Goal: Task Accomplishment & Management: Use online tool/utility

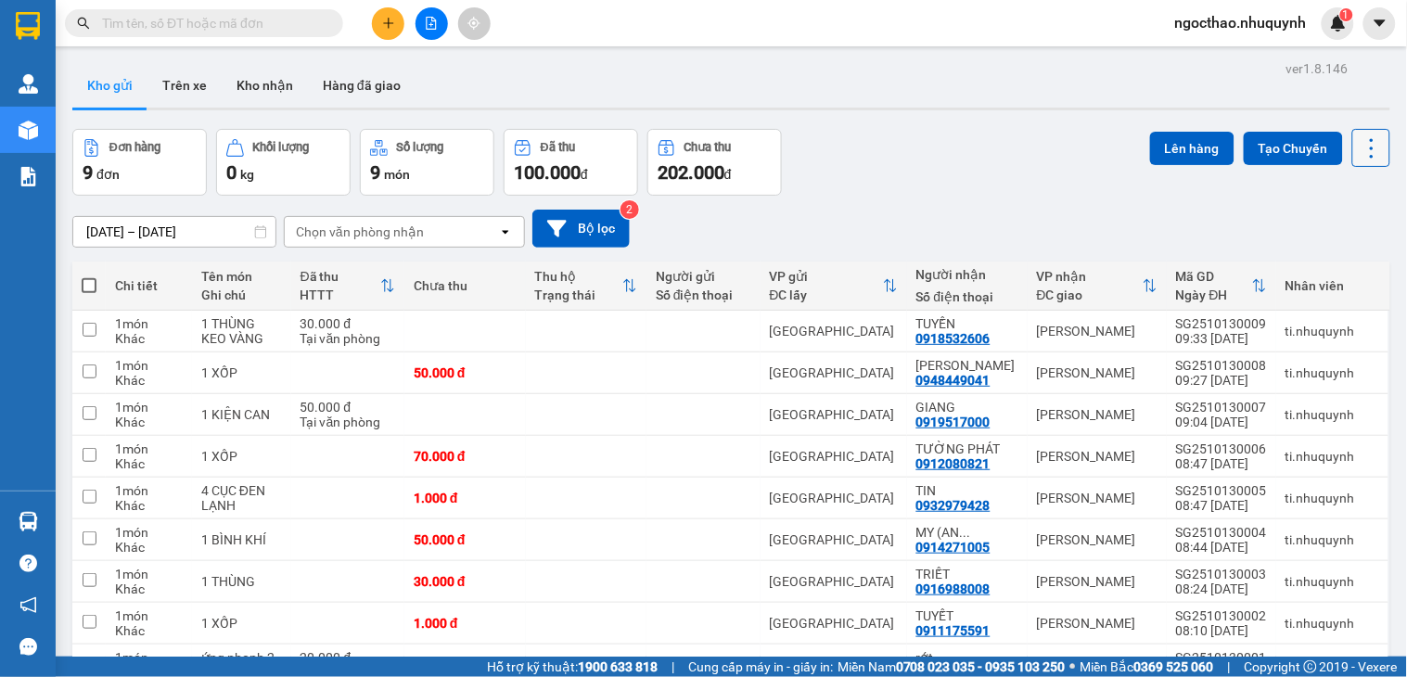
click at [1367, 155] on button at bounding box center [1371, 148] width 38 height 38
drag, startPoint x: 1320, startPoint y: 274, endPoint x: 1314, endPoint y: 260, distance: 15.0
click at [1320, 273] on span "Làm mới" at bounding box center [1327, 265] width 51 height 19
click at [1373, 155] on div "ver 1.8.146 Kho gửi Trên xe Kho nhận Hàng đã giao Đơn hàng 9 đơn Khối lượng 0 k…" at bounding box center [731, 404] width 1333 height 697
click at [1359, 154] on icon at bounding box center [1372, 148] width 26 height 26
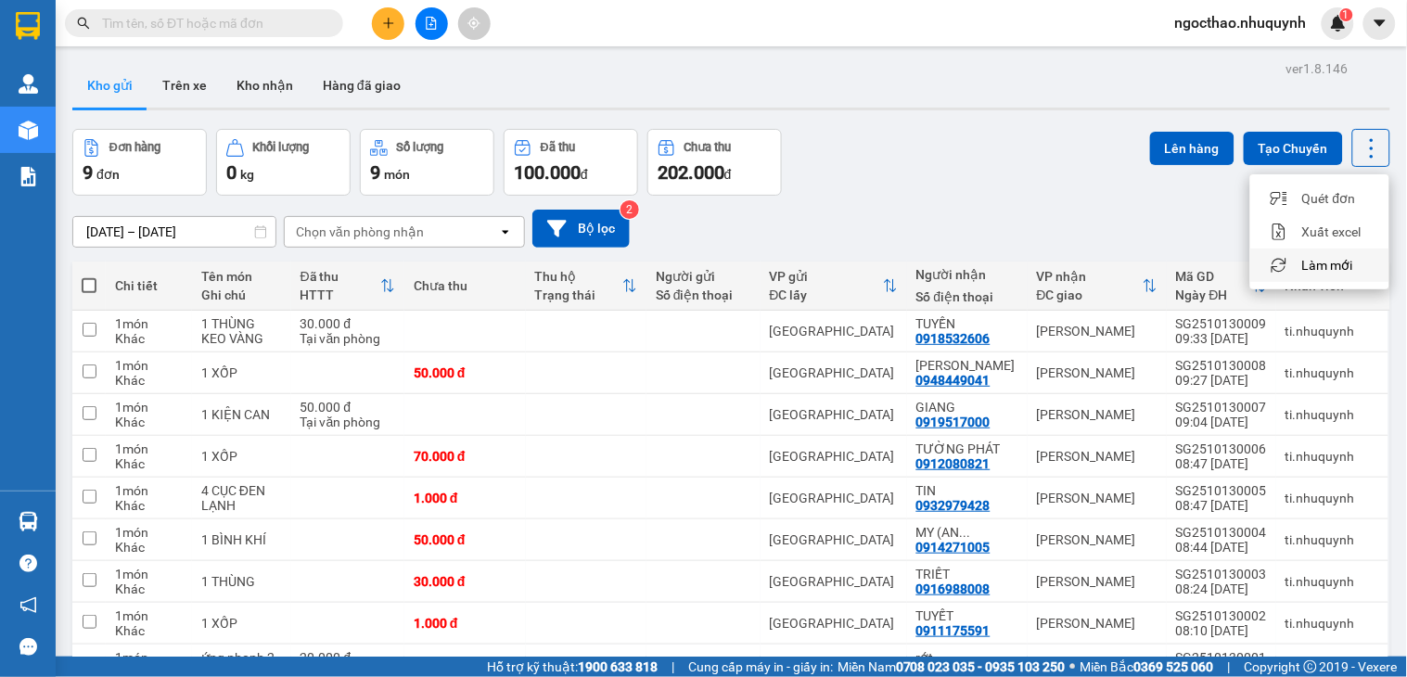
drag, startPoint x: 1335, startPoint y: 269, endPoint x: 1040, endPoint y: 43, distance: 371.7
click at [1333, 266] on span "Làm mới" at bounding box center [1327, 265] width 51 height 19
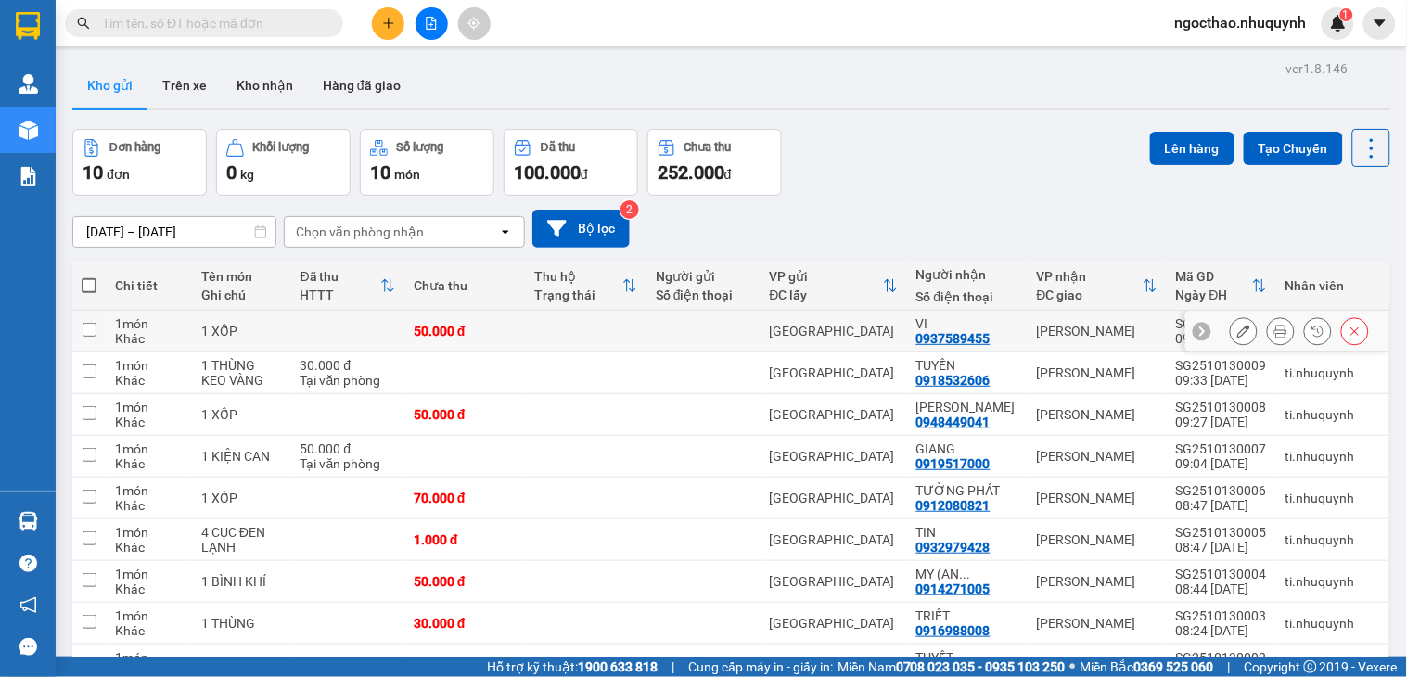
click at [1248, 331] on div at bounding box center [1299, 331] width 139 height 28
click at [1270, 323] on button at bounding box center [1281, 331] width 26 height 32
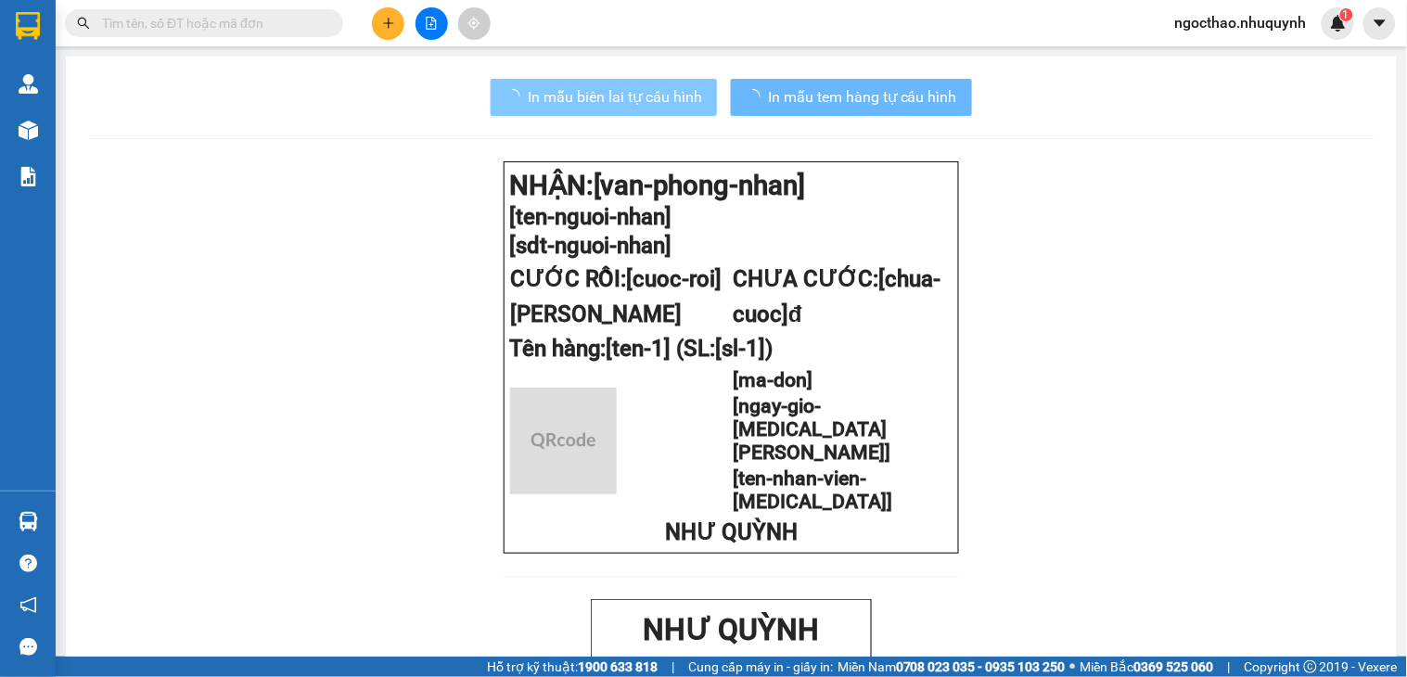
click at [622, 80] on button "In mẫu biên lai tự cấu hình" at bounding box center [604, 97] width 226 height 37
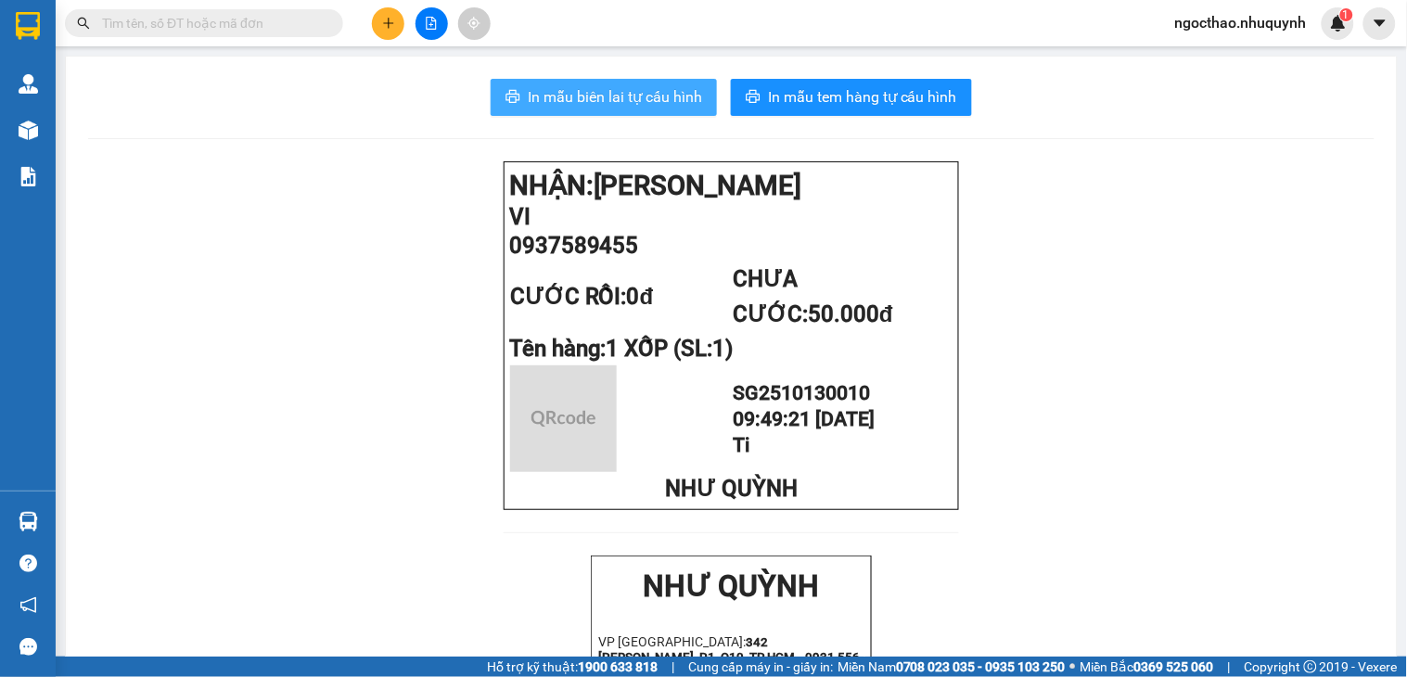
click at [637, 85] on span "In mẫu biên lai tự cấu hình" at bounding box center [615, 96] width 174 height 23
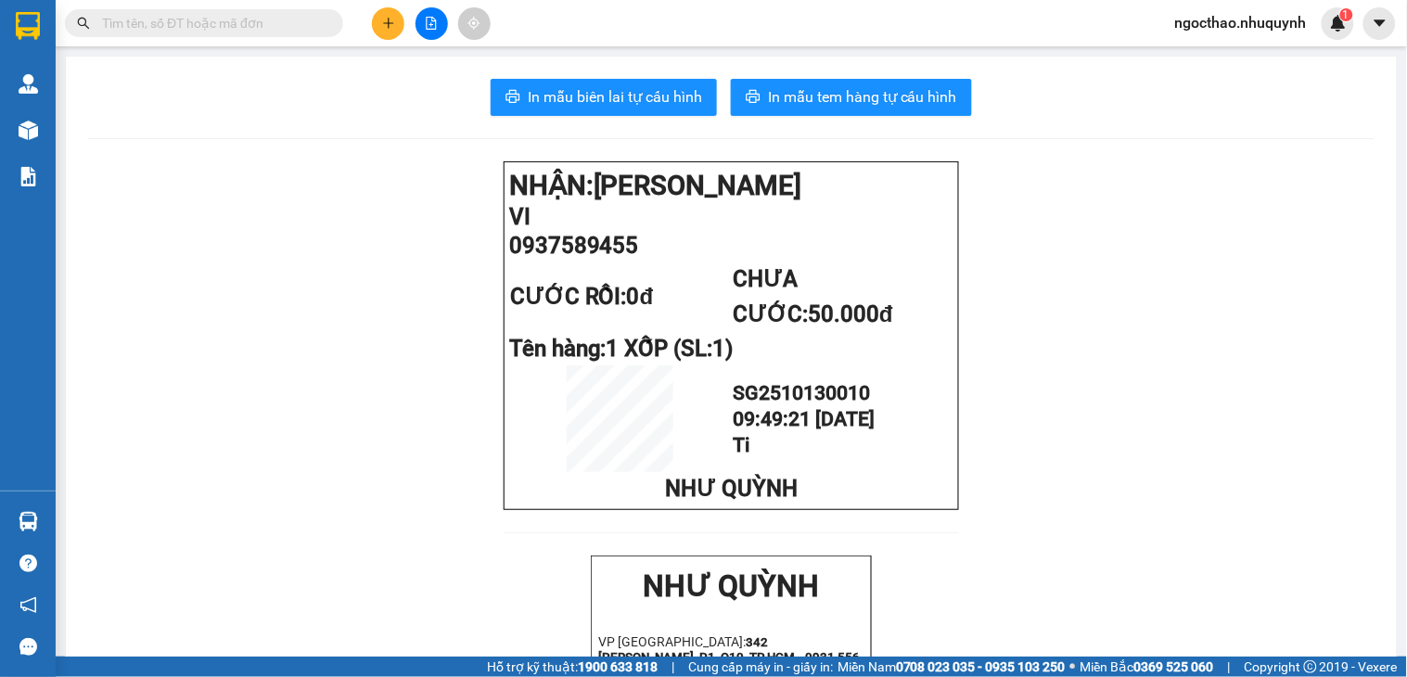
click at [420, 26] on button at bounding box center [431, 23] width 32 height 32
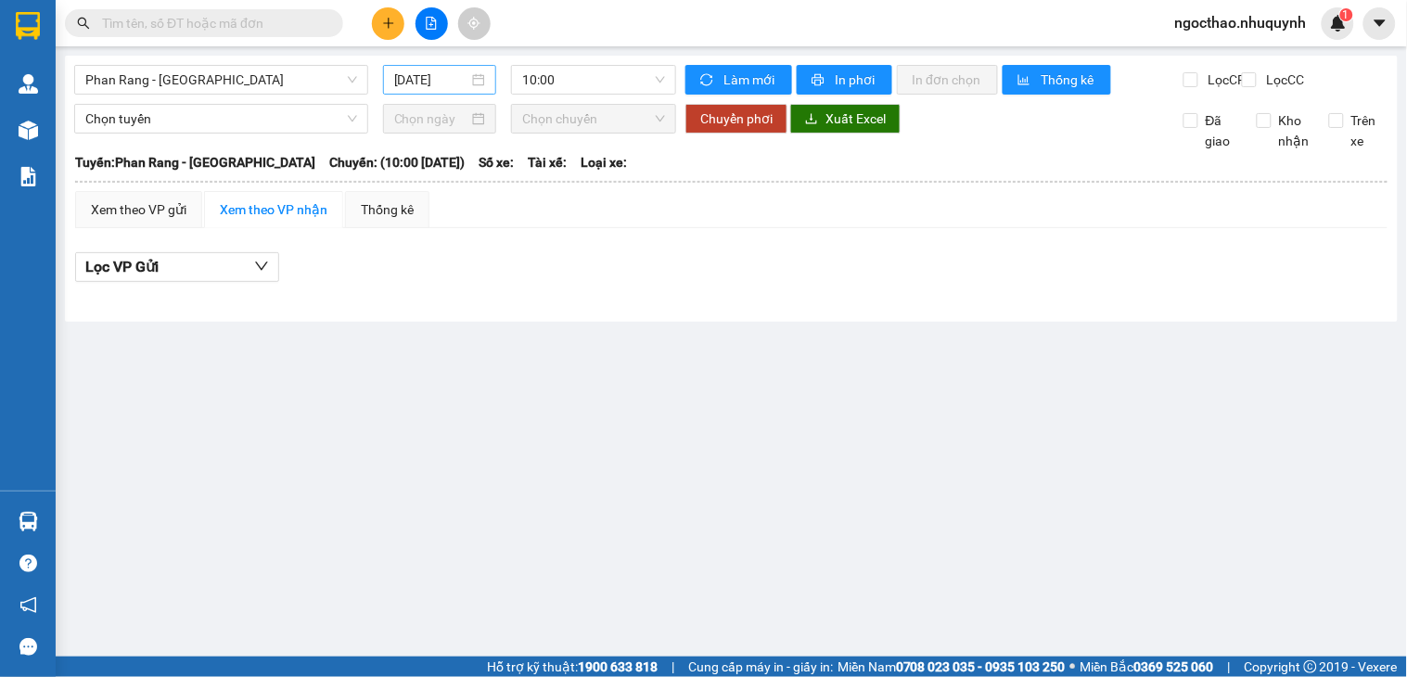
click at [419, 81] on input "13/10/2025" at bounding box center [431, 80] width 75 height 20
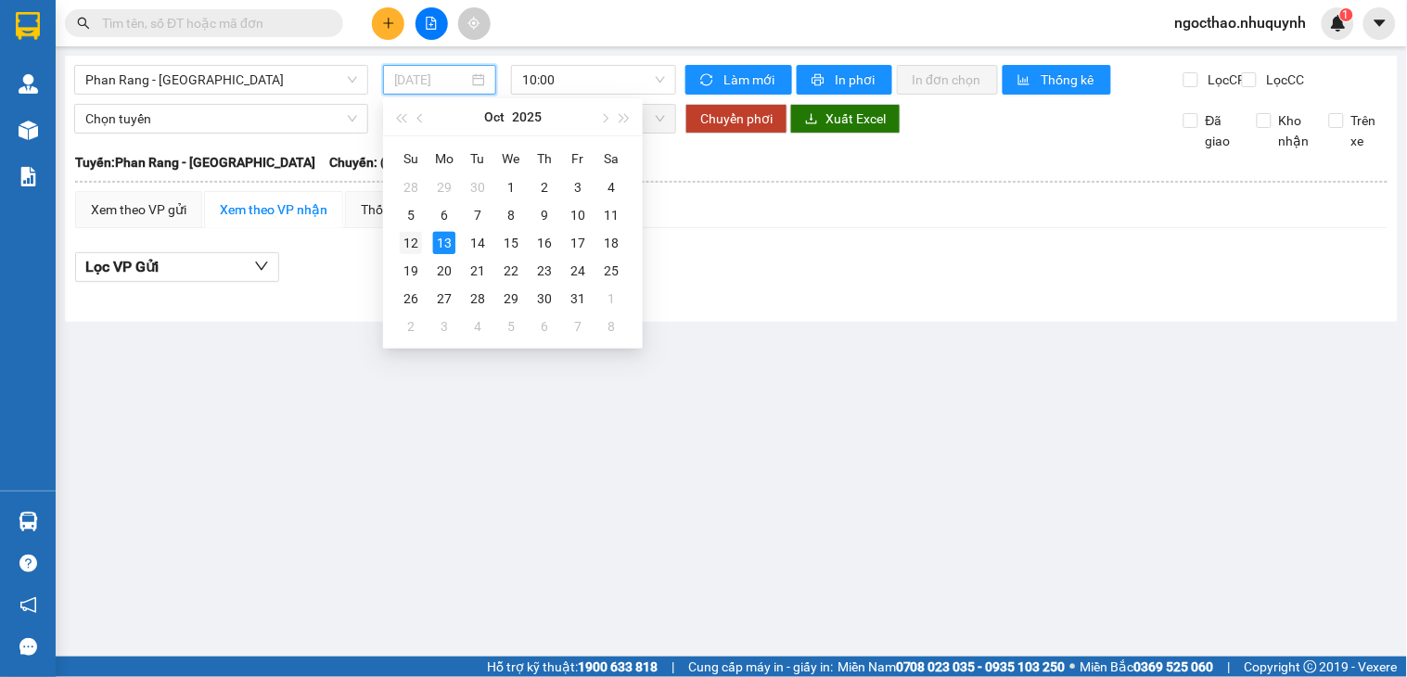
click at [408, 248] on div "12" at bounding box center [411, 243] width 22 height 22
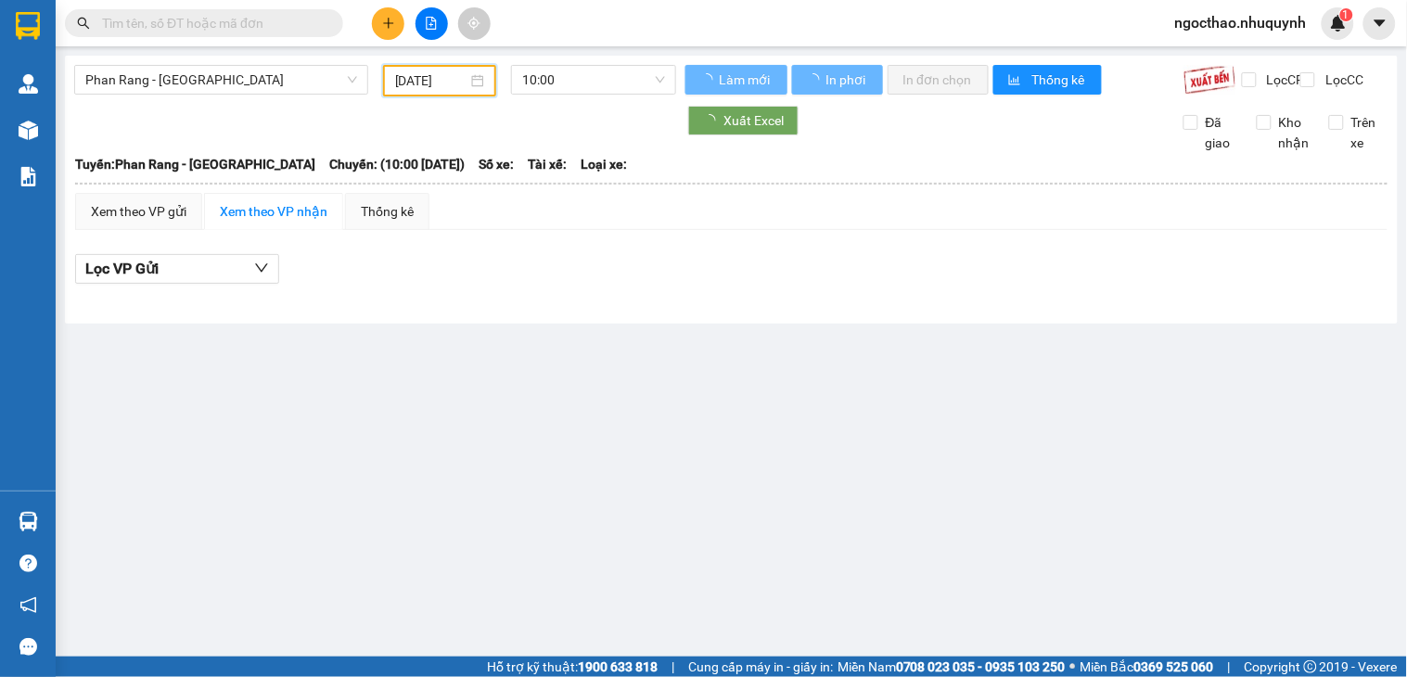
type input "12/10/2025"
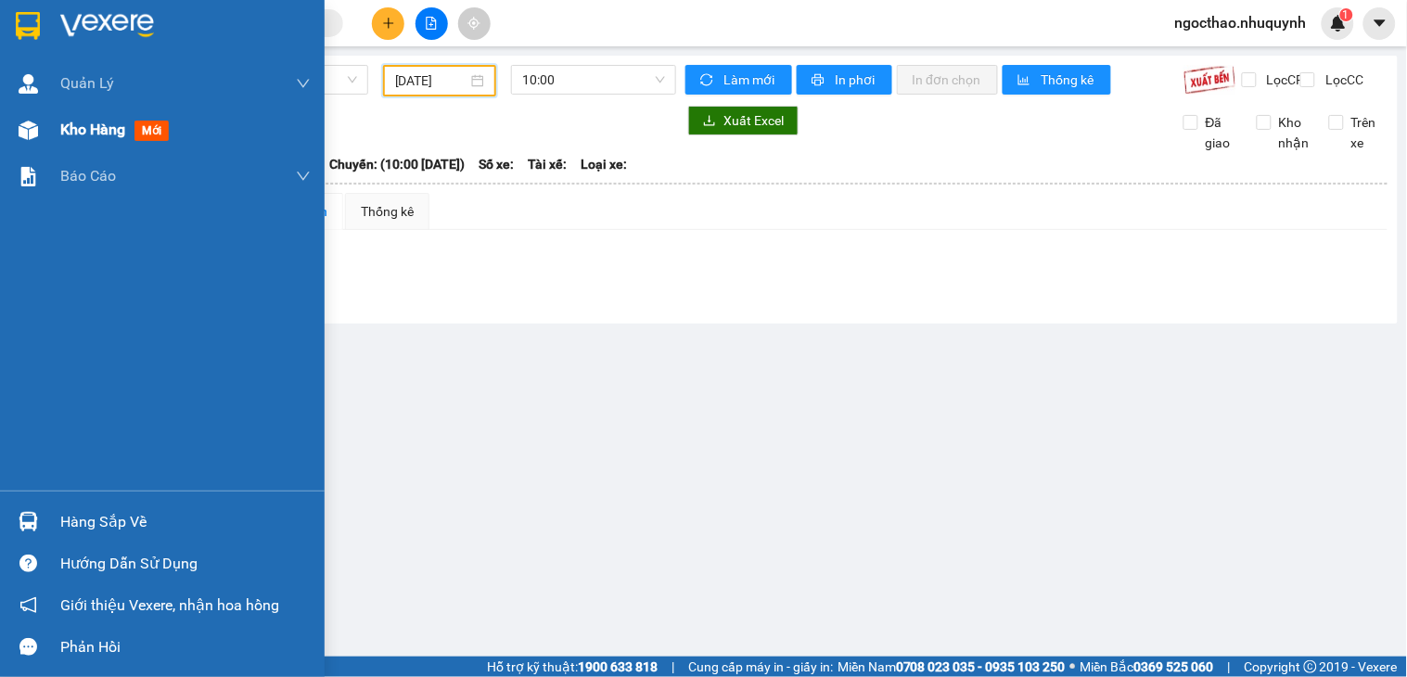
click at [93, 142] on div "Kho hàng mới" at bounding box center [185, 130] width 250 height 46
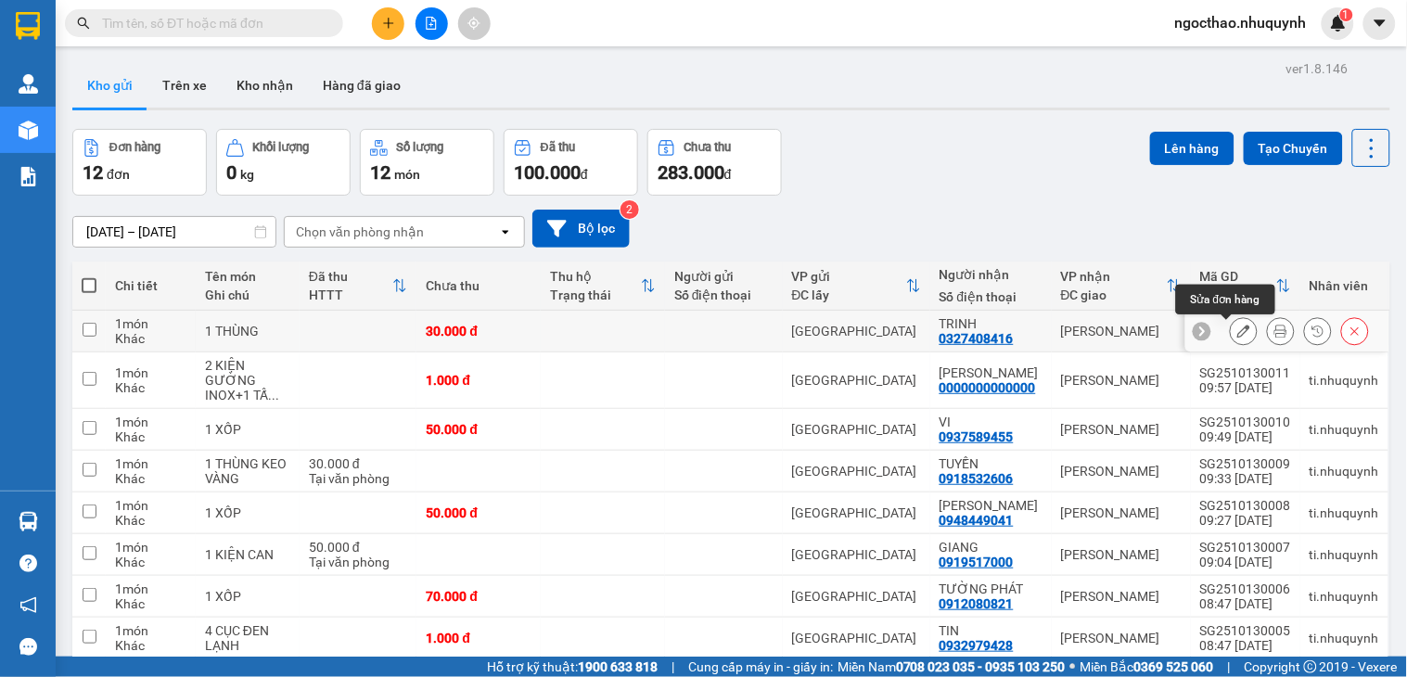
click at [1274, 332] on icon at bounding box center [1280, 331] width 13 height 13
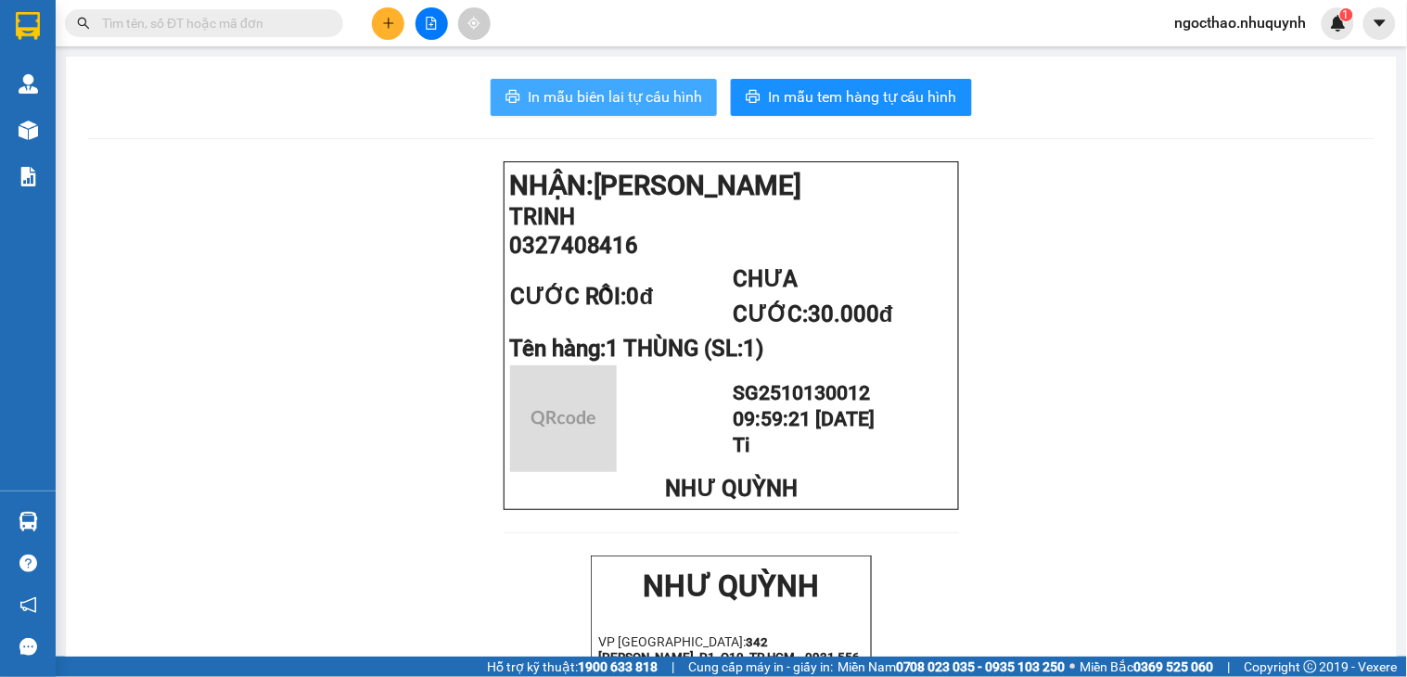
drag, startPoint x: 1256, startPoint y: 332, endPoint x: 590, endPoint y: 99, distance: 706.2
click at [587, 99] on span "In mẫu biên lai tự cấu hình" at bounding box center [615, 96] width 174 height 23
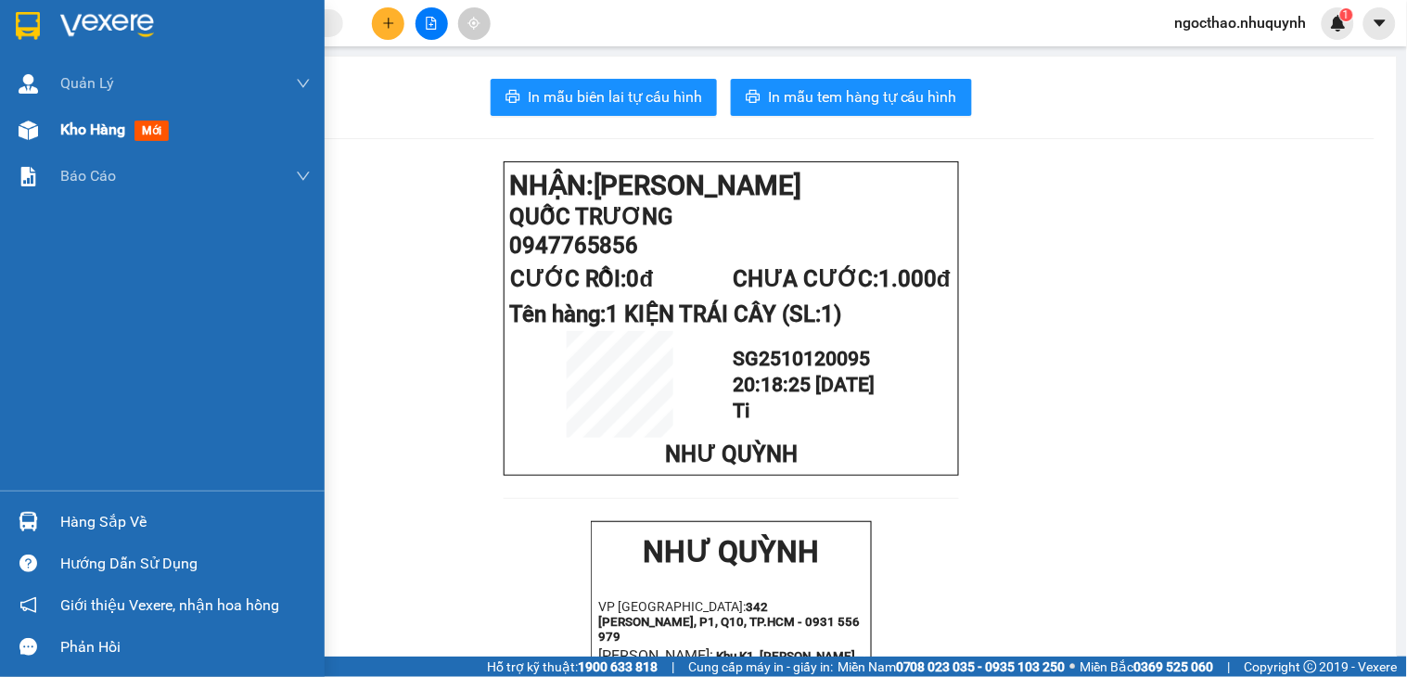
click at [87, 118] on div "Kho hàng mới" at bounding box center [118, 129] width 116 height 23
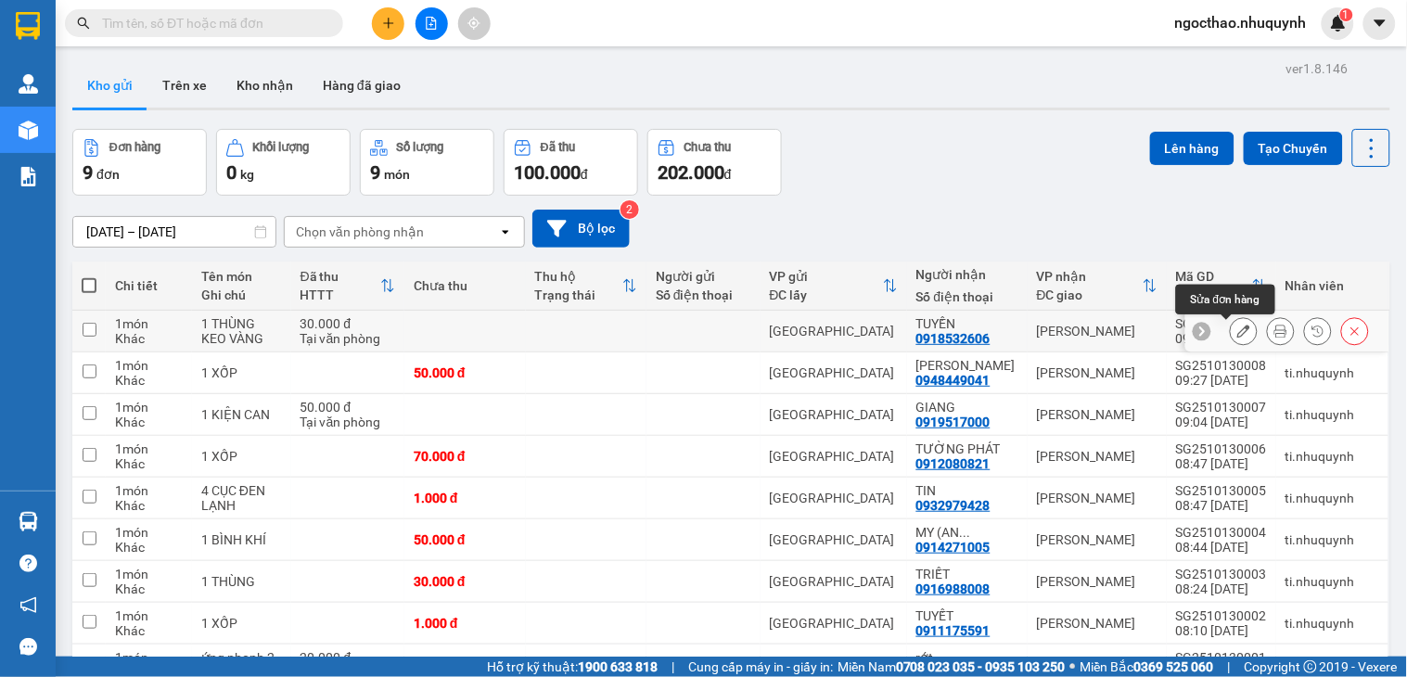
click at [1274, 330] on icon at bounding box center [1280, 331] width 13 height 13
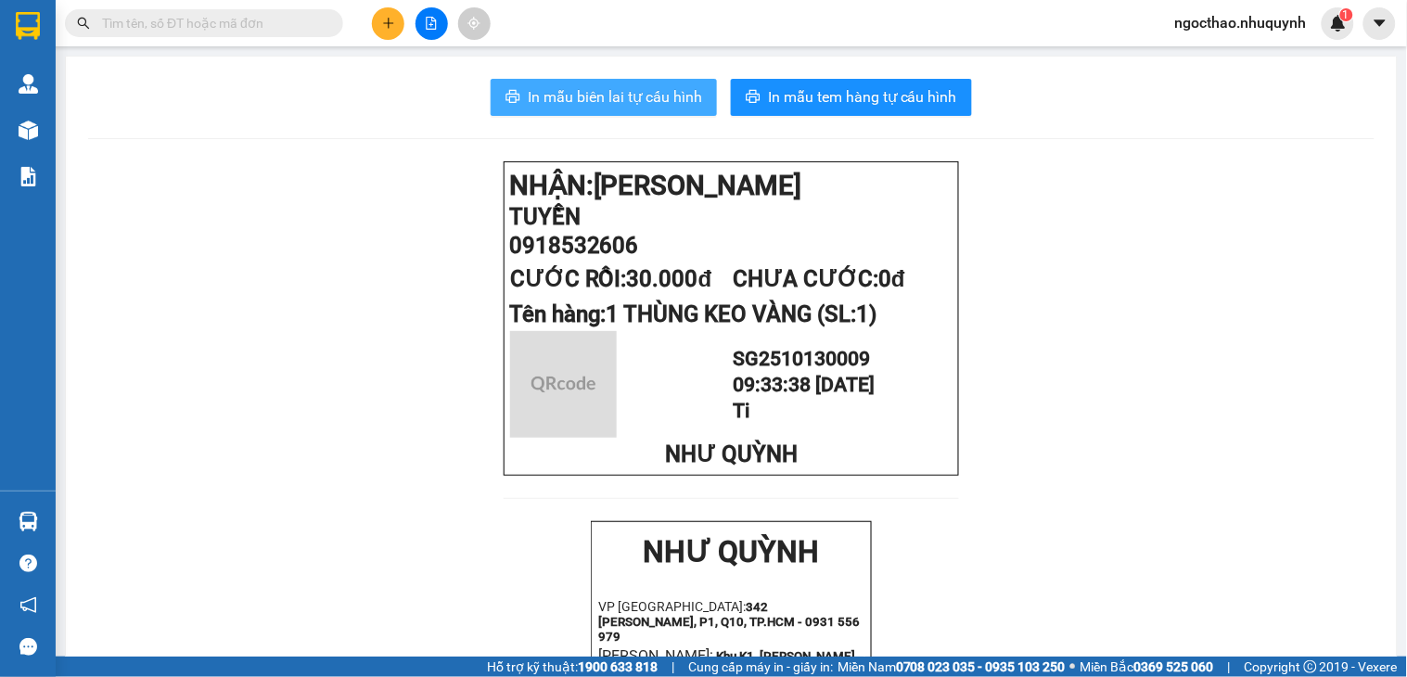
drag, startPoint x: 576, startPoint y: 102, endPoint x: 584, endPoint y: 97, distance: 9.5
click at [578, 102] on span "In mẫu biên lai tự cấu hình" at bounding box center [615, 96] width 174 height 23
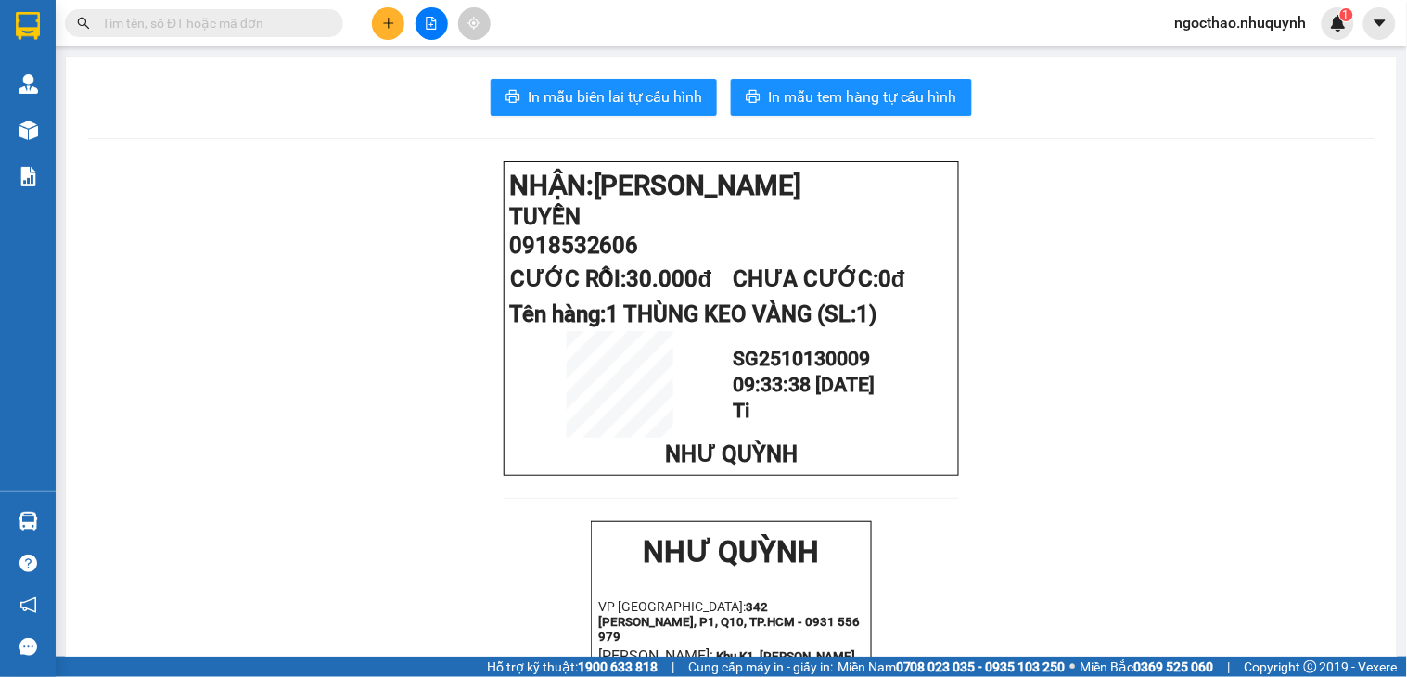
click at [329, 20] on span at bounding box center [330, 23] width 11 height 20
click at [261, 30] on input "text" at bounding box center [211, 23] width 219 height 20
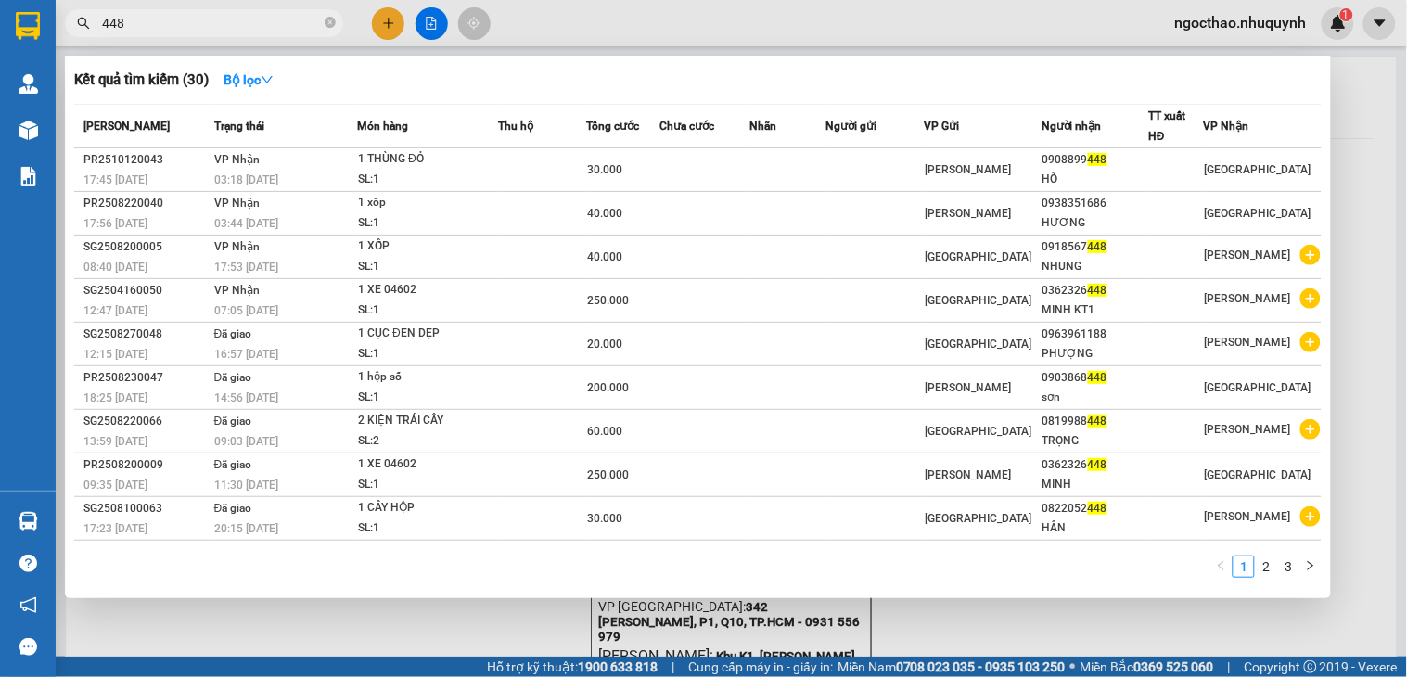
type input "448"
click at [963, 624] on div at bounding box center [703, 338] width 1407 height 677
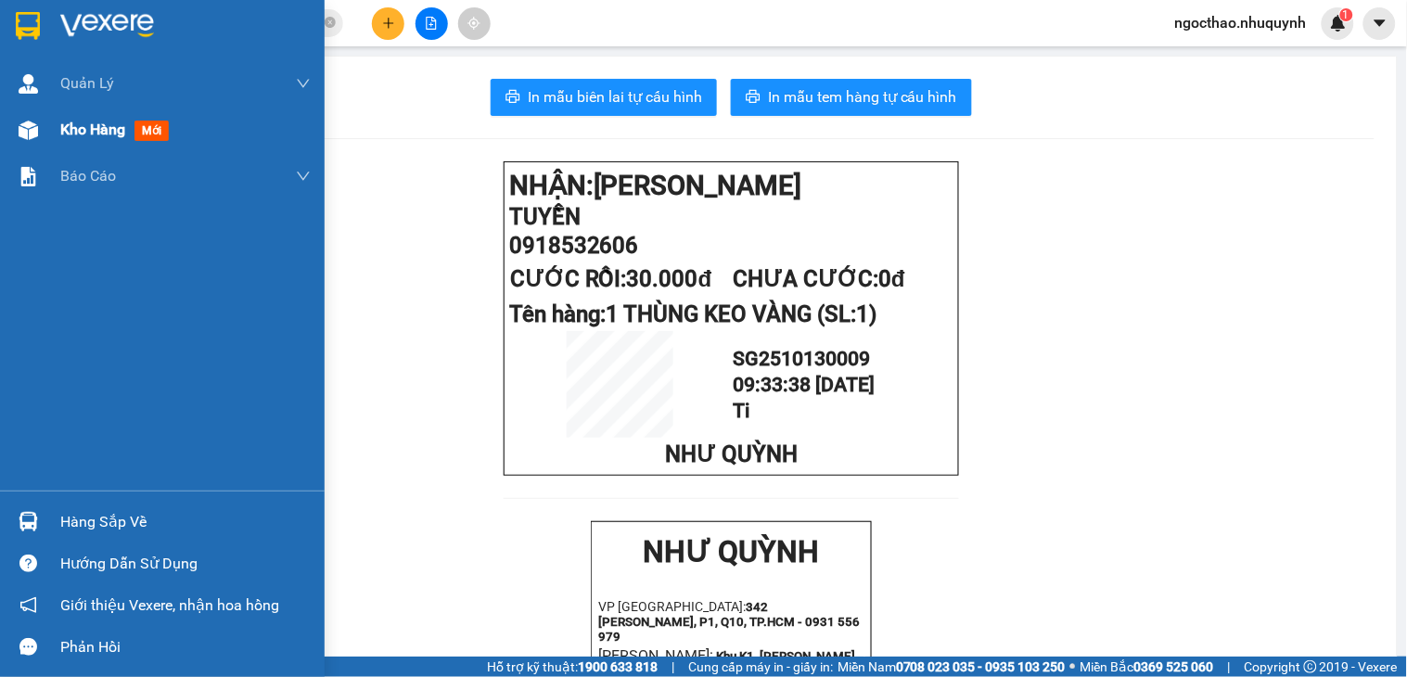
click at [116, 126] on span "Kho hàng" at bounding box center [92, 130] width 65 height 18
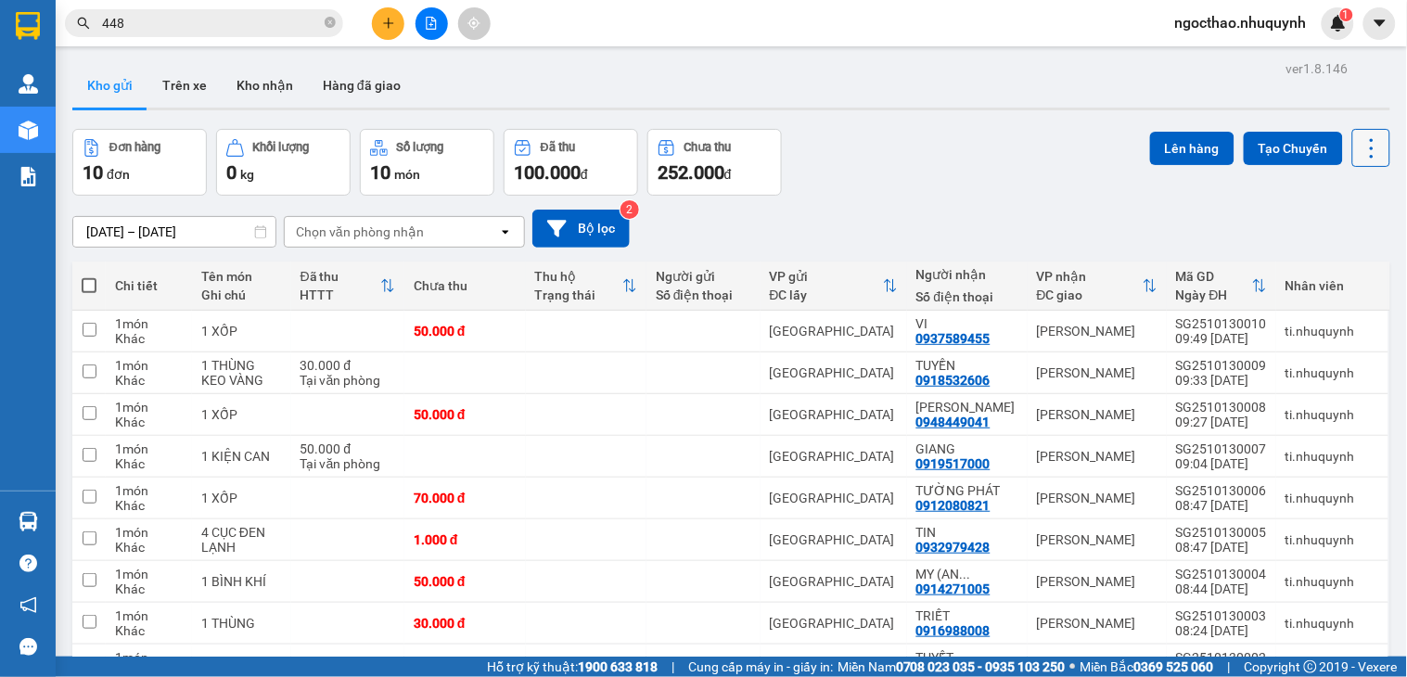
click at [1359, 159] on icon at bounding box center [1372, 148] width 26 height 26
click at [1324, 270] on span "Làm mới" at bounding box center [1327, 265] width 51 height 19
drag, startPoint x: 430, startPoint y: 30, endPoint x: 479, endPoint y: 304, distance: 278.8
click at [430, 30] on button at bounding box center [431, 23] width 32 height 32
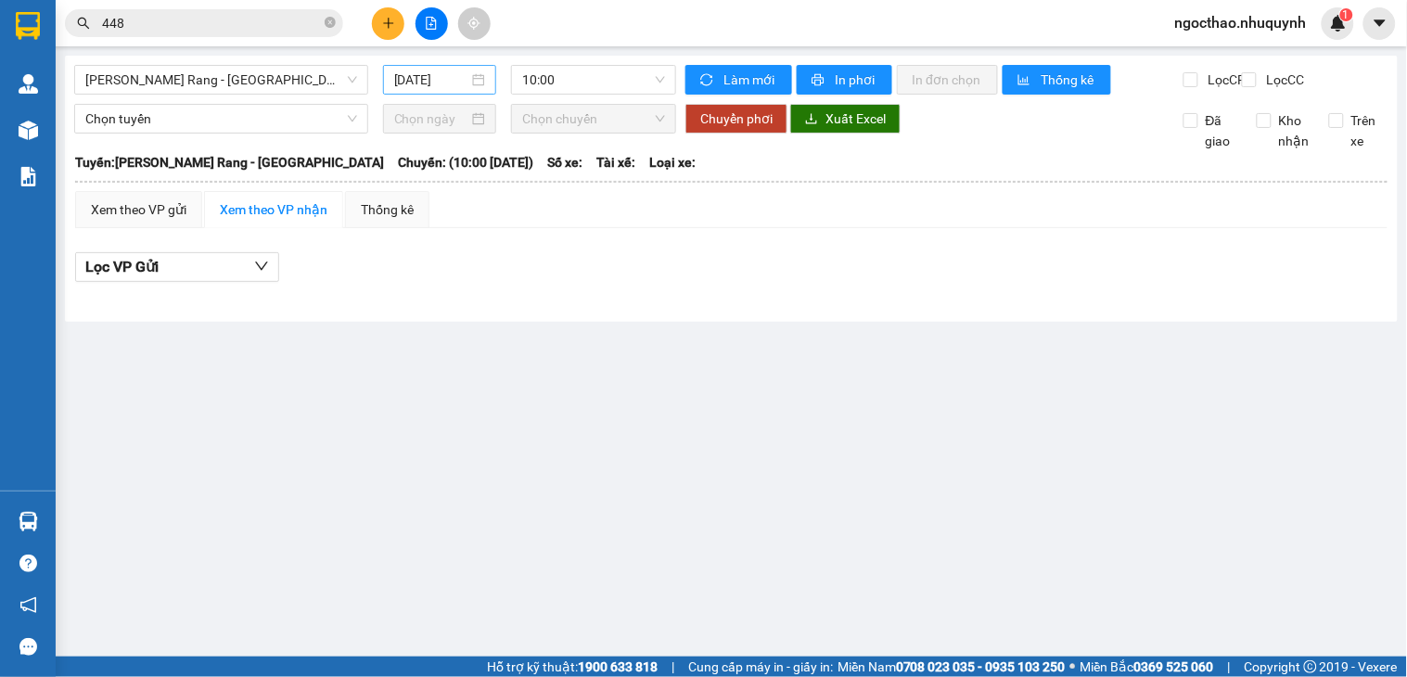
click at [438, 70] on input "13/10/2025" at bounding box center [431, 80] width 75 height 20
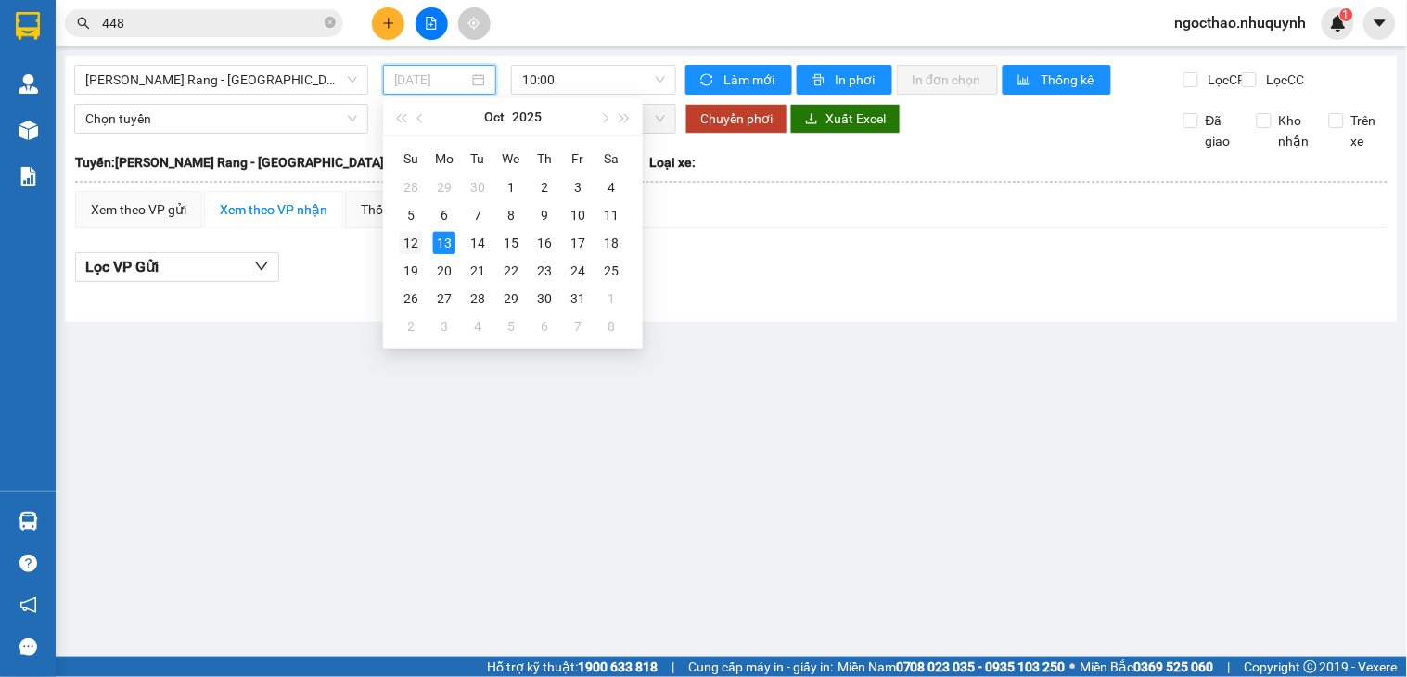
click at [415, 235] on div "12" at bounding box center [411, 243] width 22 height 22
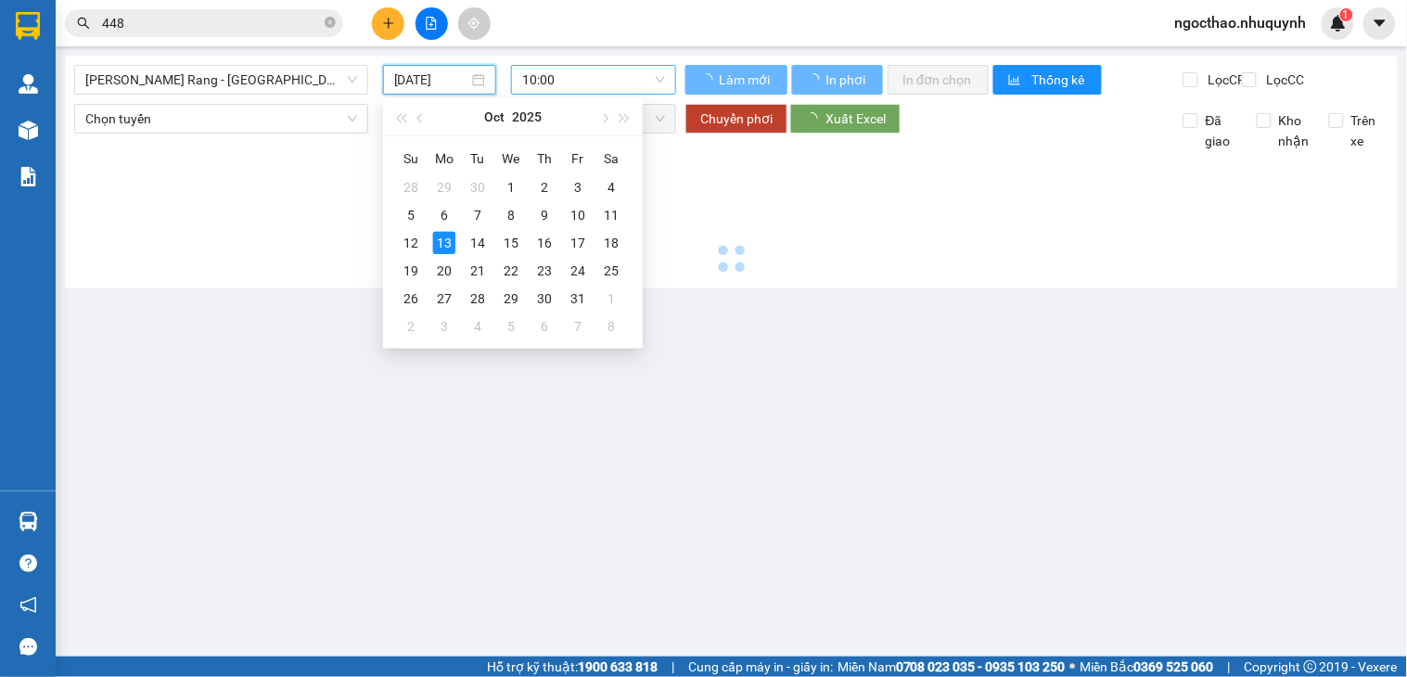
click at [621, 79] on span "10:00" at bounding box center [593, 80] width 143 height 28
type input "12/10/2025"
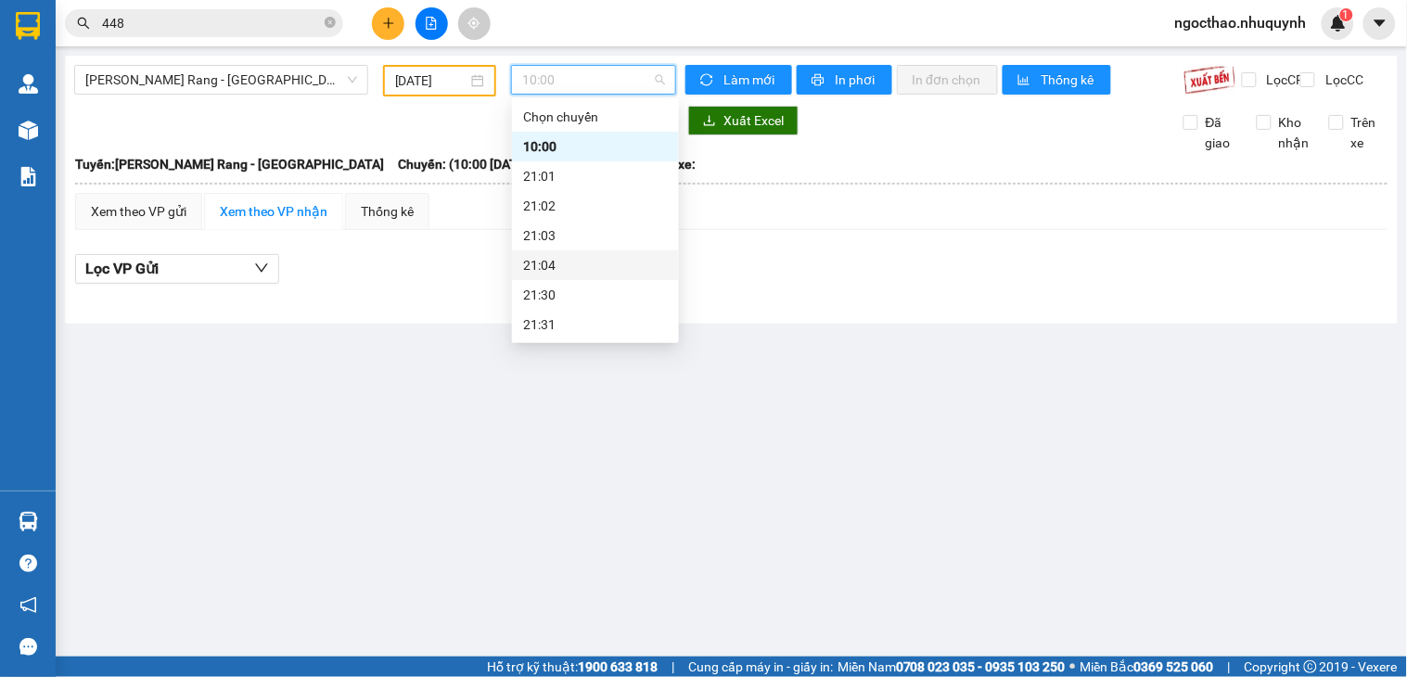
scroll to position [89, 0]
click at [622, 251] on div "22:00" at bounding box center [595, 265] width 167 height 30
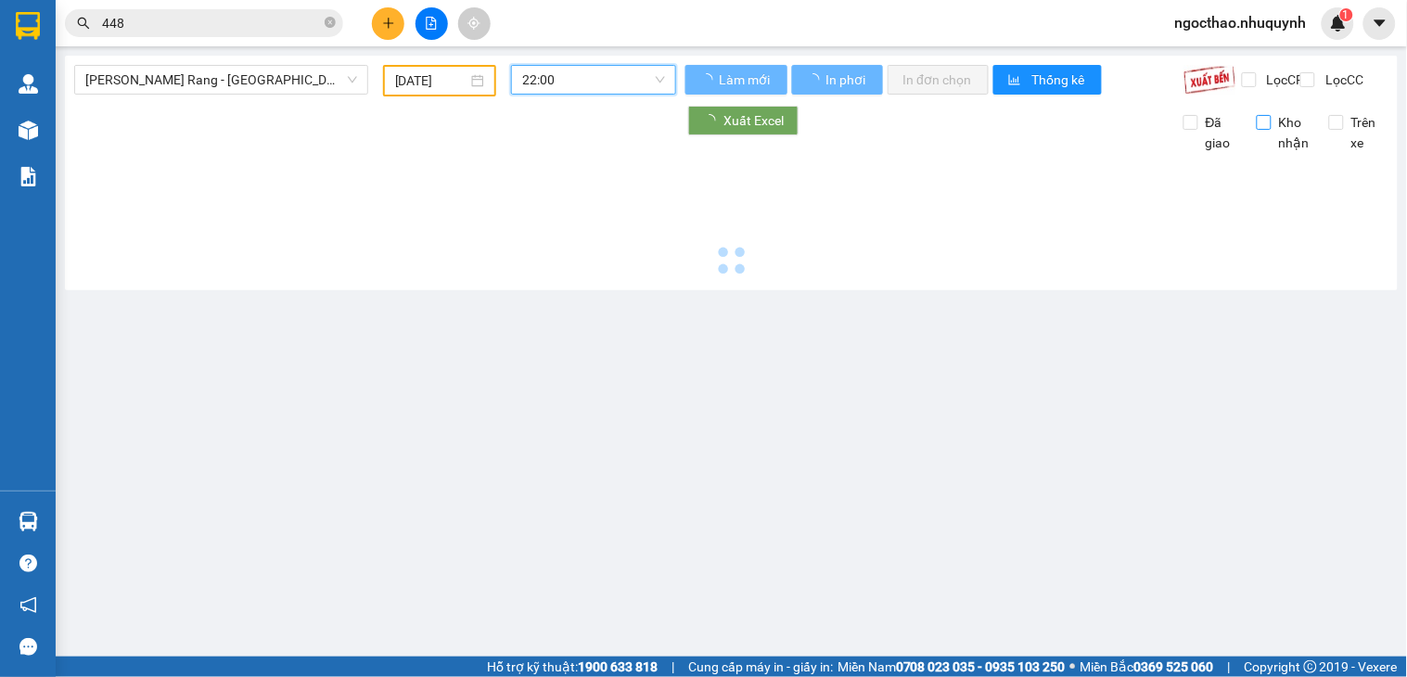
click at [1259, 89] on span "Lọc CR" at bounding box center [1283, 80] width 48 height 20
click at [1247, 87] on input "Lọc CR" at bounding box center [1251, 79] width 18 height 15
checkbox input "true"
click at [1271, 153] on span "Kho nhận" at bounding box center [1293, 132] width 45 height 41
click at [1270, 130] on input "Kho nhận" at bounding box center [1263, 122] width 15 height 15
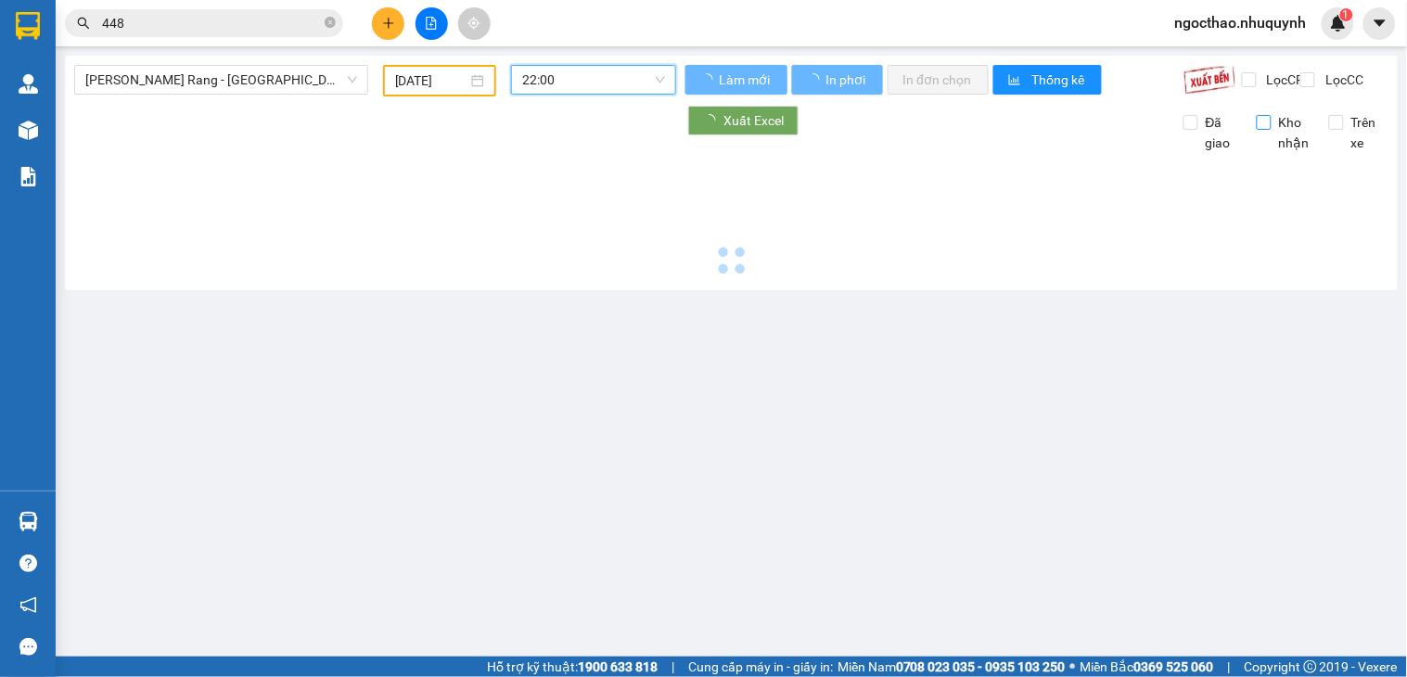
checkbox input "true"
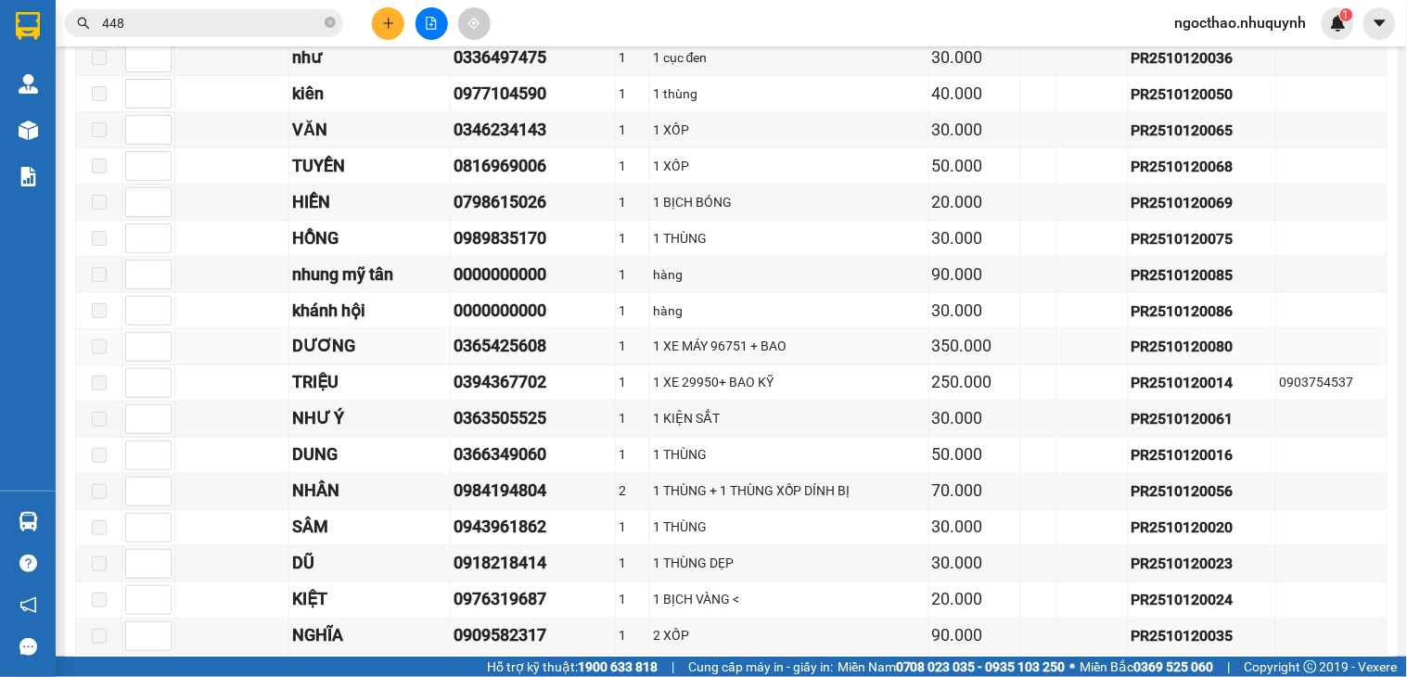
scroll to position [68, 0]
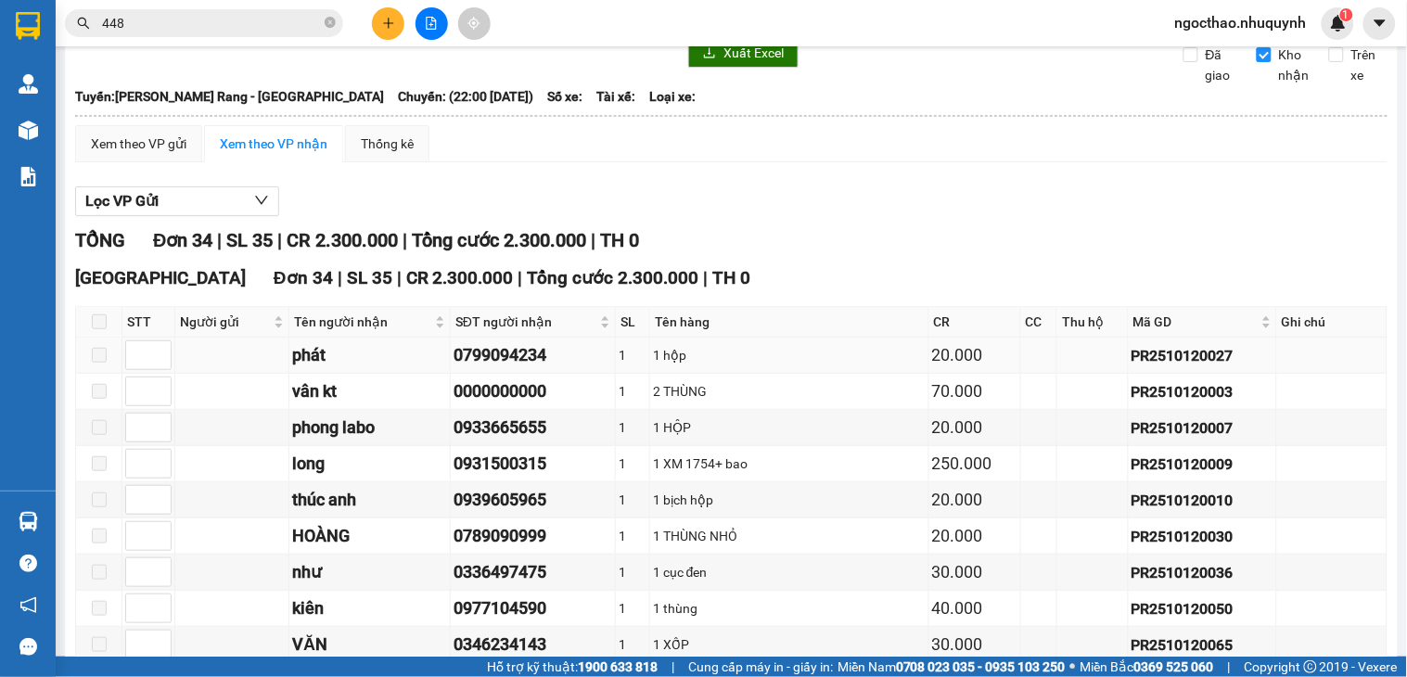
click at [515, 357] on div "0799094234" at bounding box center [532, 355] width 159 height 26
click at [519, 364] on div "0799094234" at bounding box center [532, 355] width 159 height 26
click at [520, 364] on div "0799094234" at bounding box center [532, 355] width 159 height 26
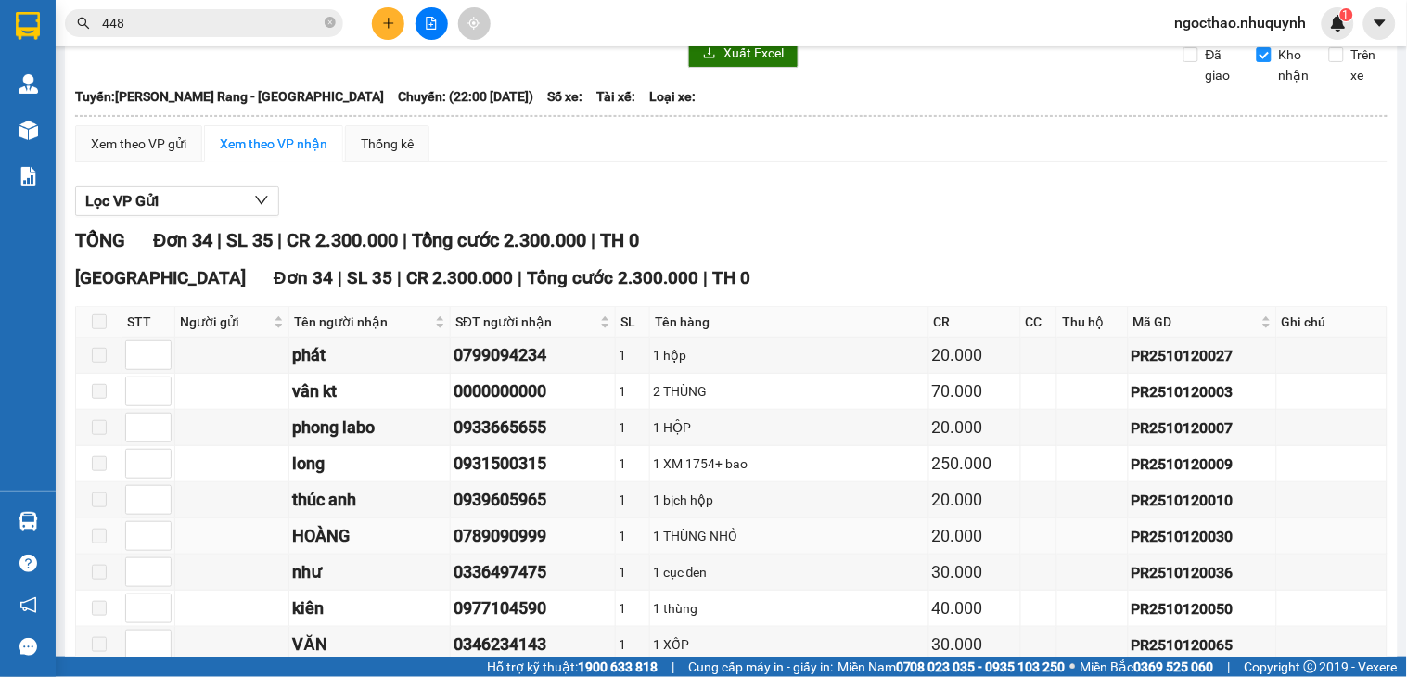
click at [499, 534] on td "0789090999" at bounding box center [533, 536] width 165 height 36
click at [479, 507] on div "0939605965" at bounding box center [532, 500] width 159 height 26
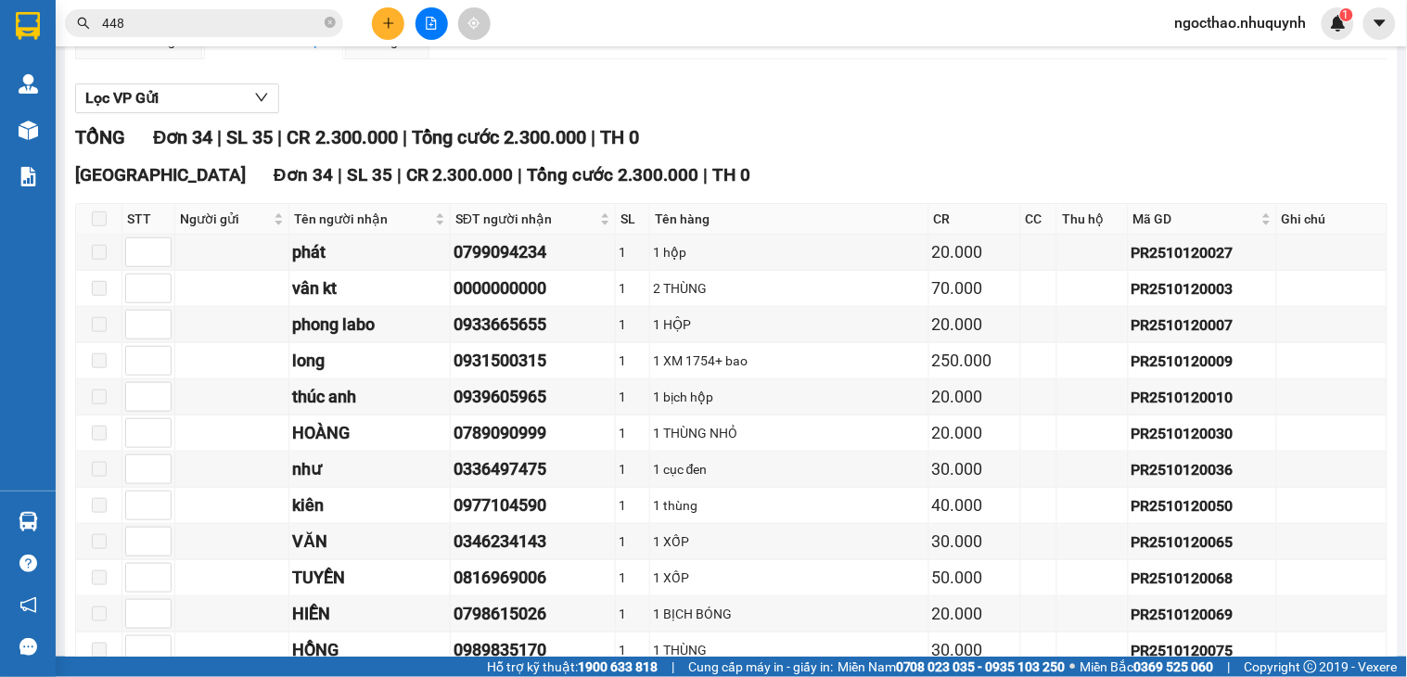
drag, startPoint x: 1180, startPoint y: 161, endPoint x: 1154, endPoint y: 152, distance: 27.6
click at [1180, 152] on div "TỔNG Đơn 34 | SL 35 | CR 2.300.000 | Tổng cước 2.300.000 | TH 0" at bounding box center [731, 137] width 1312 height 29
click at [532, 410] on div "0939605965" at bounding box center [532, 397] width 159 height 26
click at [523, 446] on div "0789090999" at bounding box center [532, 433] width 159 height 26
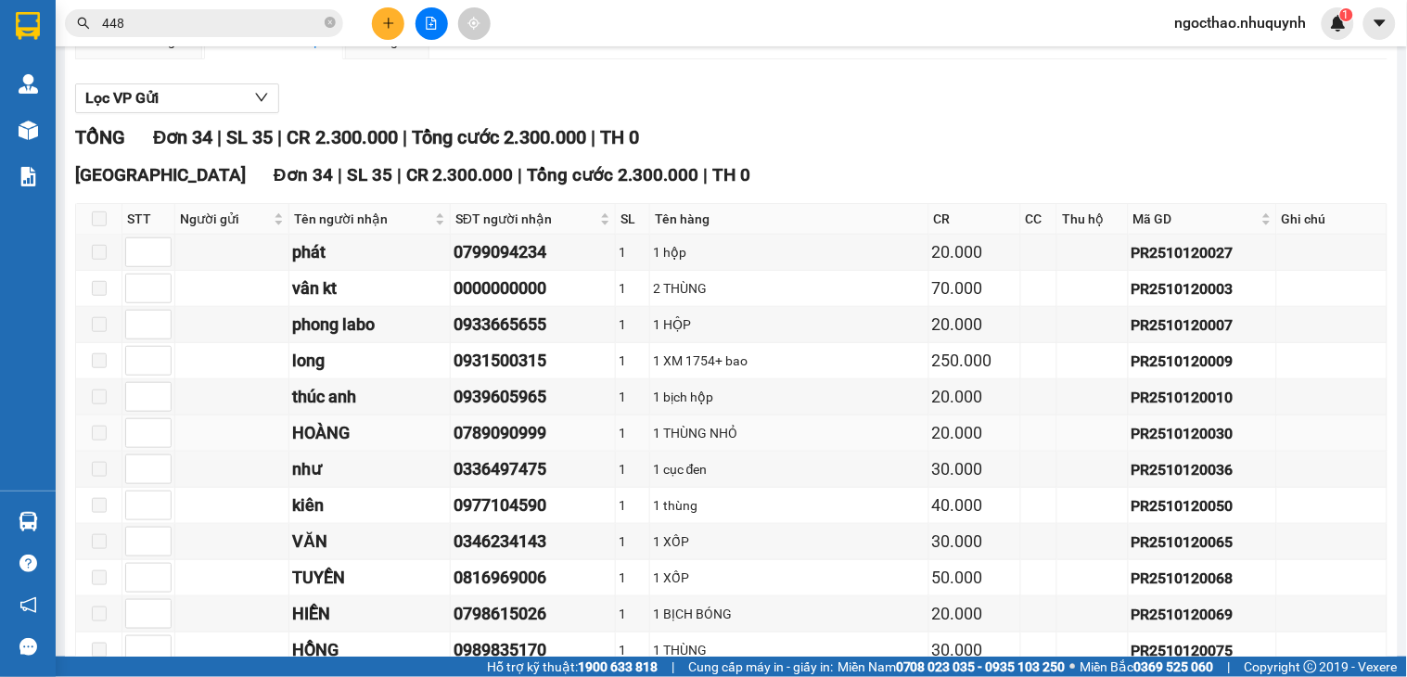
click at [523, 446] on div "0789090999" at bounding box center [532, 433] width 159 height 26
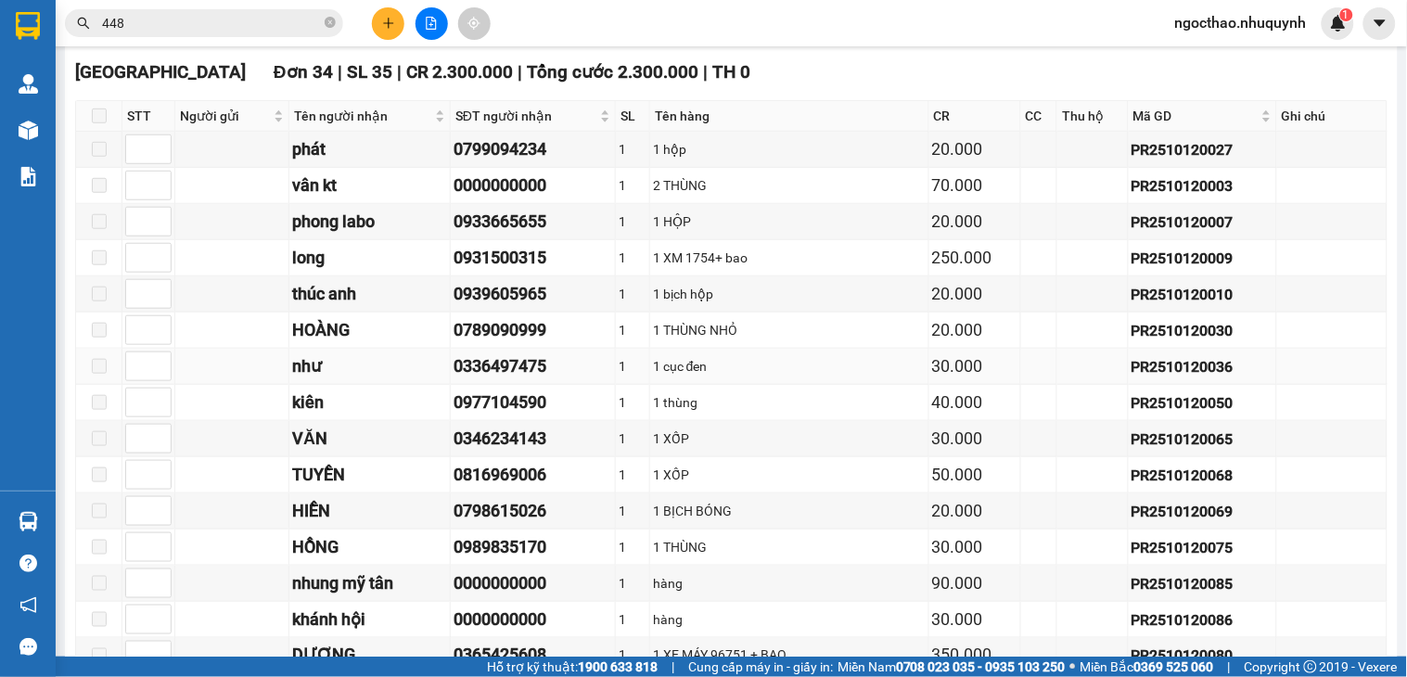
click at [527, 369] on div "0336497475" at bounding box center [532, 366] width 159 height 26
click at [534, 374] on div "0336497475" at bounding box center [532, 366] width 159 height 26
click at [524, 452] on div "0346234143" at bounding box center [532, 439] width 159 height 26
drag, startPoint x: 524, startPoint y: 456, endPoint x: 650, endPoint y: 456, distance: 126.1
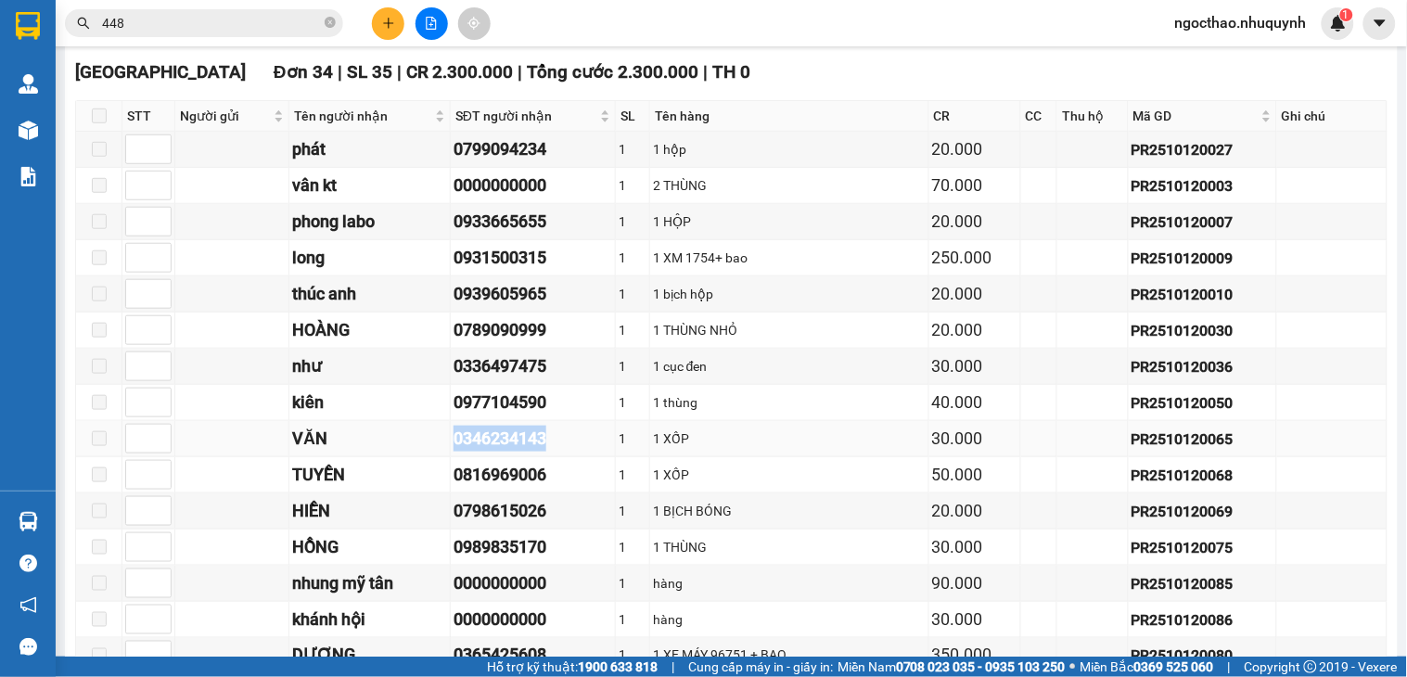
click at [532, 452] on div "0346234143" at bounding box center [532, 439] width 159 height 26
click at [515, 488] on div "0816969006" at bounding box center [532, 475] width 159 height 26
click at [517, 488] on div "0816969006" at bounding box center [532, 475] width 159 height 26
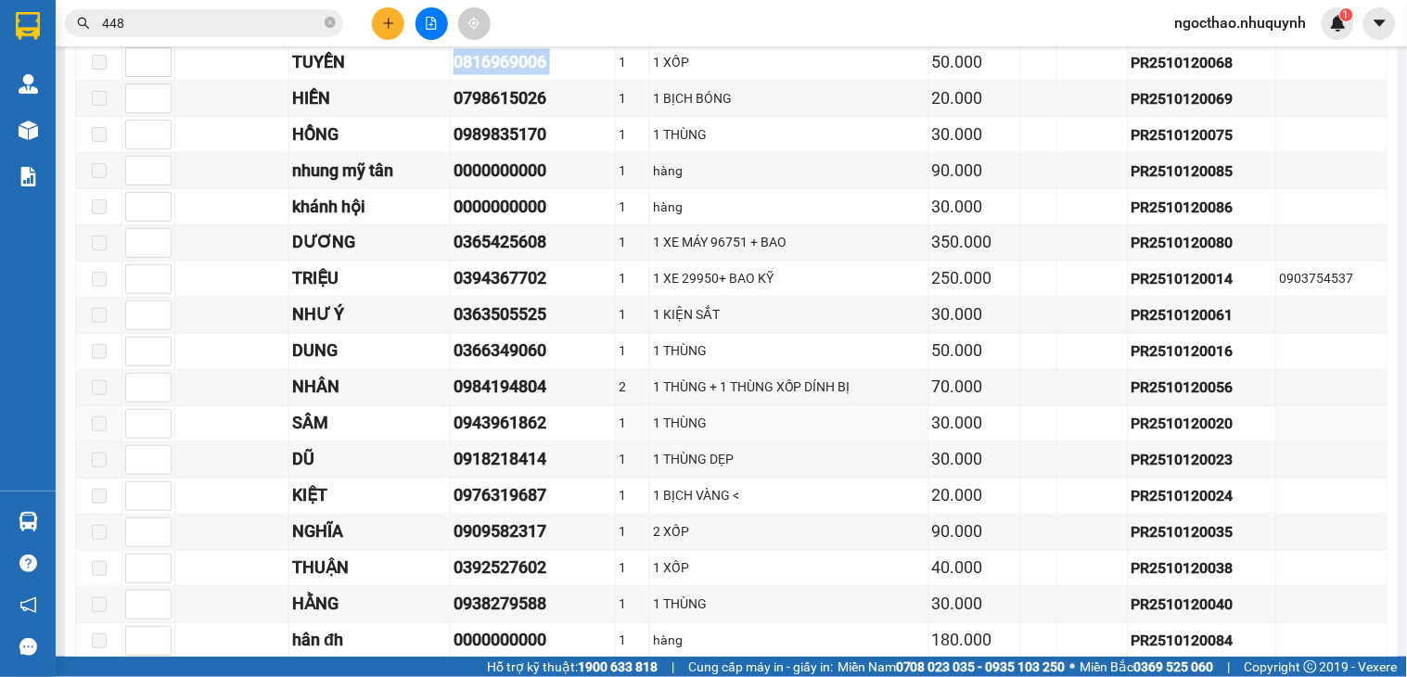
scroll to position [582, 0]
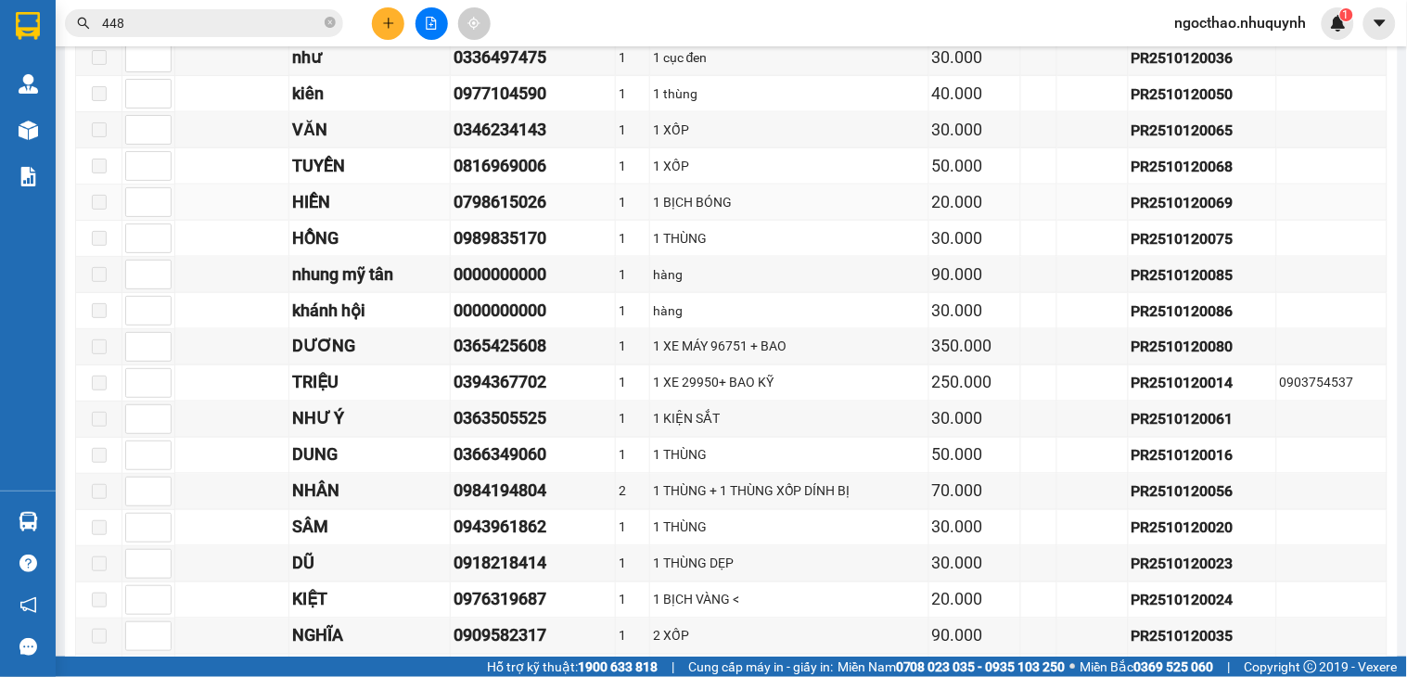
click at [527, 215] on div "0798615026" at bounding box center [532, 202] width 159 height 26
click at [541, 251] on div "0989835170" at bounding box center [532, 238] width 159 height 26
click at [501, 358] on div "0365425608" at bounding box center [532, 347] width 159 height 26
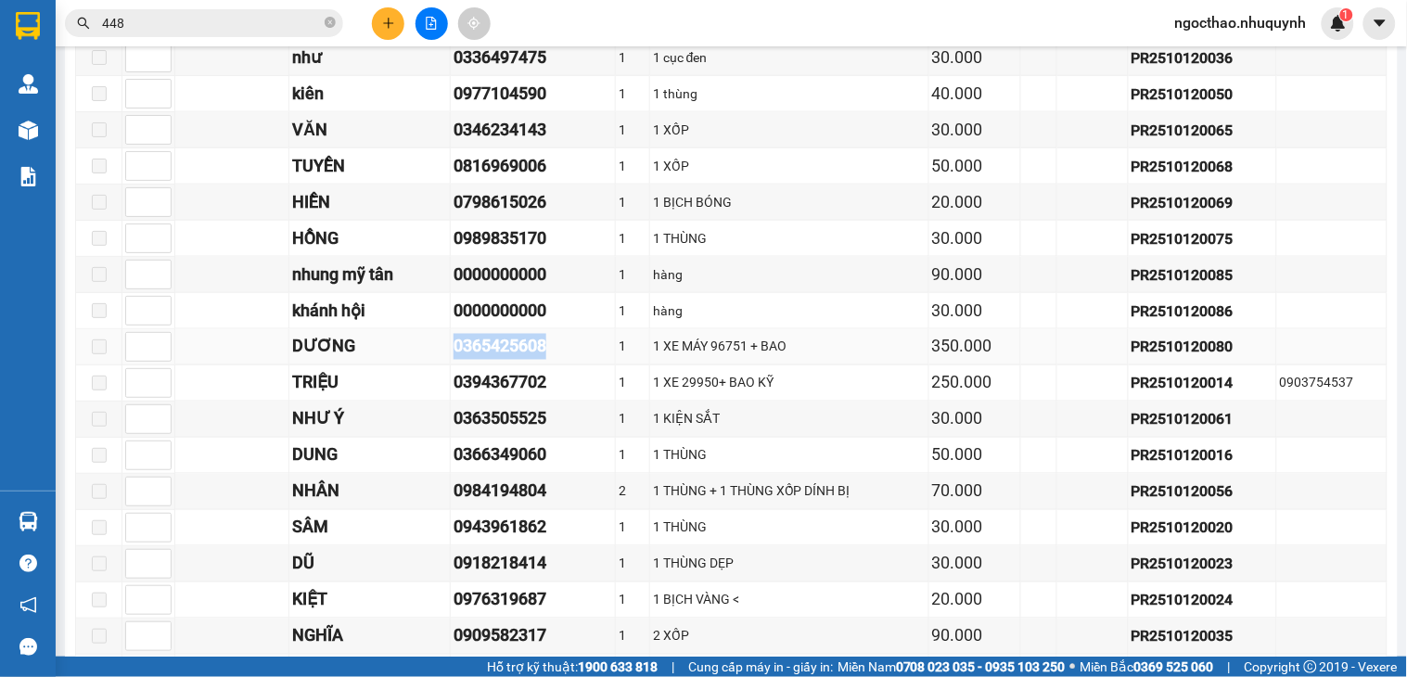
drag, startPoint x: 501, startPoint y: 358, endPoint x: 749, endPoint y: 380, distance: 249.5
click at [502, 358] on div "0365425608" at bounding box center [532, 347] width 159 height 26
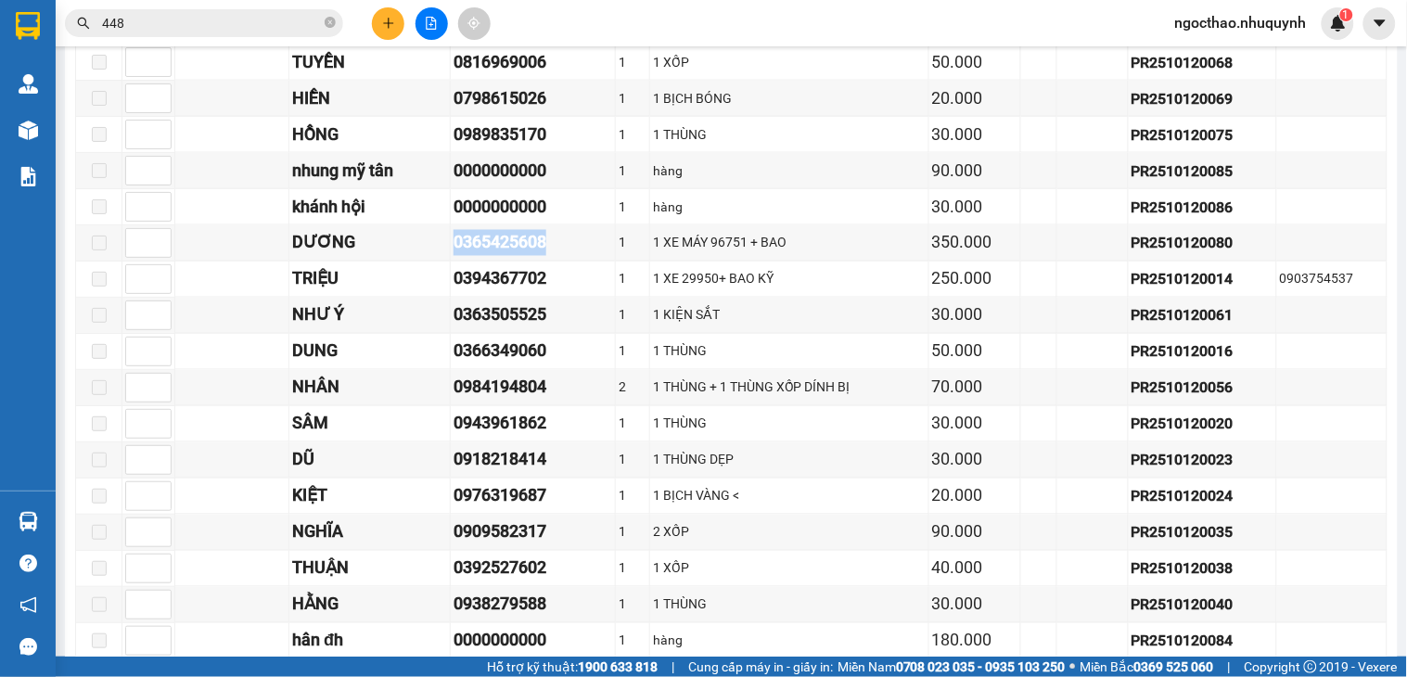
scroll to position [686, 0]
click at [531, 364] on div "0366349060" at bounding box center [532, 351] width 159 height 26
drag, startPoint x: 531, startPoint y: 371, endPoint x: 959, endPoint y: 362, distance: 427.6
click at [531, 364] on div "0366349060" at bounding box center [532, 351] width 159 height 26
click at [536, 401] on div "0984194804" at bounding box center [532, 388] width 159 height 26
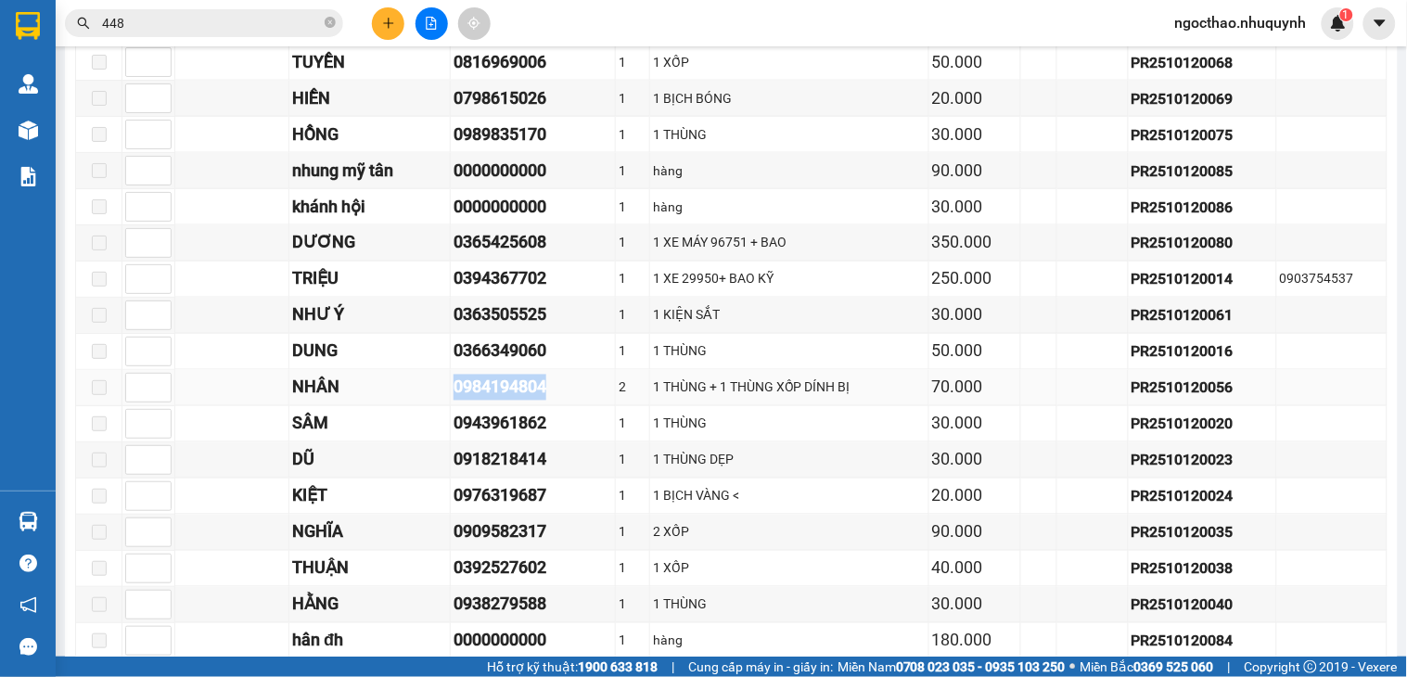
click at [536, 401] on div "0984194804" at bounding box center [532, 388] width 159 height 26
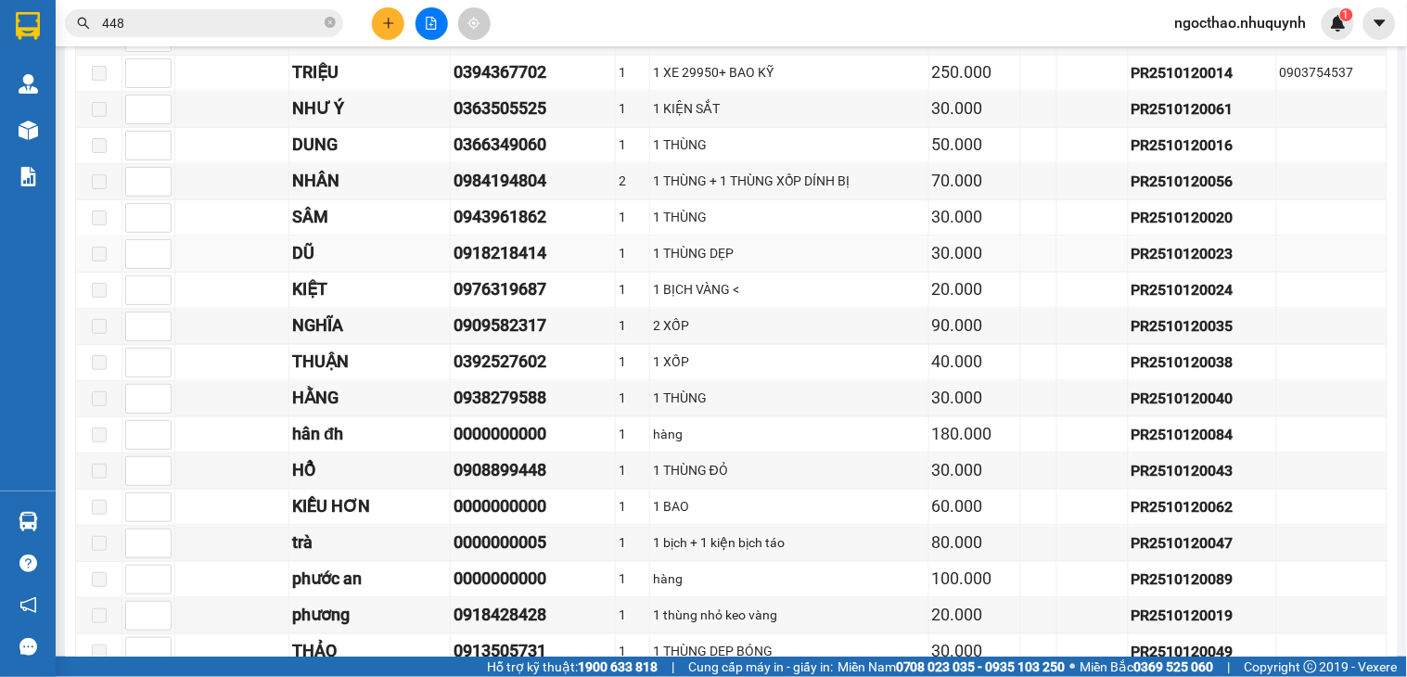
click at [502, 267] on div "0918218414" at bounding box center [532, 254] width 159 height 26
click at [511, 303] on div "0976319687" at bounding box center [532, 290] width 159 height 26
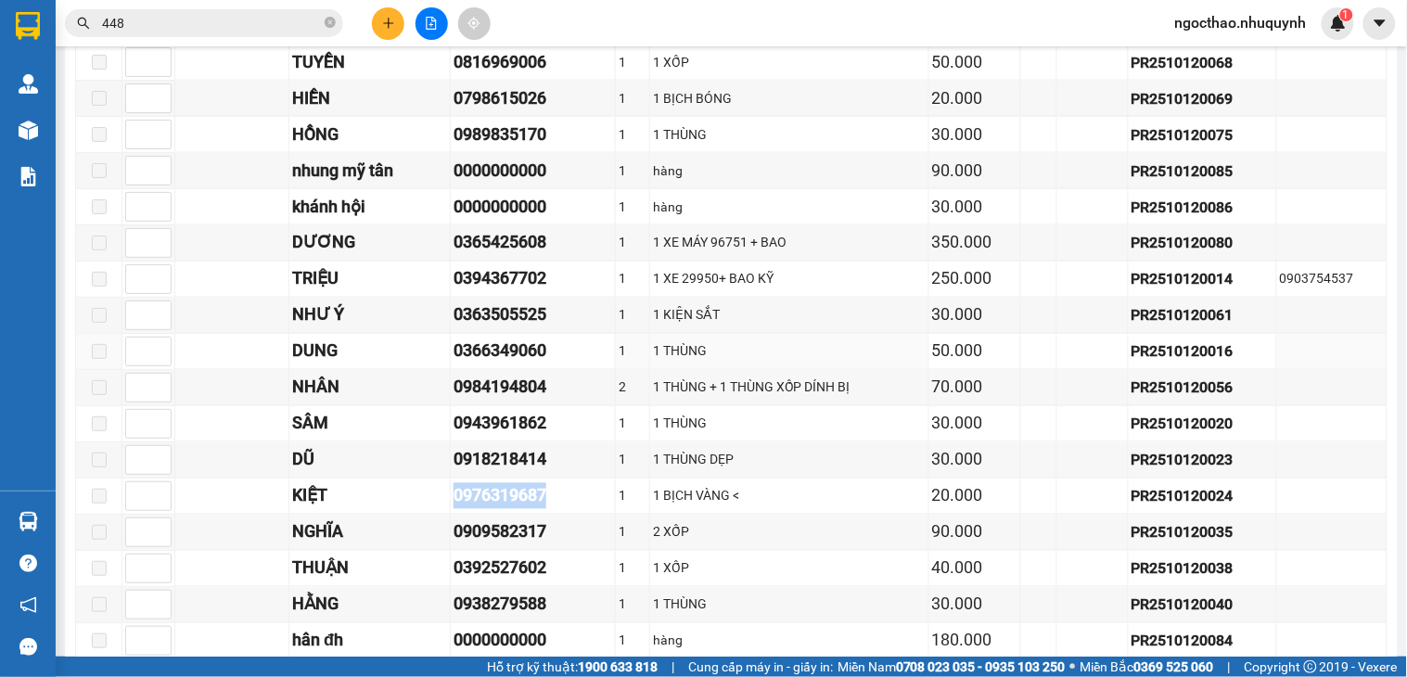
scroll to position [1098, 0]
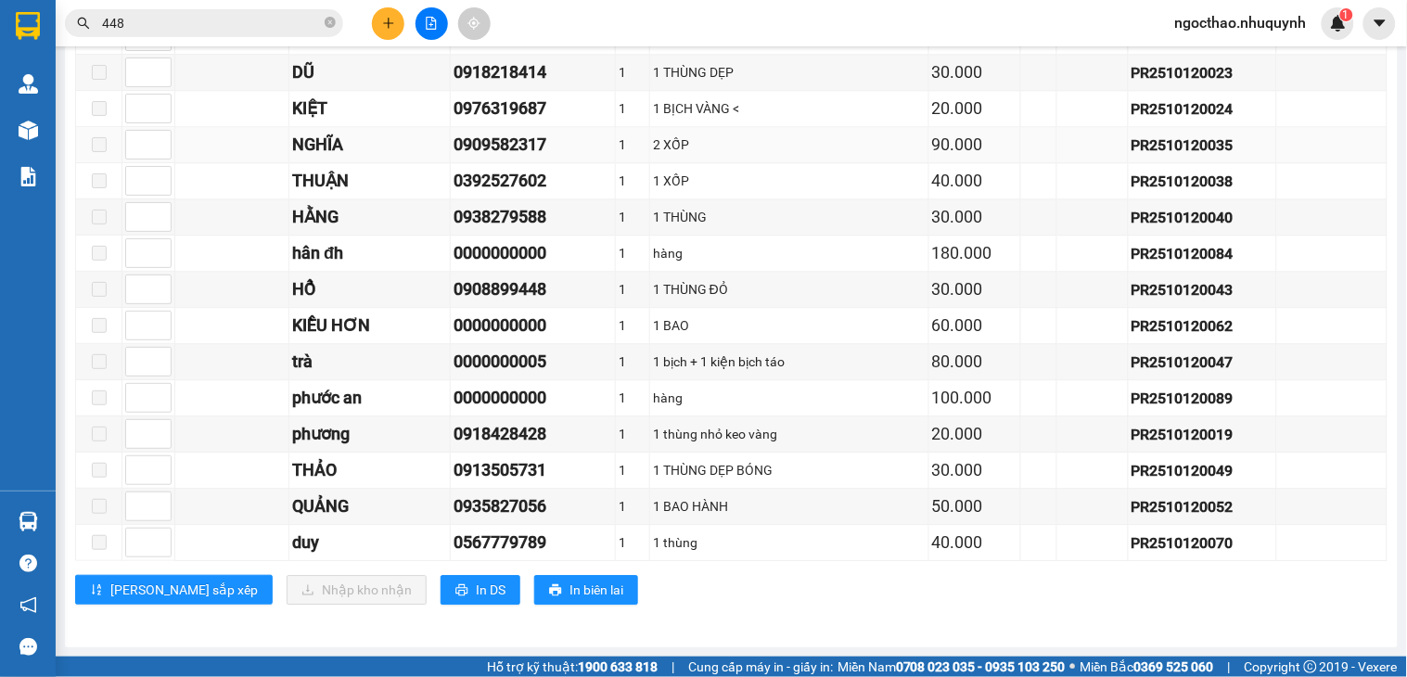
click at [529, 142] on div "0909582317" at bounding box center [532, 145] width 159 height 26
copy div "0909582317"
click at [853, 263] on td "hàng" at bounding box center [789, 254] width 279 height 36
click at [515, 132] on div "0909582317" at bounding box center [532, 145] width 159 height 26
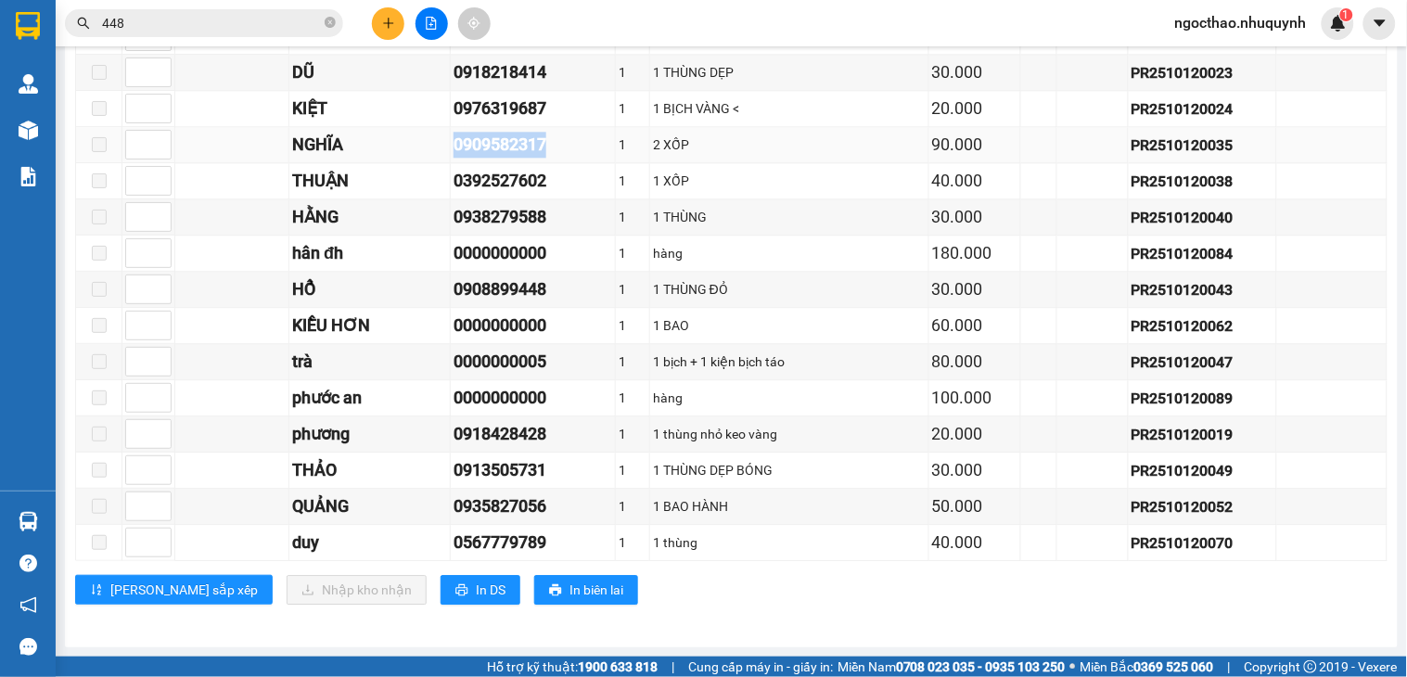
drag, startPoint x: 515, startPoint y: 131, endPoint x: 729, endPoint y: 140, distance: 214.4
click at [517, 132] on div "0909582317" at bounding box center [532, 145] width 159 height 26
copy div "0909582317"
click at [307, 325] on div "KIỀU HƠN" at bounding box center [369, 326] width 155 height 26
click at [526, 137] on div "0909582317" at bounding box center [532, 145] width 159 height 26
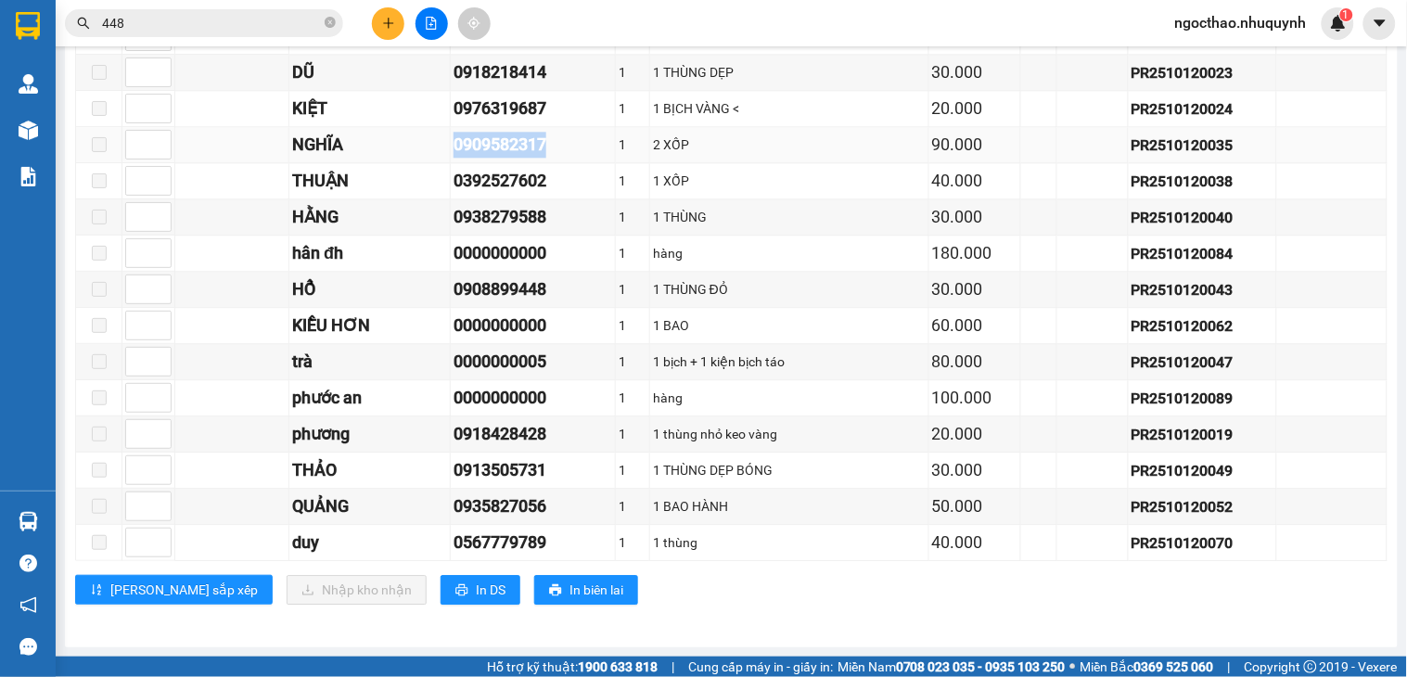
click at [526, 137] on div "0909582317" at bounding box center [532, 145] width 159 height 26
click at [506, 180] on div "0392527602" at bounding box center [532, 181] width 159 height 26
click at [513, 216] on div "0938279588" at bounding box center [532, 217] width 159 height 26
drag, startPoint x: 513, startPoint y: 216, endPoint x: 858, endPoint y: 355, distance: 371.9
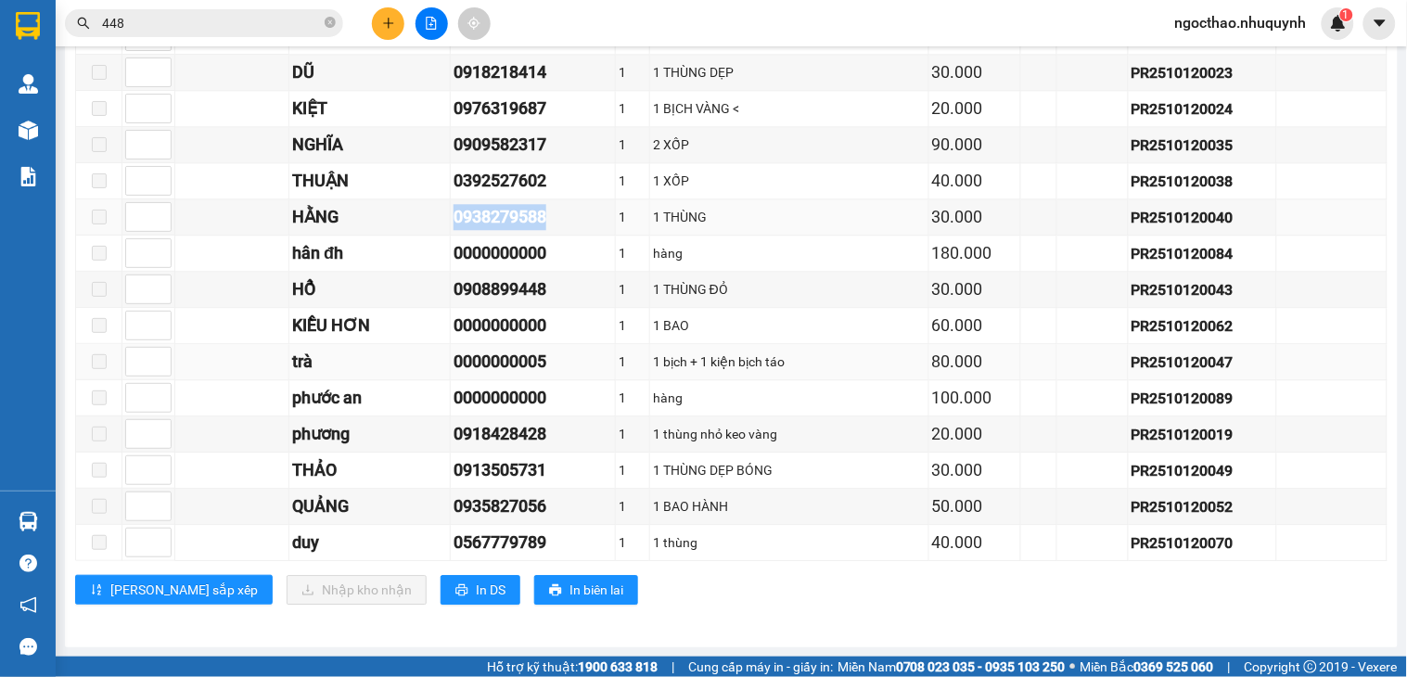
click at [527, 229] on td "0938279588" at bounding box center [533, 217] width 165 height 36
click at [531, 290] on div "0908899448" at bounding box center [532, 289] width 159 height 26
copy div "0908899448"
click at [235, 28] on input "448" at bounding box center [211, 23] width 219 height 20
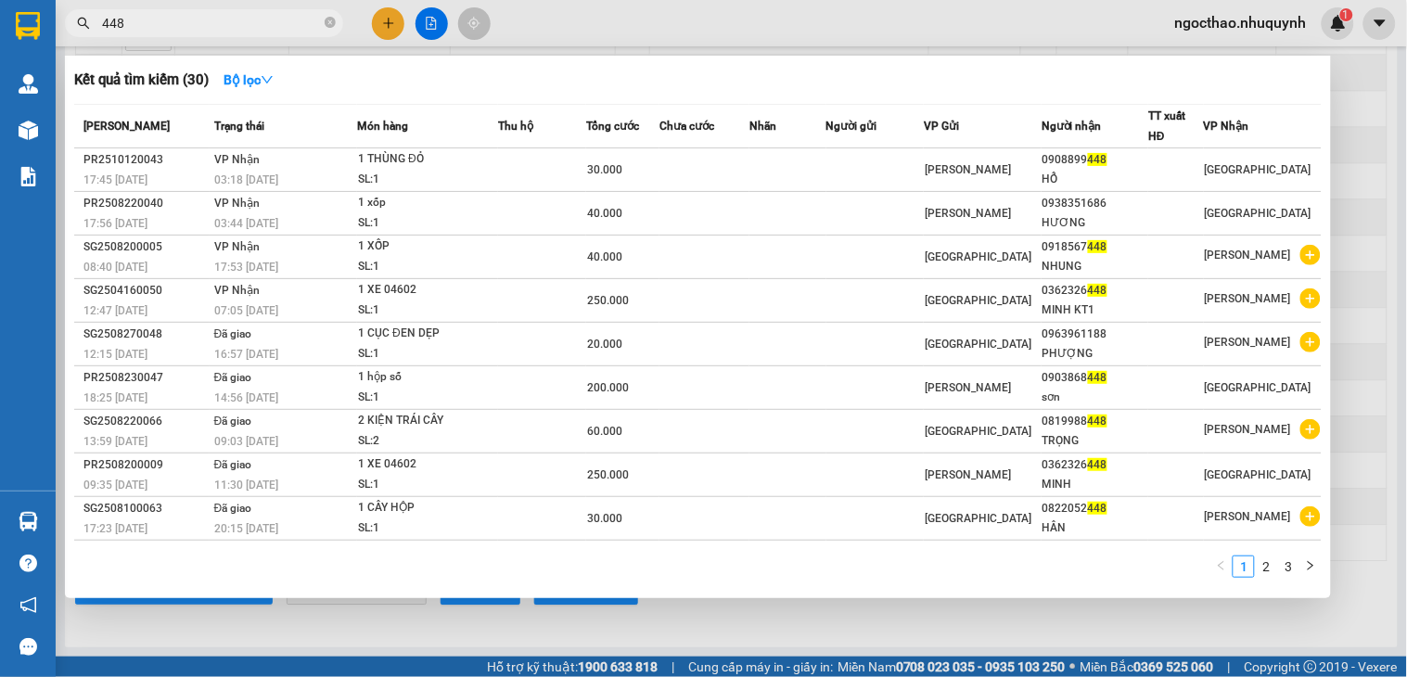
click at [235, 28] on input "448" at bounding box center [211, 23] width 219 height 20
paste input "0908899"
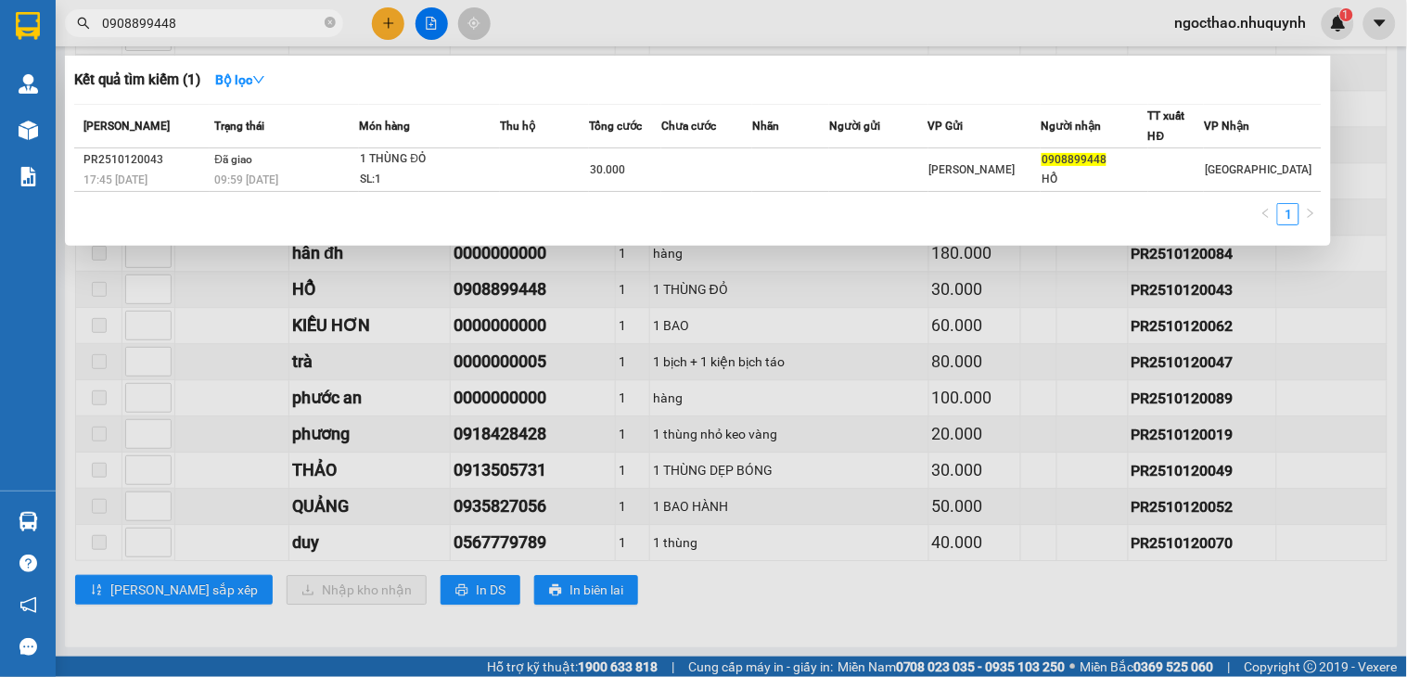
click at [883, 515] on div at bounding box center [703, 338] width 1407 height 677
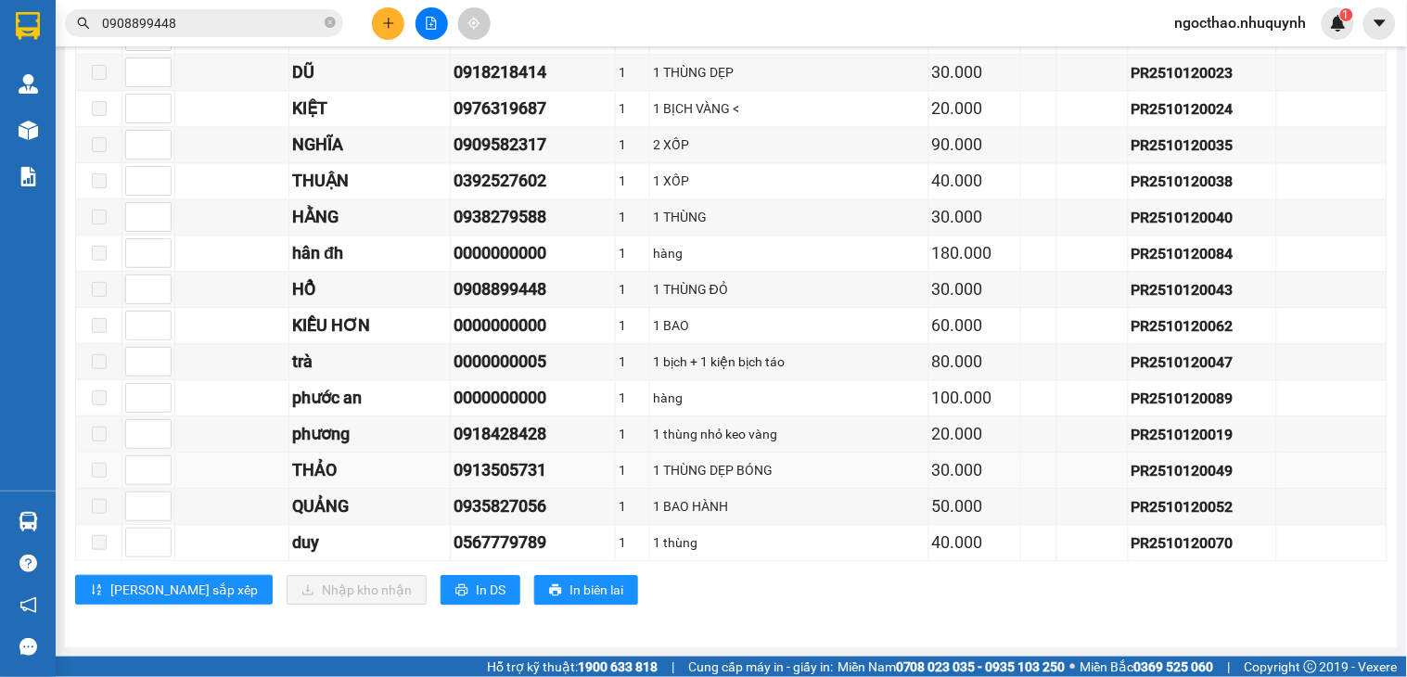
click at [516, 475] on div "0913505731" at bounding box center [532, 470] width 159 height 26
click at [517, 474] on div "0913505731" at bounding box center [532, 470] width 159 height 26
click at [527, 508] on div "0935827056" at bounding box center [532, 506] width 159 height 26
copy div "0935827056"
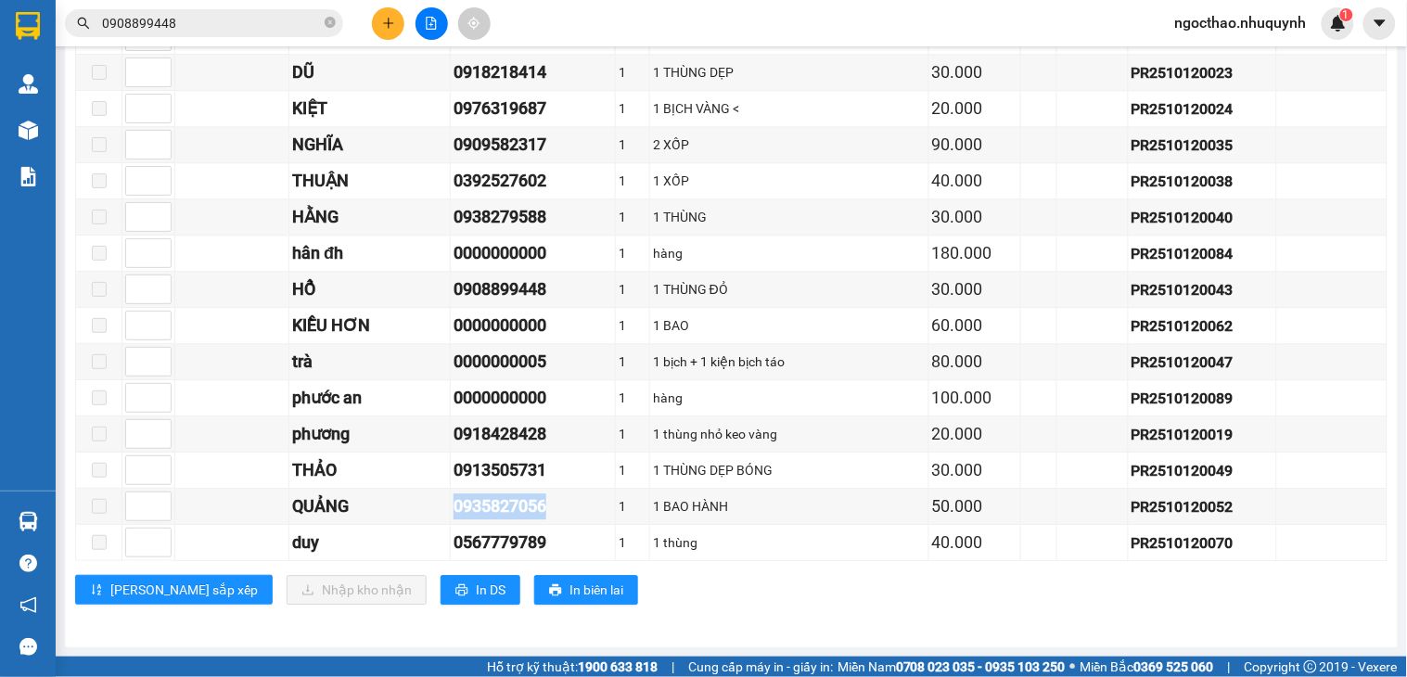
click at [284, 19] on input "0908899448" at bounding box center [211, 23] width 219 height 20
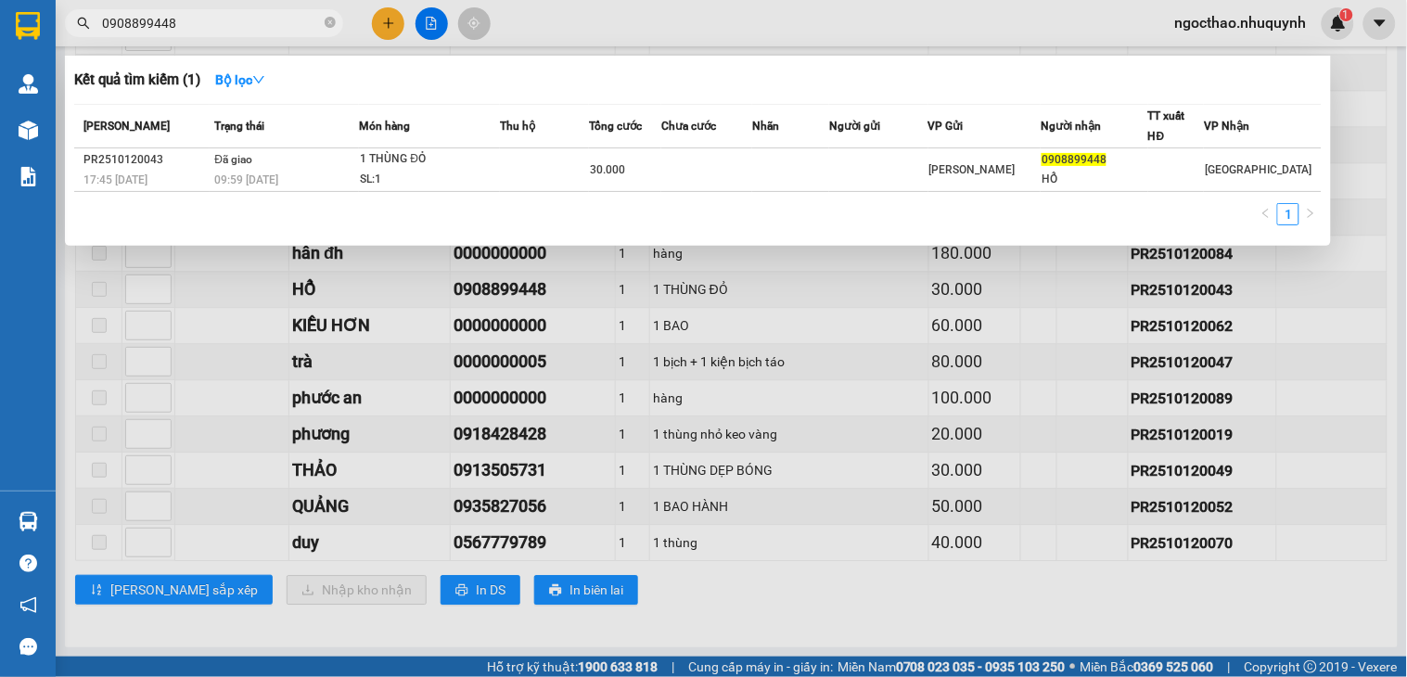
click at [284, 19] on input "0908899448" at bounding box center [211, 23] width 219 height 20
paste input "35827056"
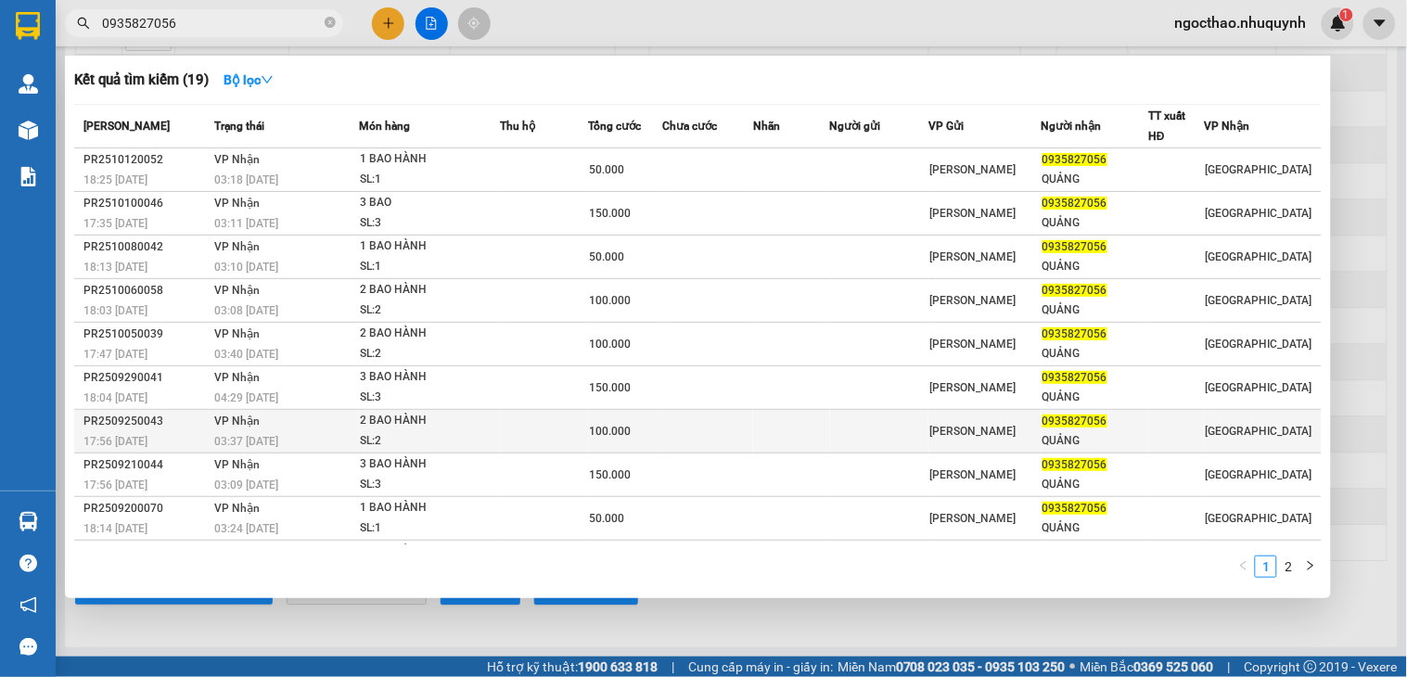
scroll to position [43, 0]
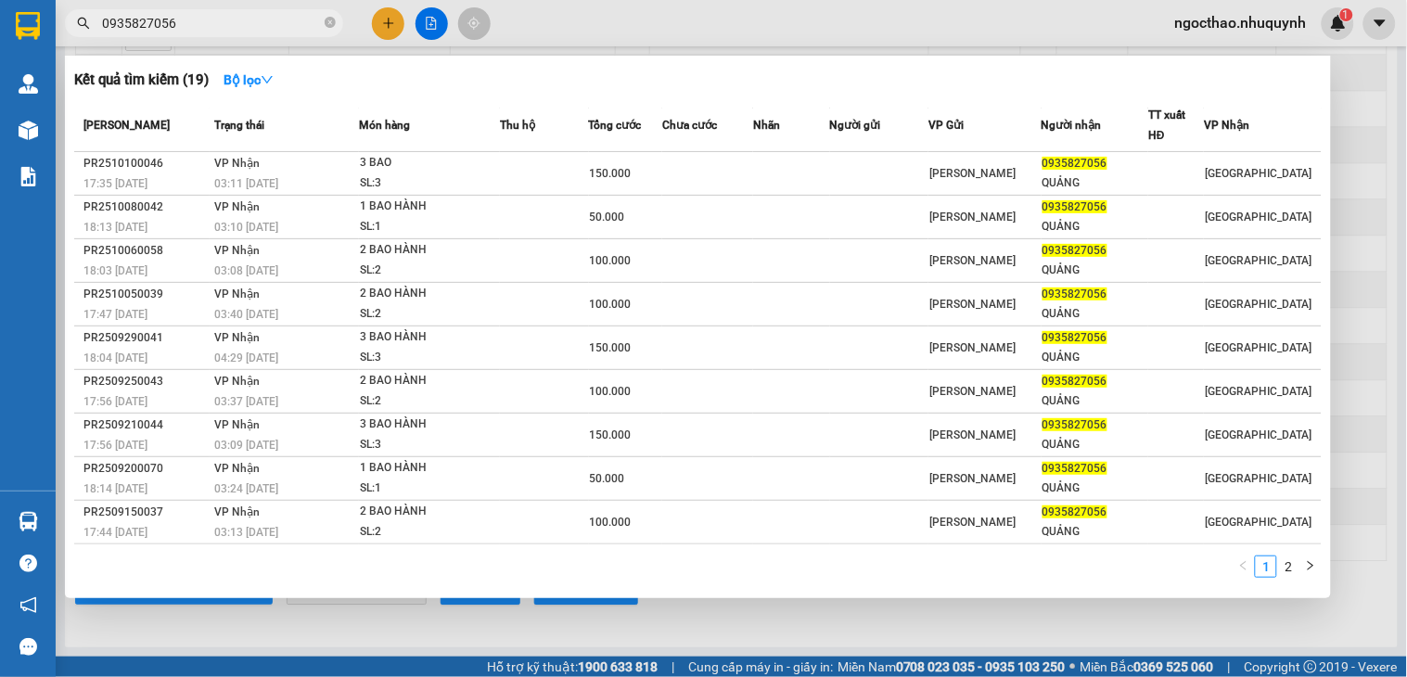
type input "0935827056"
click at [923, 619] on div at bounding box center [703, 338] width 1407 height 677
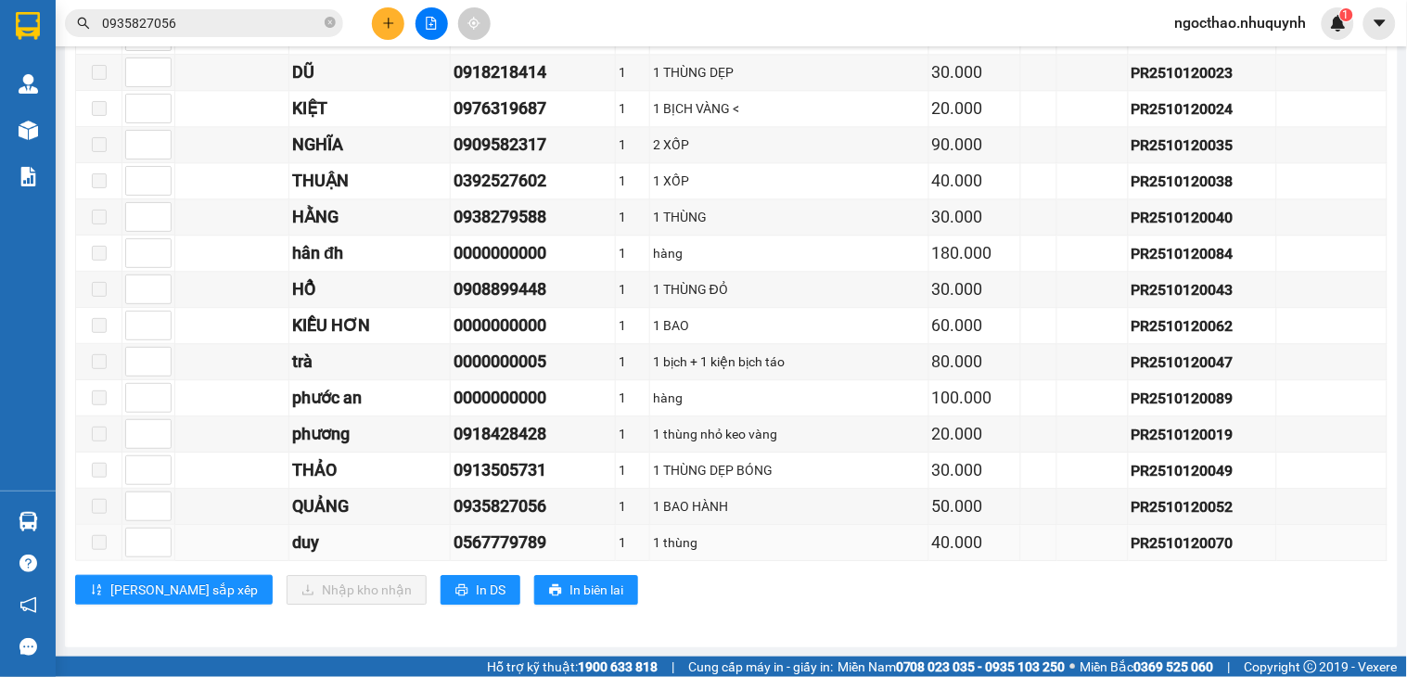
click at [516, 549] on div "0567779789" at bounding box center [532, 542] width 159 height 26
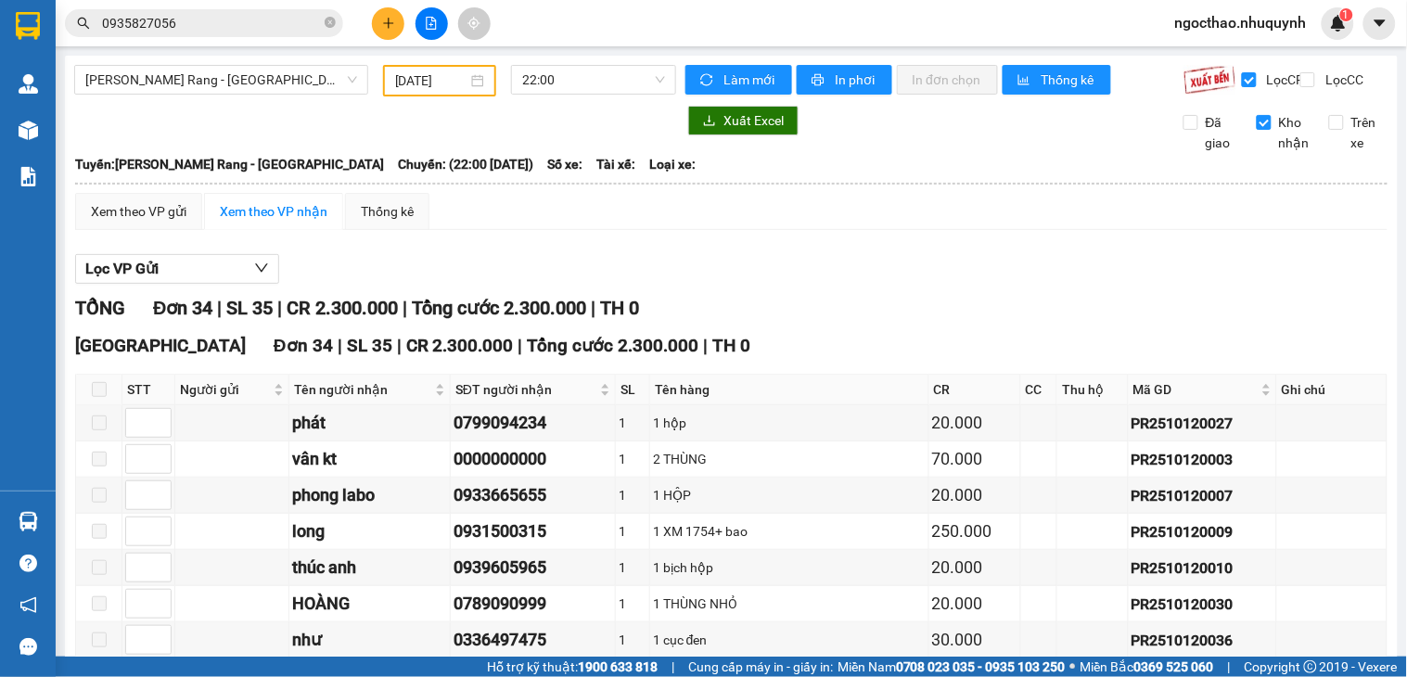
scroll to position [0, 0]
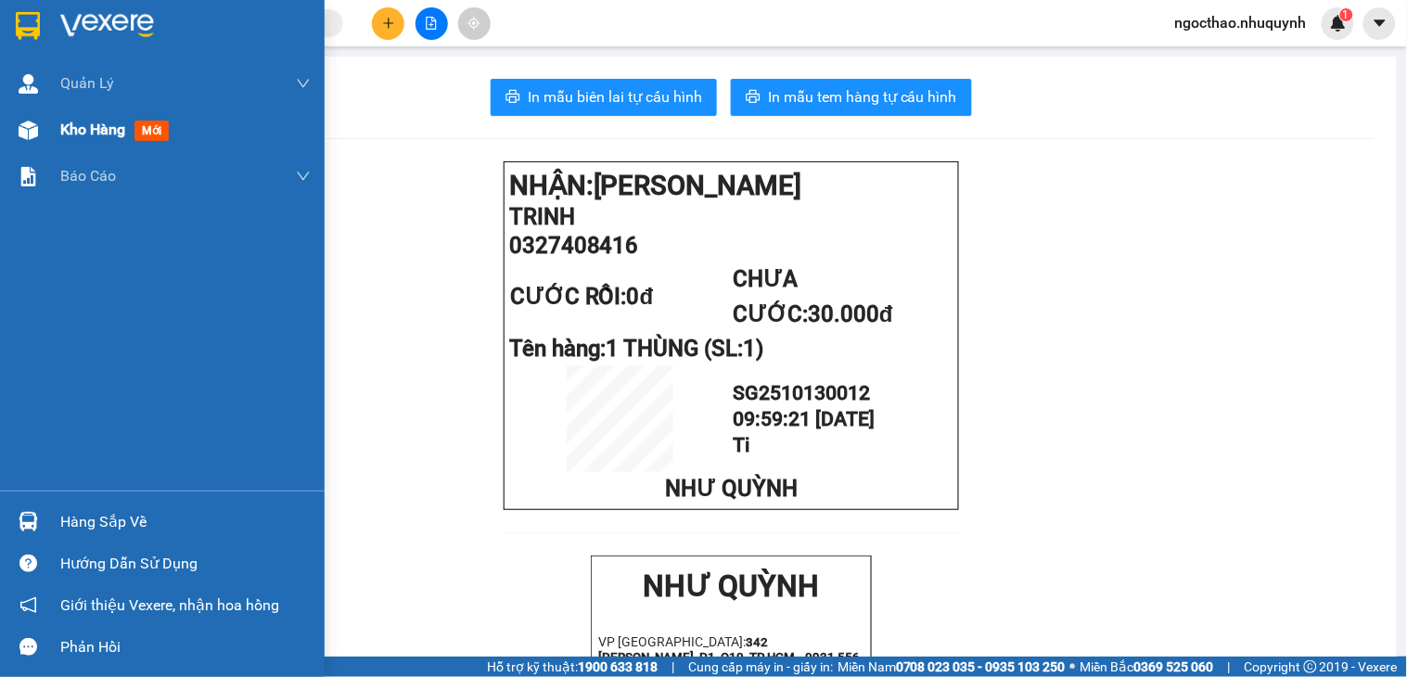
click at [102, 137] on span "Kho hàng" at bounding box center [92, 130] width 65 height 18
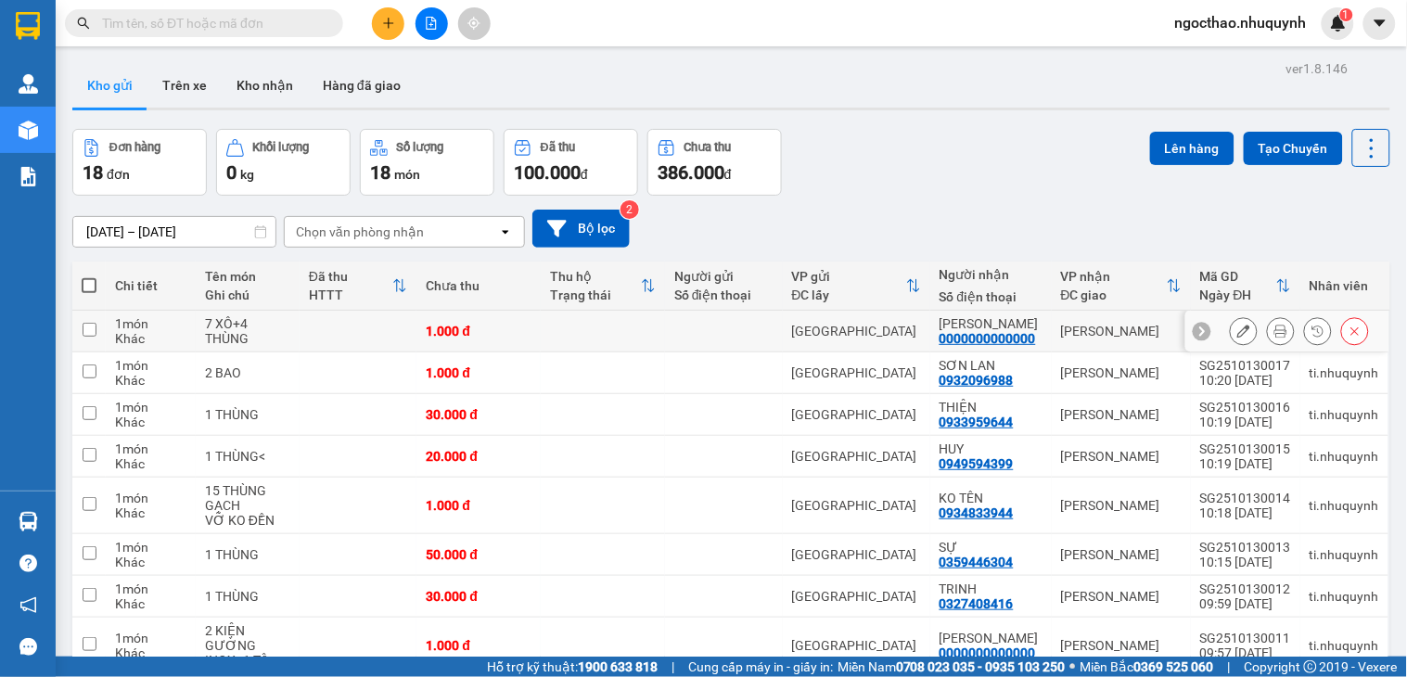
click at [1248, 325] on div at bounding box center [1299, 331] width 139 height 28
click at [1274, 329] on icon at bounding box center [1280, 331] width 13 height 13
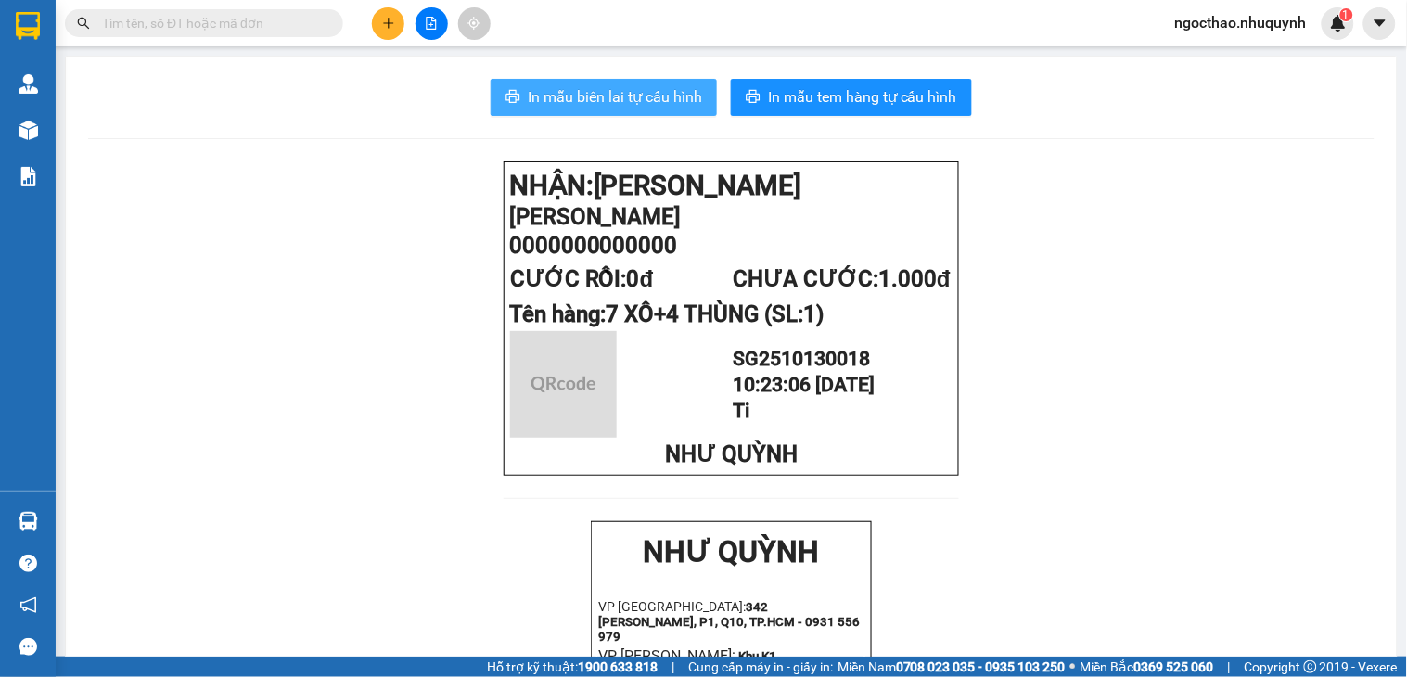
click at [629, 99] on span "In mẫu biên lai tự cấu hình" at bounding box center [615, 96] width 174 height 23
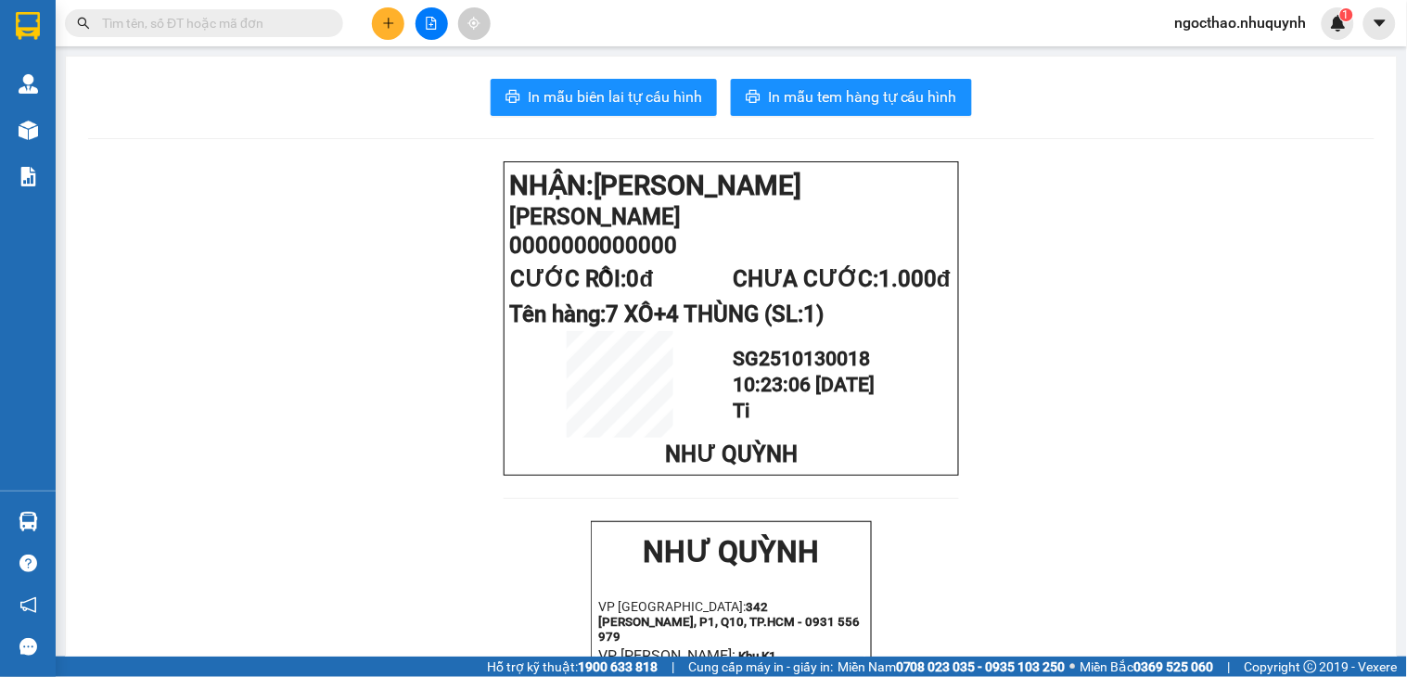
click at [504, 41] on div "Kết quả tìm kiếm ( 0 ) Bộ lọc No Data ngocthao.nhuquynh 1" at bounding box center [703, 23] width 1407 height 46
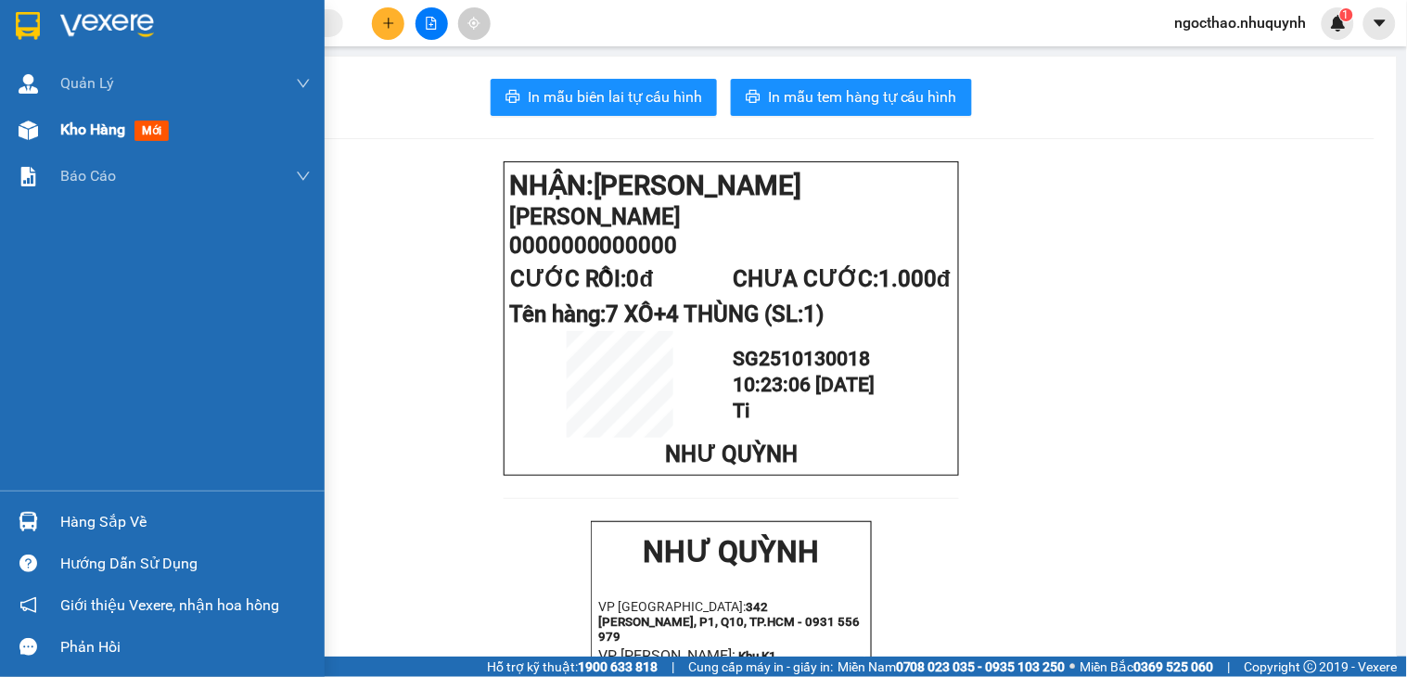
click at [67, 132] on span "Kho hàng" at bounding box center [92, 130] width 65 height 18
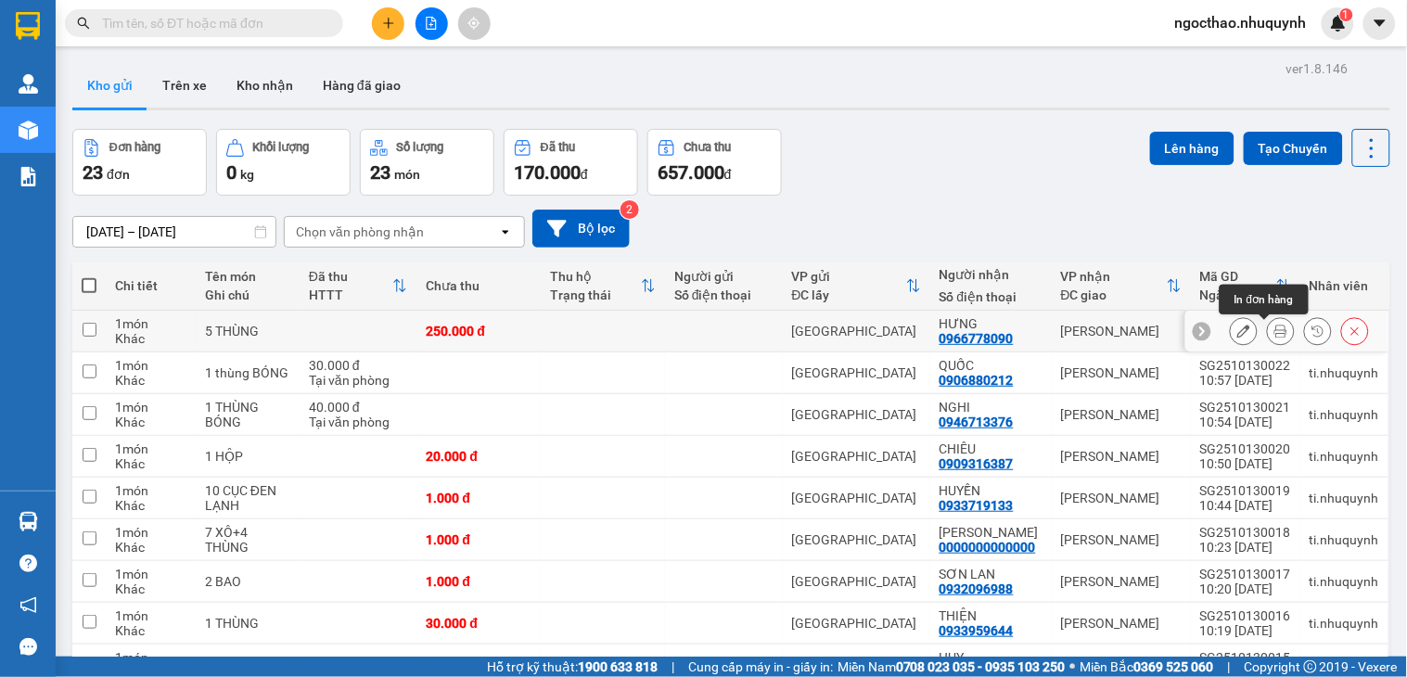
click at [1274, 338] on icon at bounding box center [1280, 331] width 13 height 13
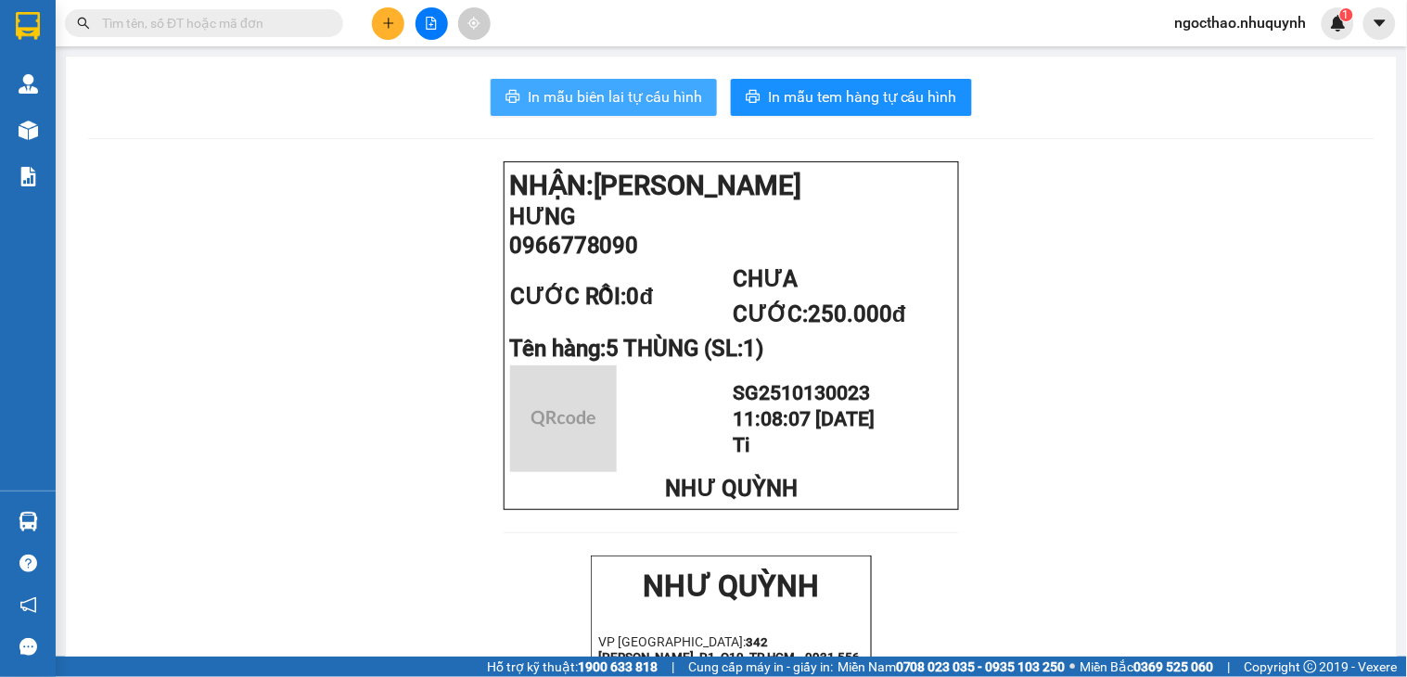
drag, startPoint x: 582, startPoint y: 97, endPoint x: 653, endPoint y: 198, distance: 122.5
click at [585, 97] on span "In mẫu biên lai tự cấu hình" at bounding box center [615, 96] width 174 height 23
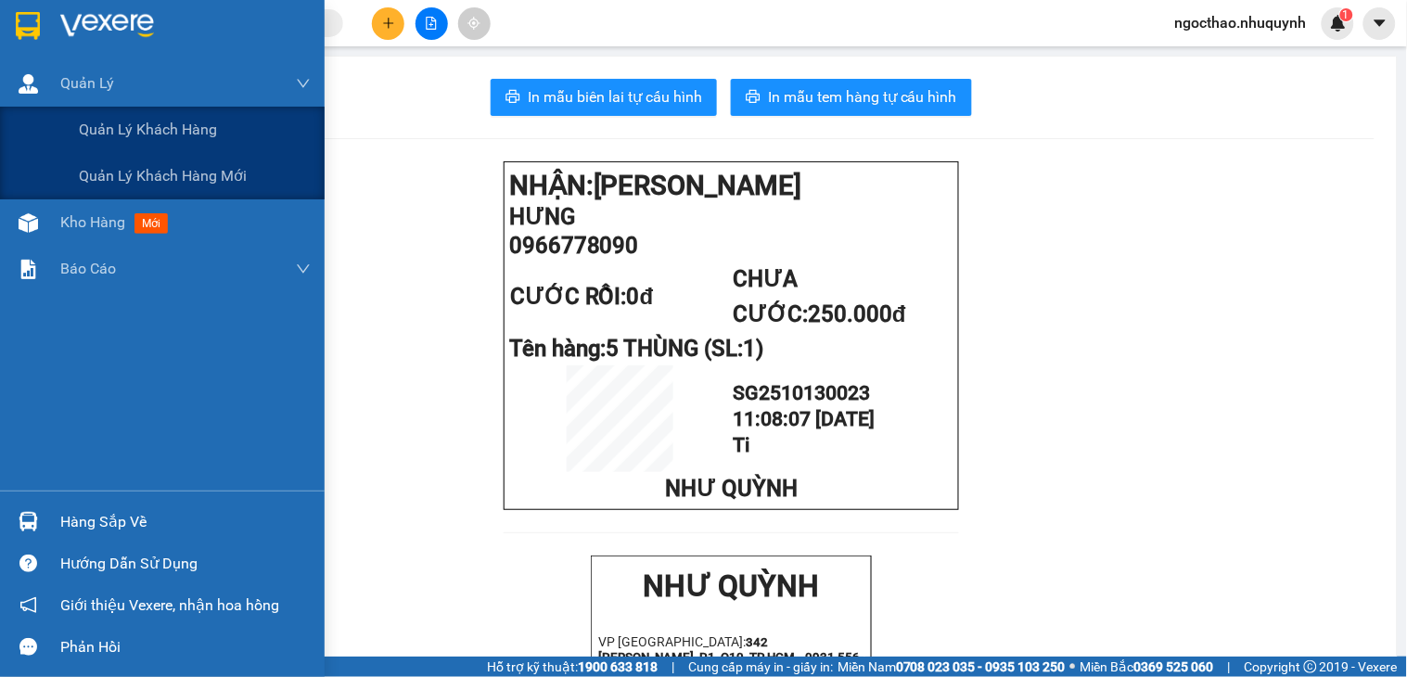
drag, startPoint x: 79, startPoint y: 102, endPoint x: 52, endPoint y: 216, distance: 117.2
click at [52, 216] on div "Quản Lý Quản lý khách hàng Quản lý khách hàng mới Kho hàng mới Báo cáo Báo cáo …" at bounding box center [162, 275] width 325 height 430
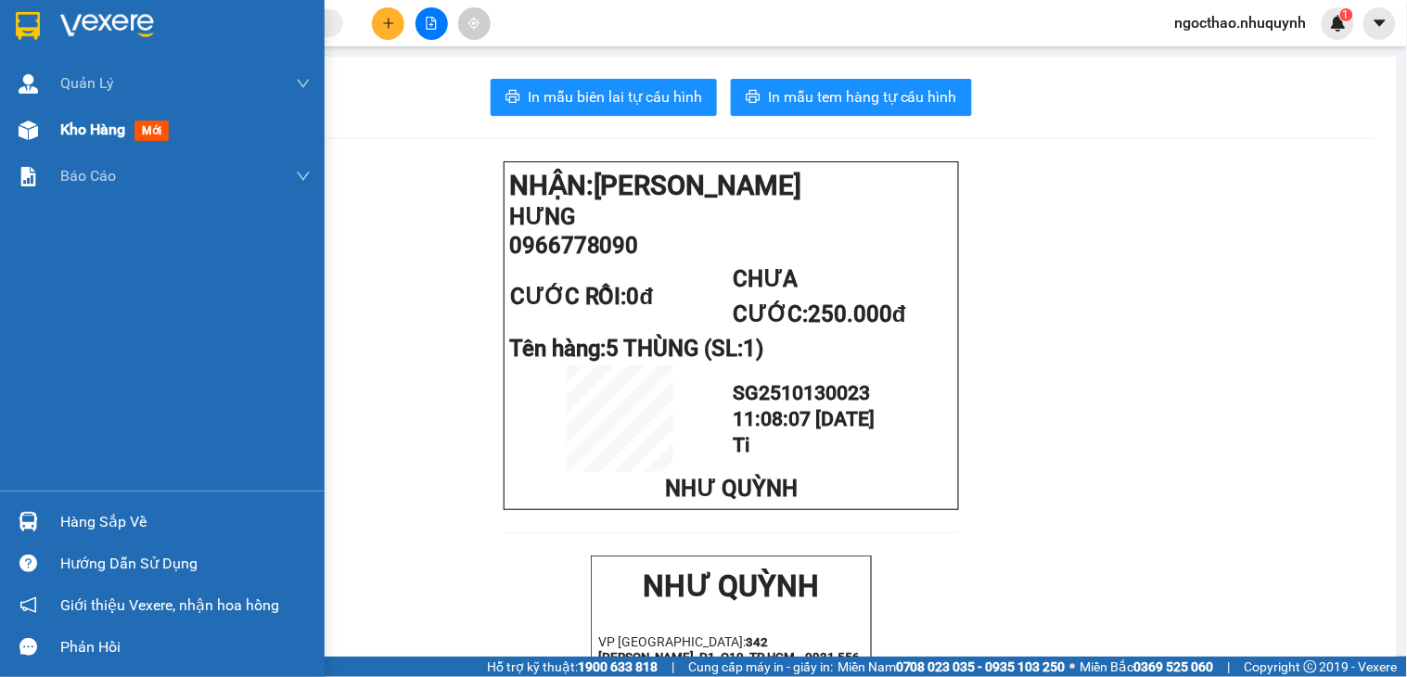
click at [89, 131] on span "Kho hàng" at bounding box center [92, 130] width 65 height 18
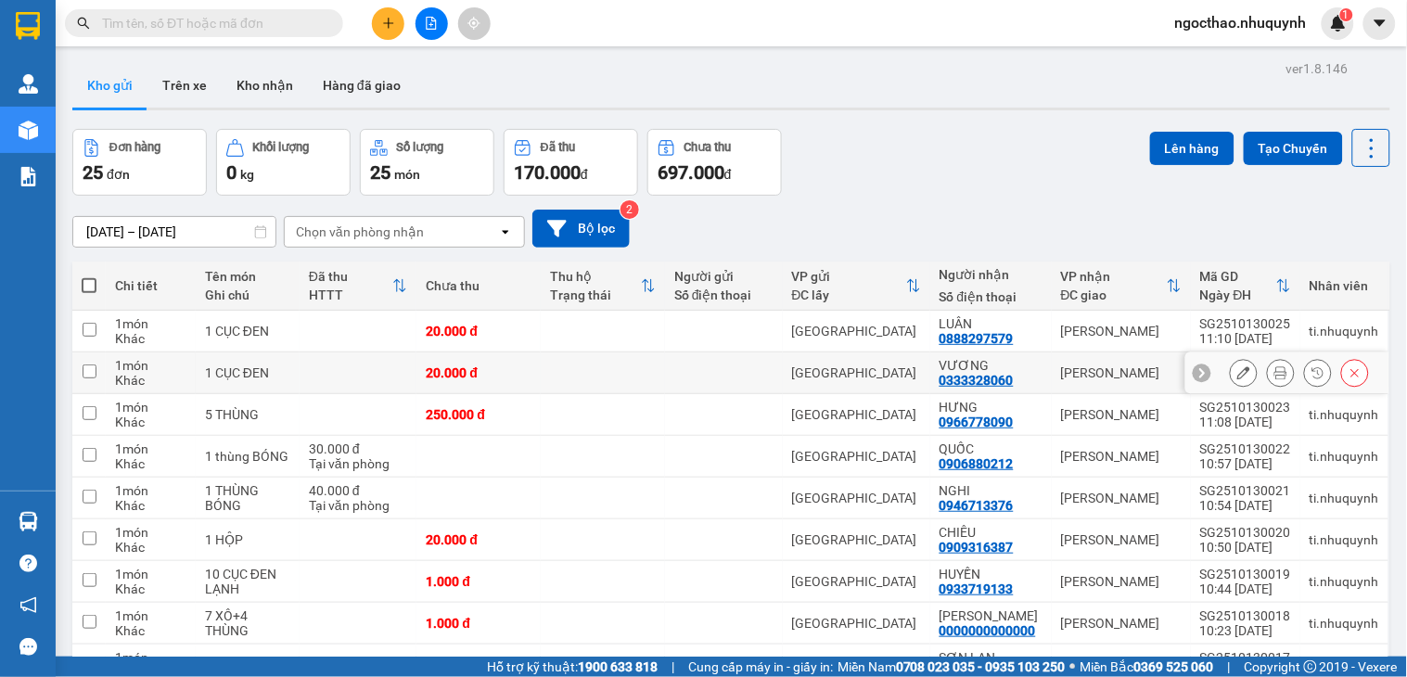
click at [1274, 372] on icon at bounding box center [1280, 372] width 13 height 13
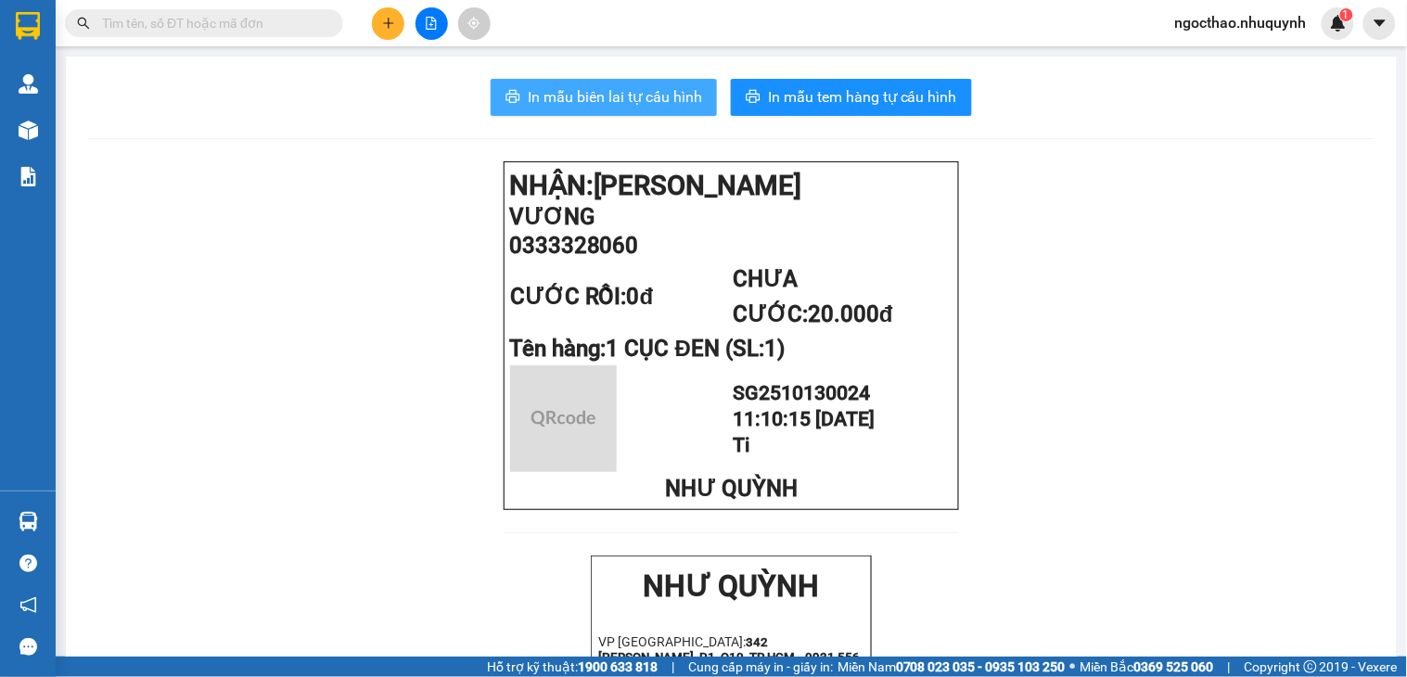
click at [659, 109] on button "In mẫu biên lai tự cấu hình" at bounding box center [604, 97] width 226 height 37
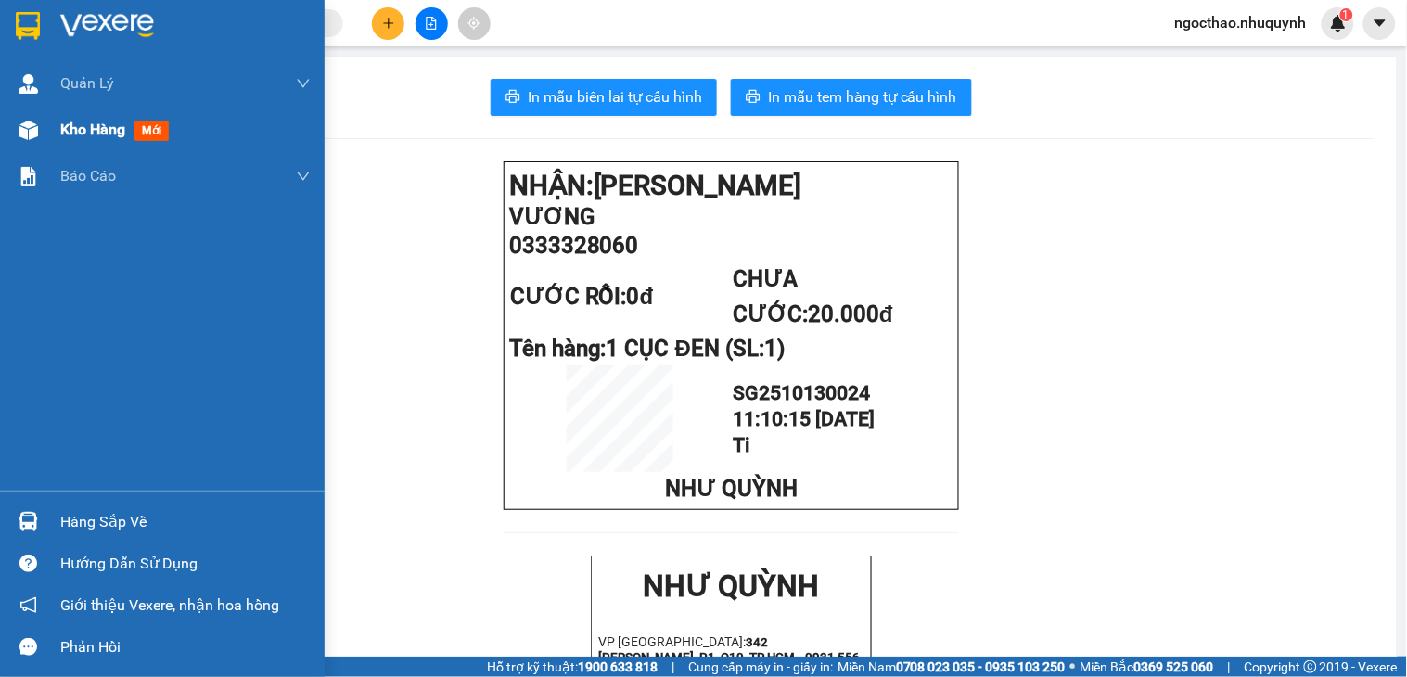
click at [90, 147] on div "Kho hàng mới" at bounding box center [185, 130] width 250 height 46
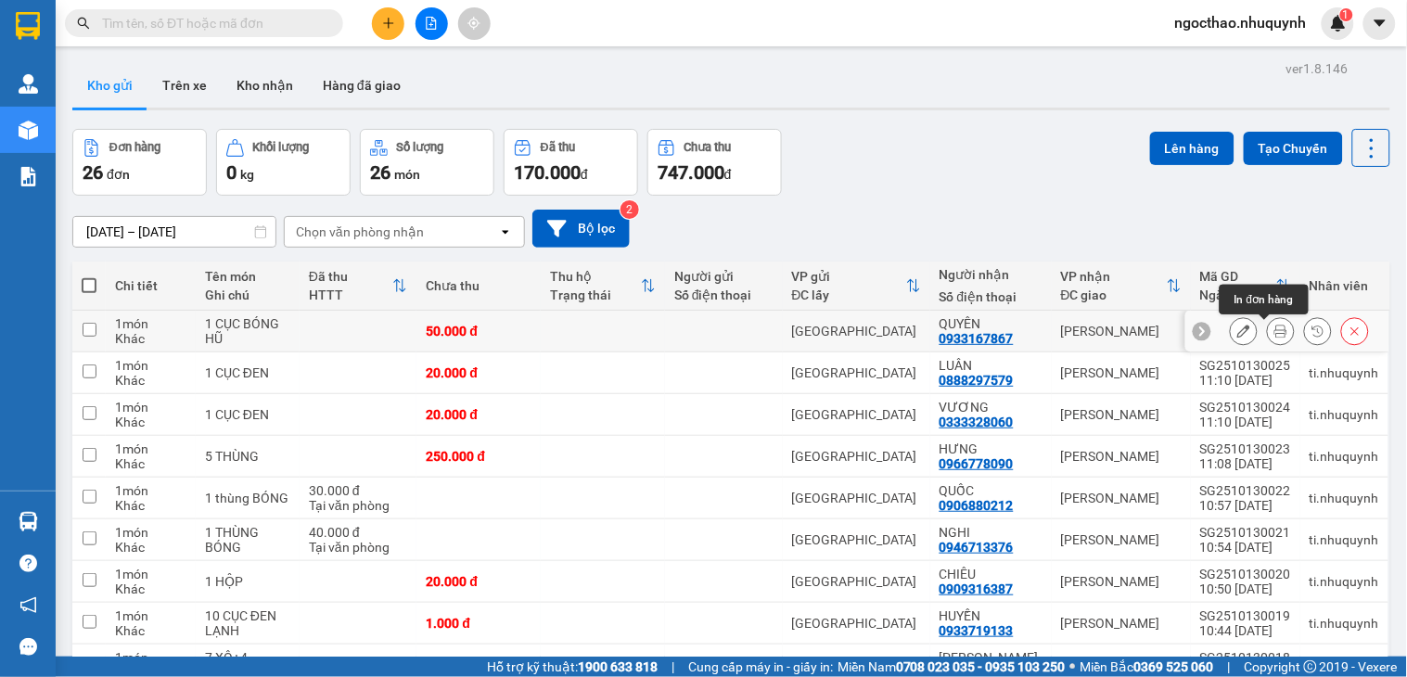
click at [1271, 337] on button at bounding box center [1281, 331] width 26 height 32
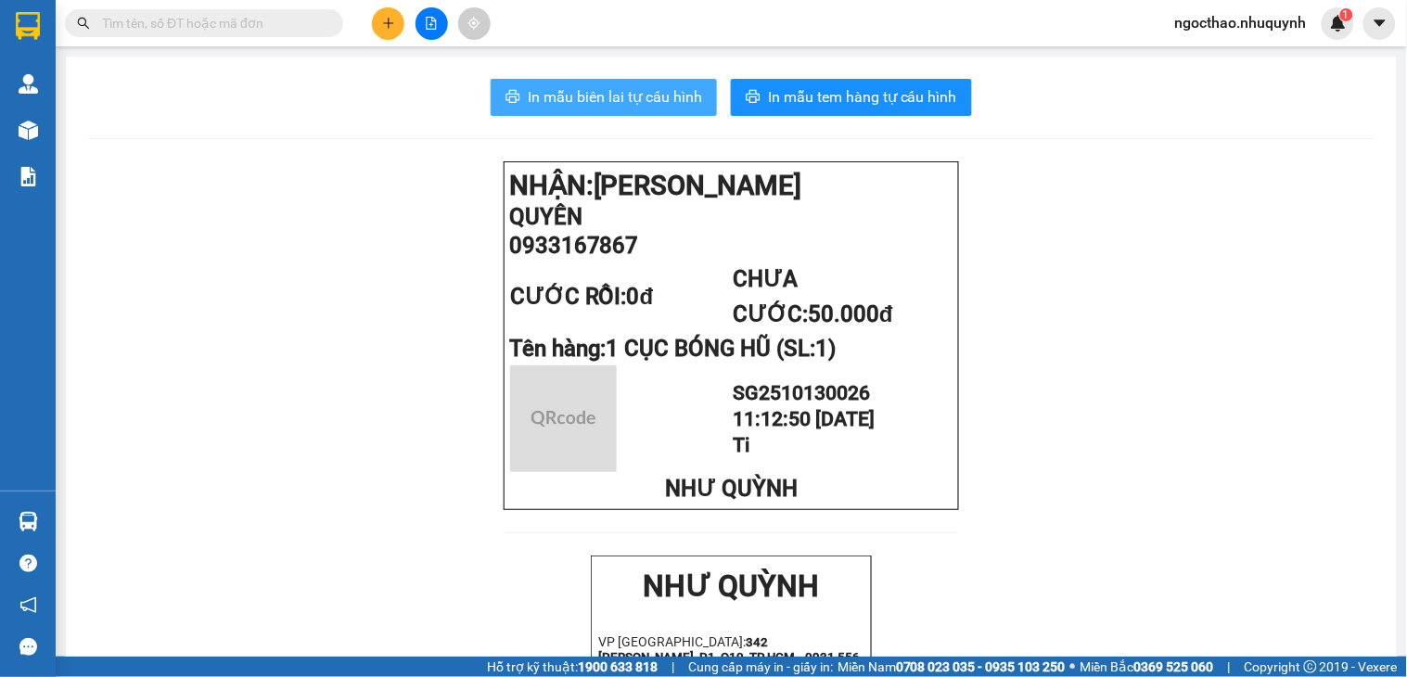
click at [674, 105] on span "In mẫu biên lai tự cấu hình" at bounding box center [615, 96] width 174 height 23
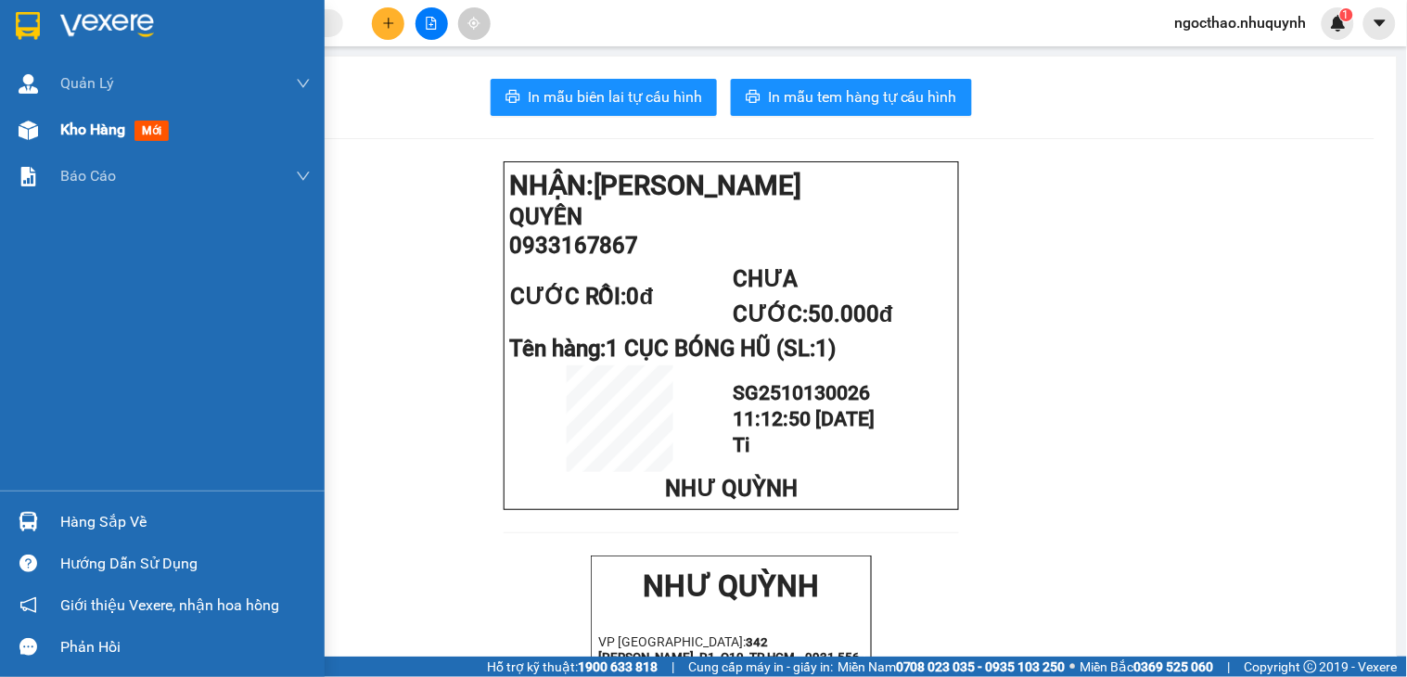
click at [102, 140] on div "Kho hàng mới" at bounding box center [118, 129] width 116 height 23
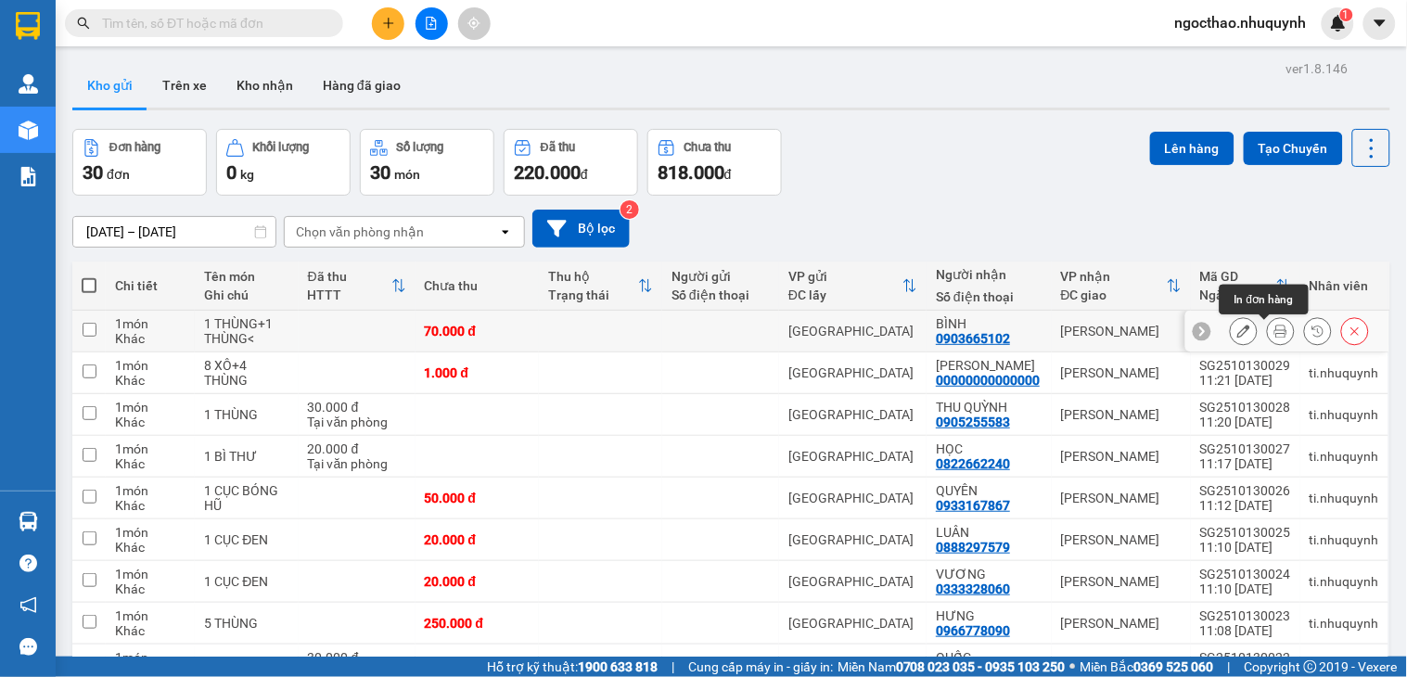
click at [1268, 334] on button at bounding box center [1281, 331] width 26 height 32
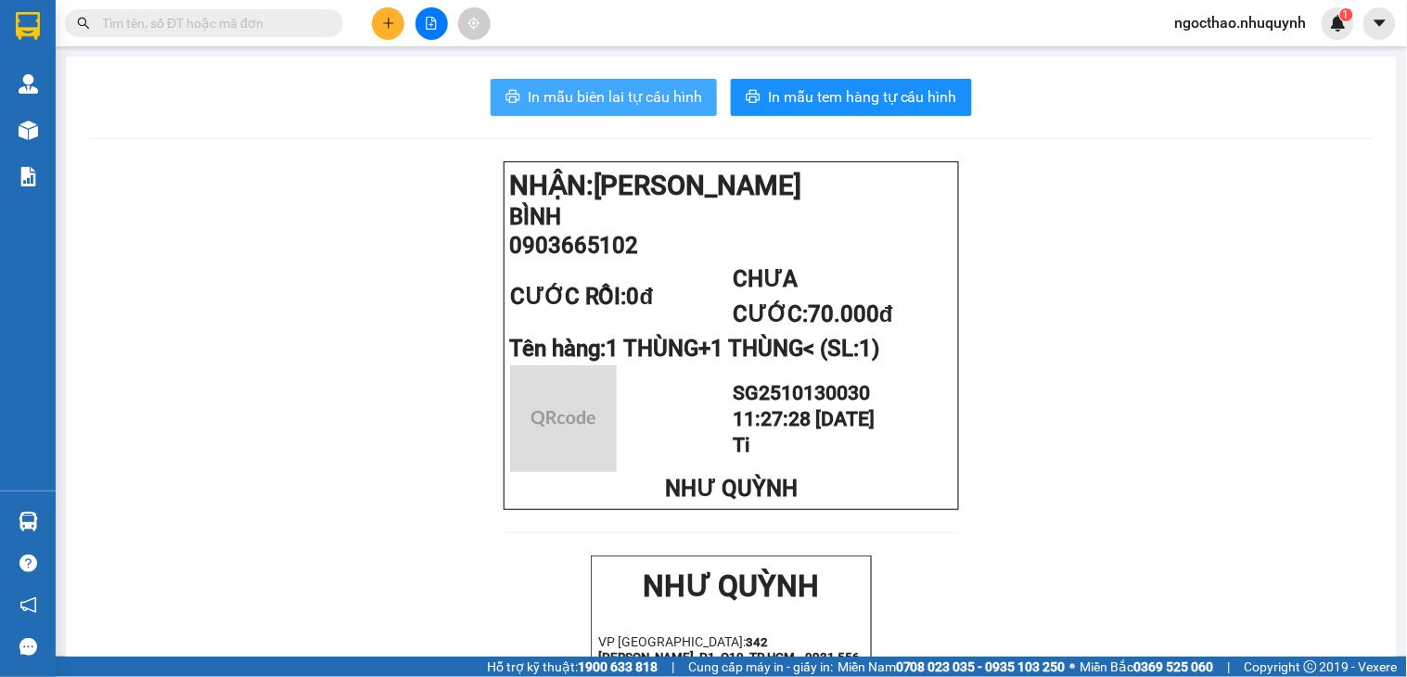
drag, startPoint x: 625, startPoint y: 126, endPoint x: 625, endPoint y: 112, distance: 13.9
click at [626, 108] on button "In mẫu biên lai tự cấu hình" at bounding box center [604, 97] width 226 height 37
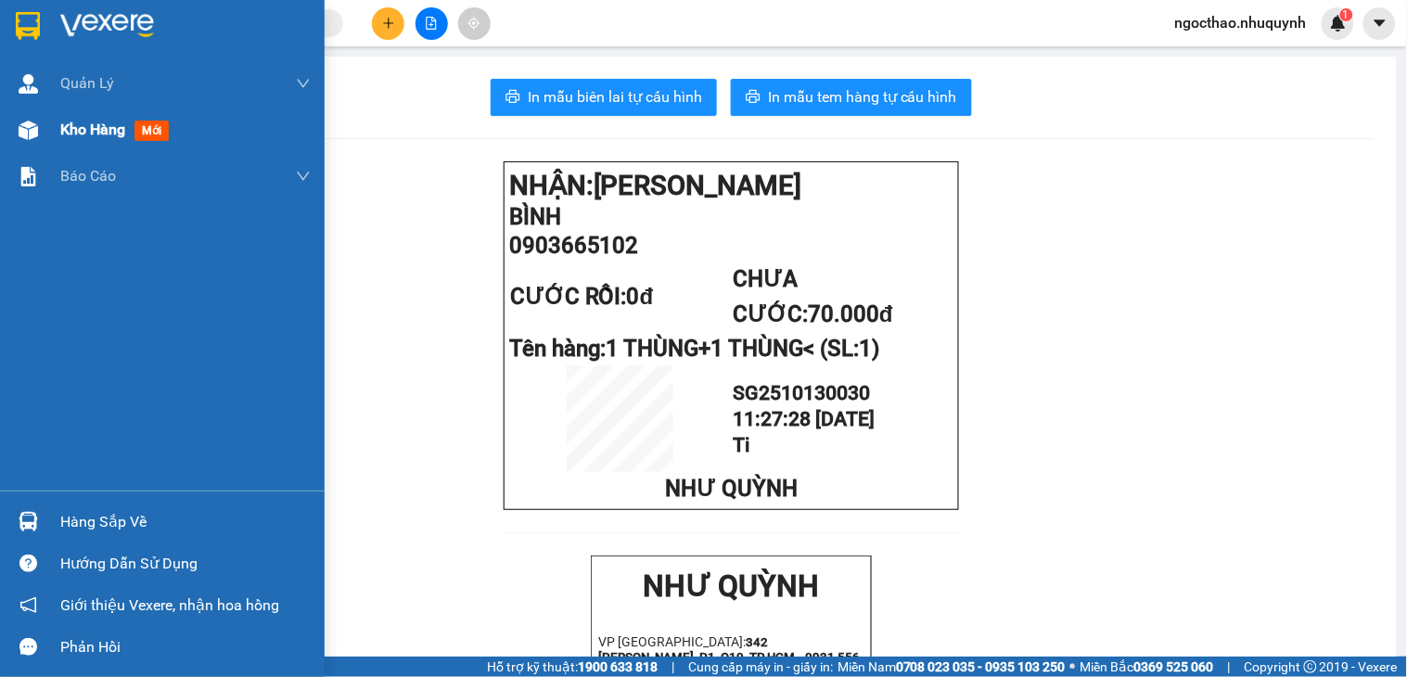
click at [98, 130] on span "Kho hàng" at bounding box center [92, 130] width 65 height 18
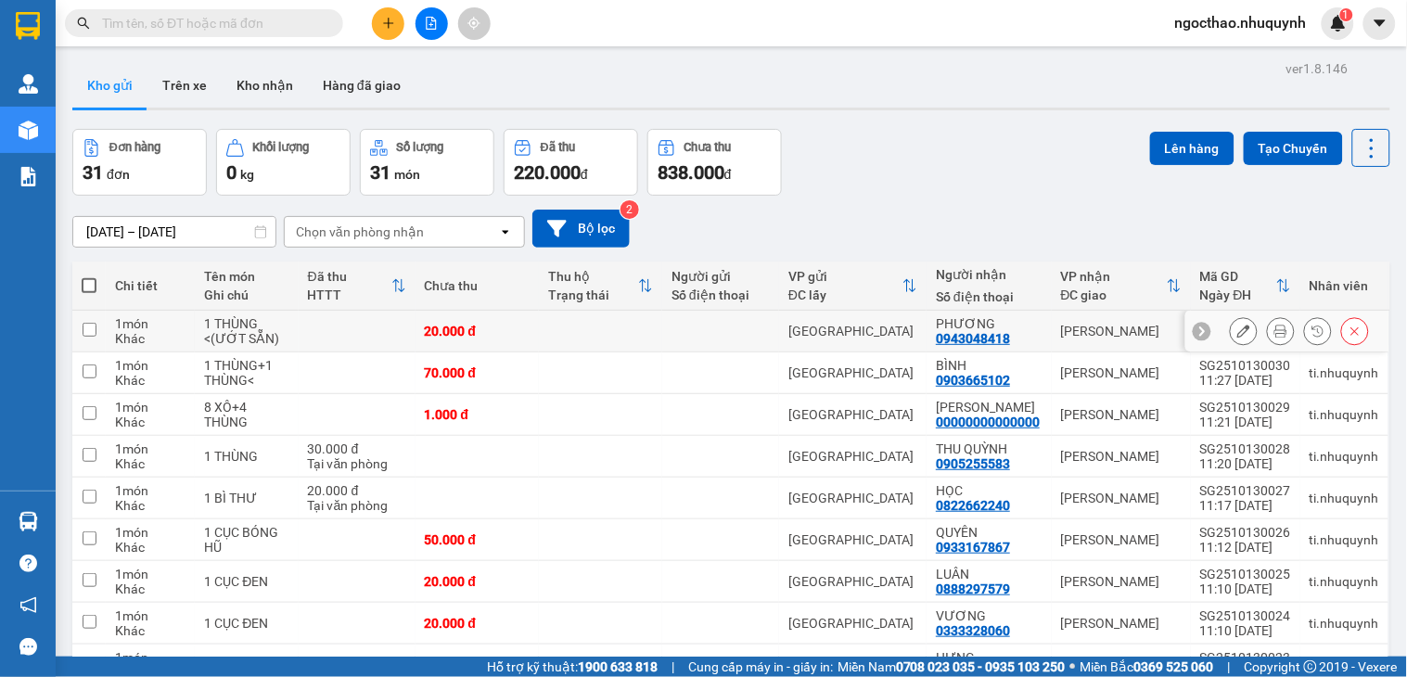
click at [1277, 326] on div at bounding box center [1299, 331] width 139 height 28
click at [1273, 328] on button at bounding box center [1281, 331] width 26 height 32
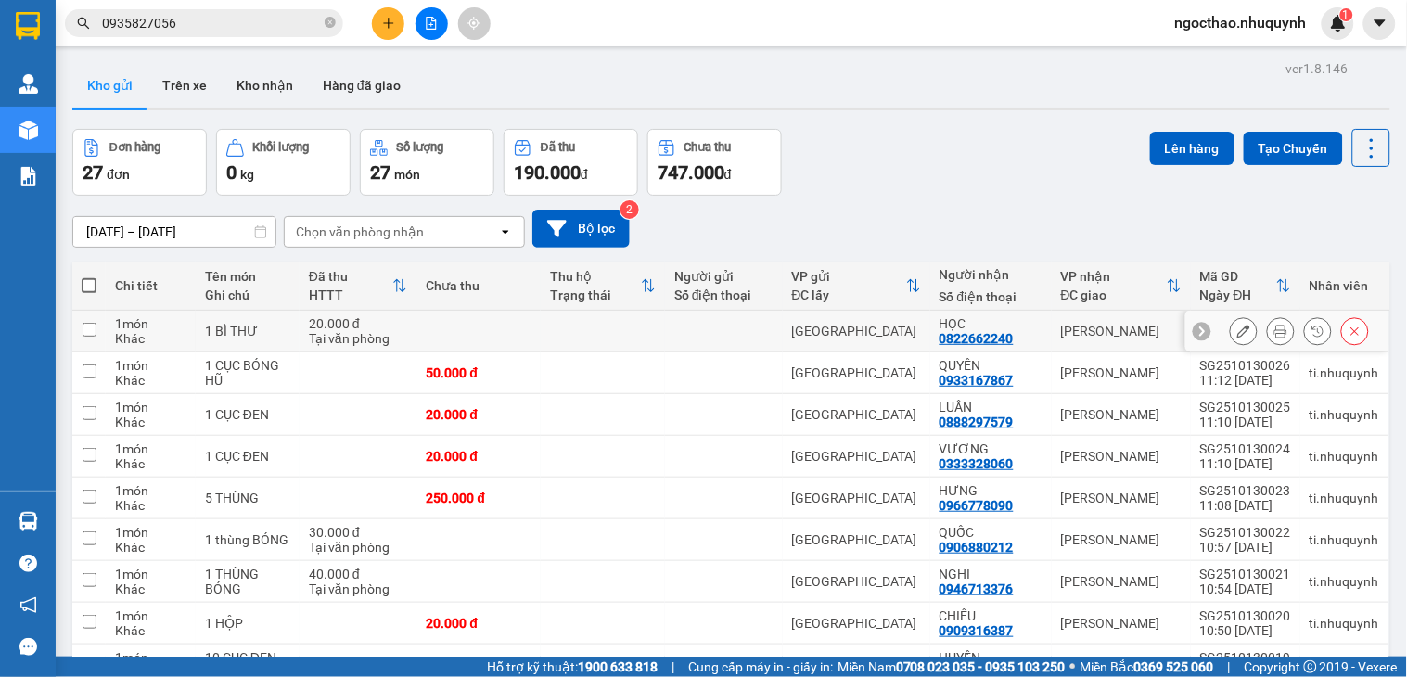
click at [1268, 338] on button at bounding box center [1281, 331] width 26 height 32
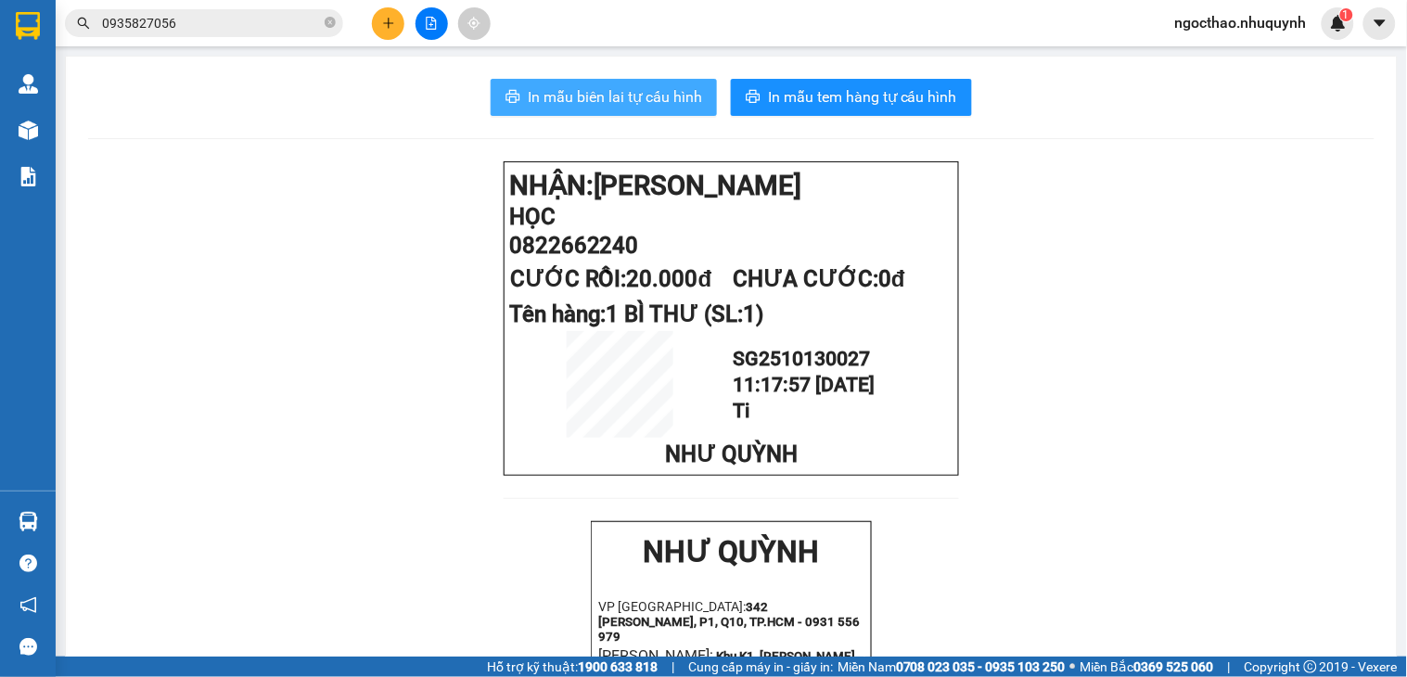
click at [683, 111] on button "In mẫu biên lai tự cấu hình" at bounding box center [604, 97] width 226 height 37
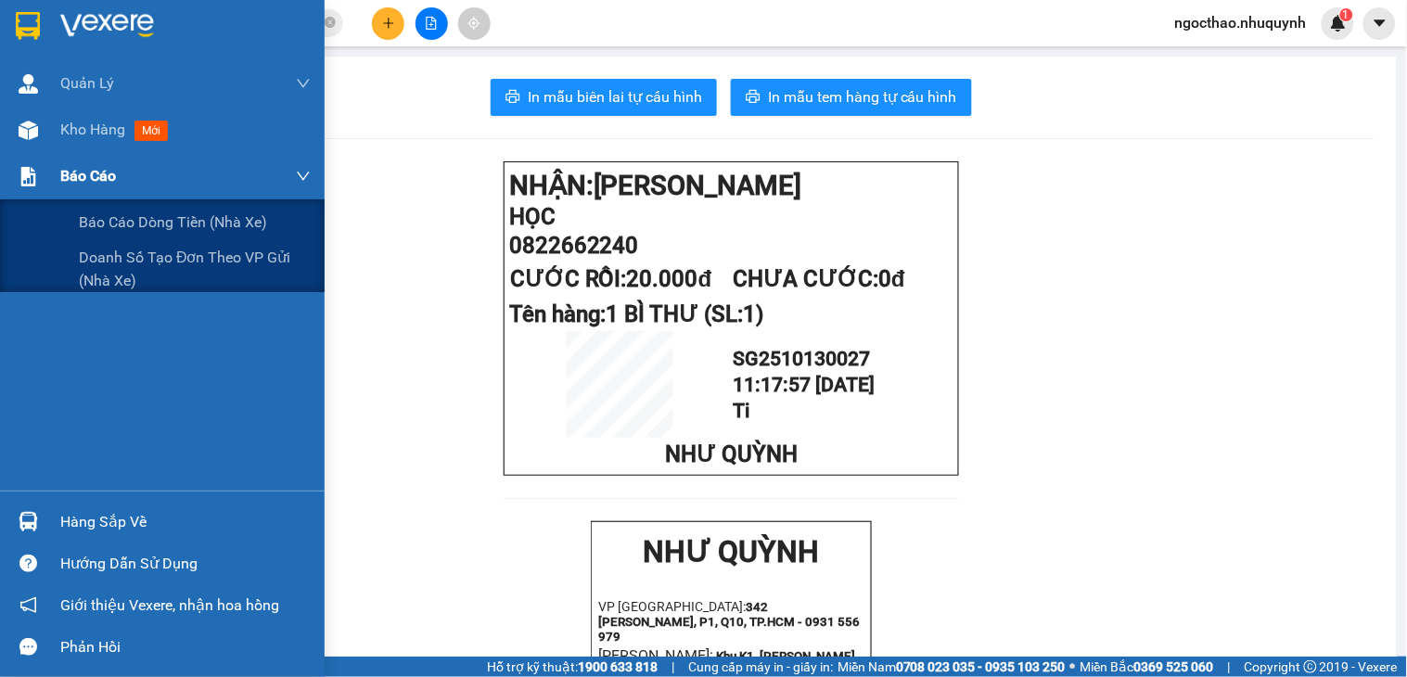
click at [51, 155] on div "Báo cáo" at bounding box center [162, 176] width 325 height 46
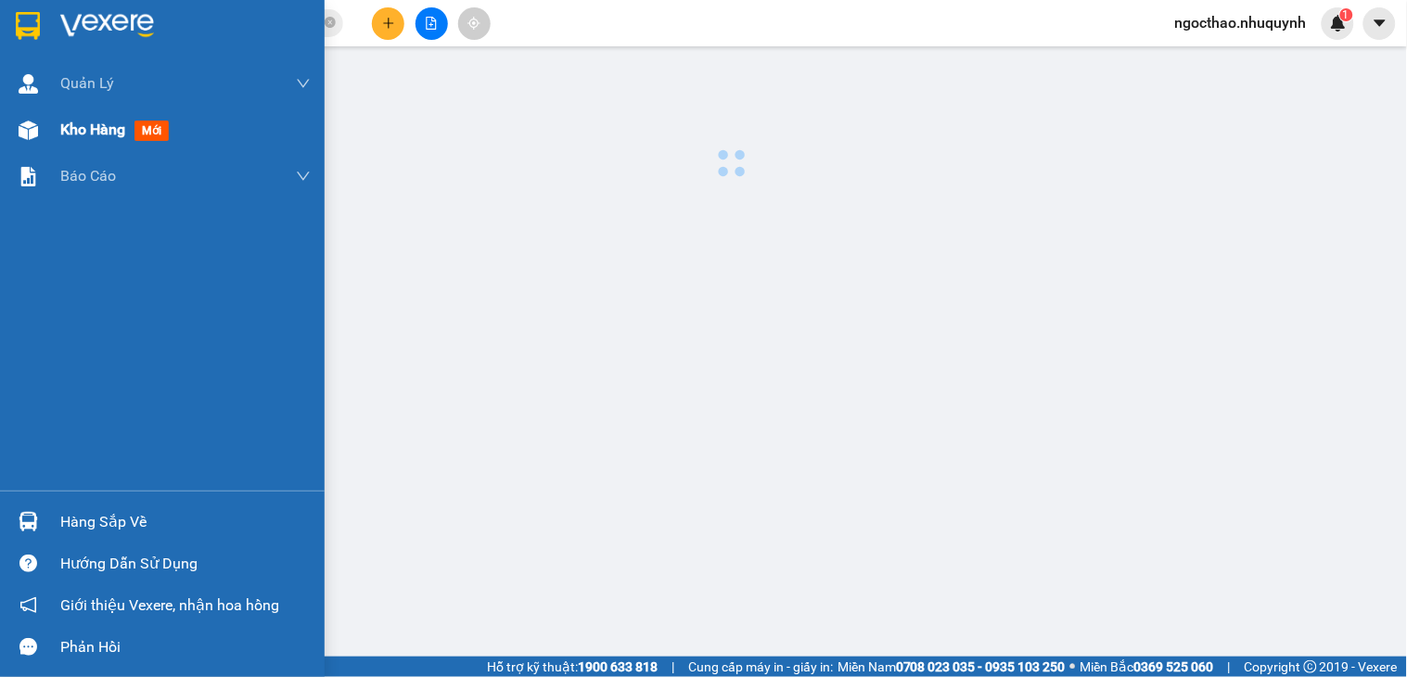
click at [86, 135] on span "Kho hàng" at bounding box center [92, 130] width 65 height 18
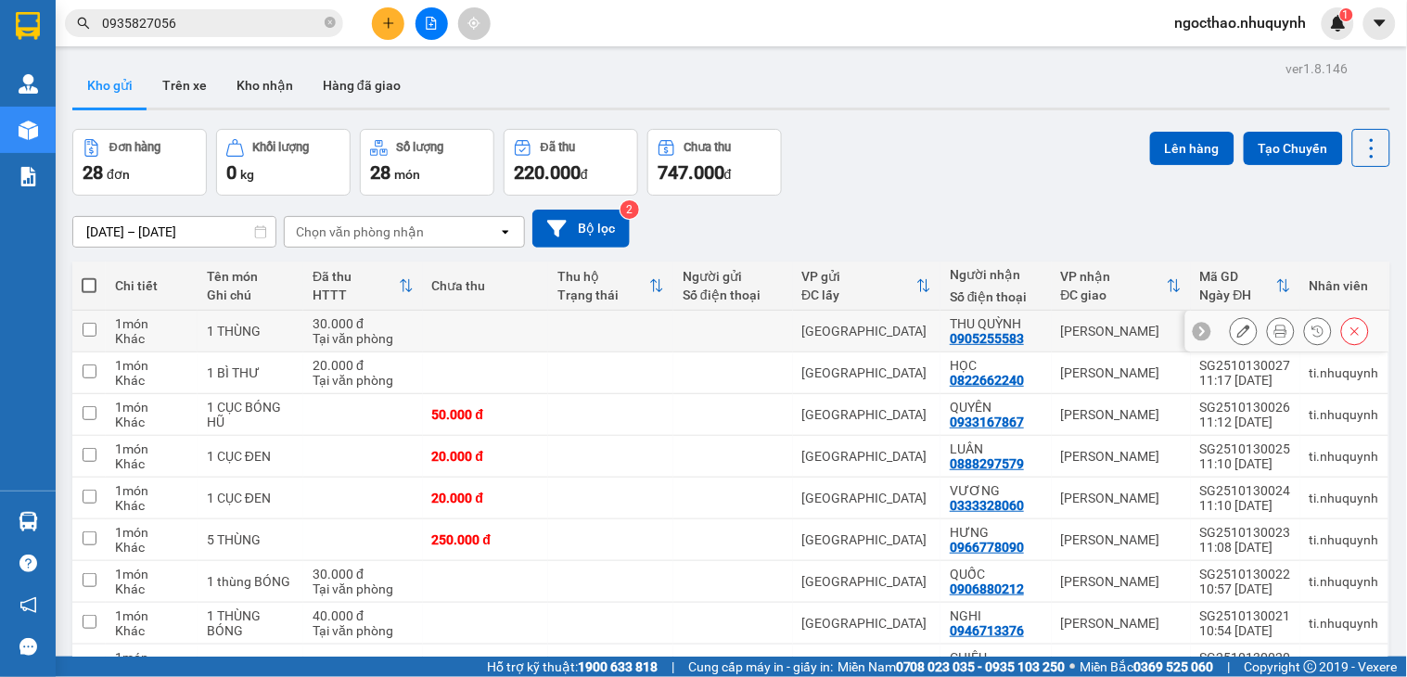
click at [1268, 340] on button at bounding box center [1281, 331] width 26 height 32
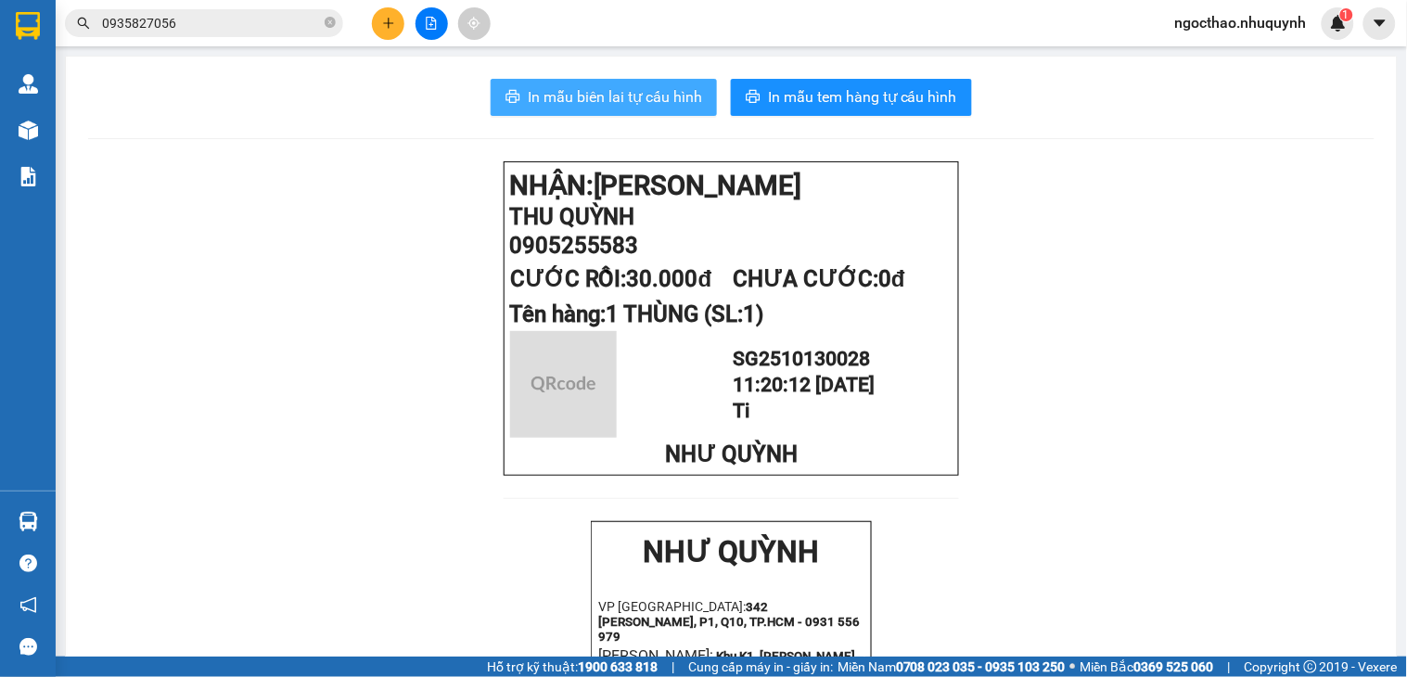
click at [651, 96] on span "In mẫu biên lai tự cấu hình" at bounding box center [615, 96] width 174 height 23
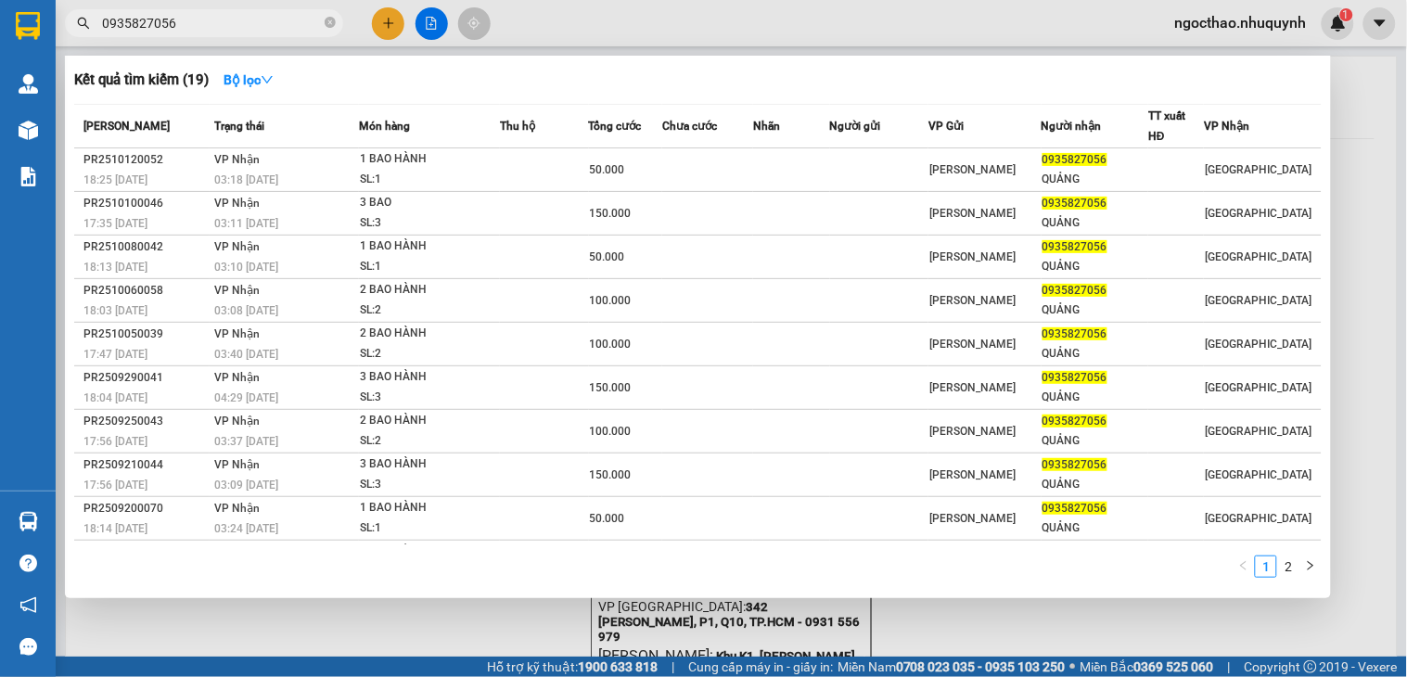
click at [243, 24] on input "0935827056" at bounding box center [211, 23] width 219 height 20
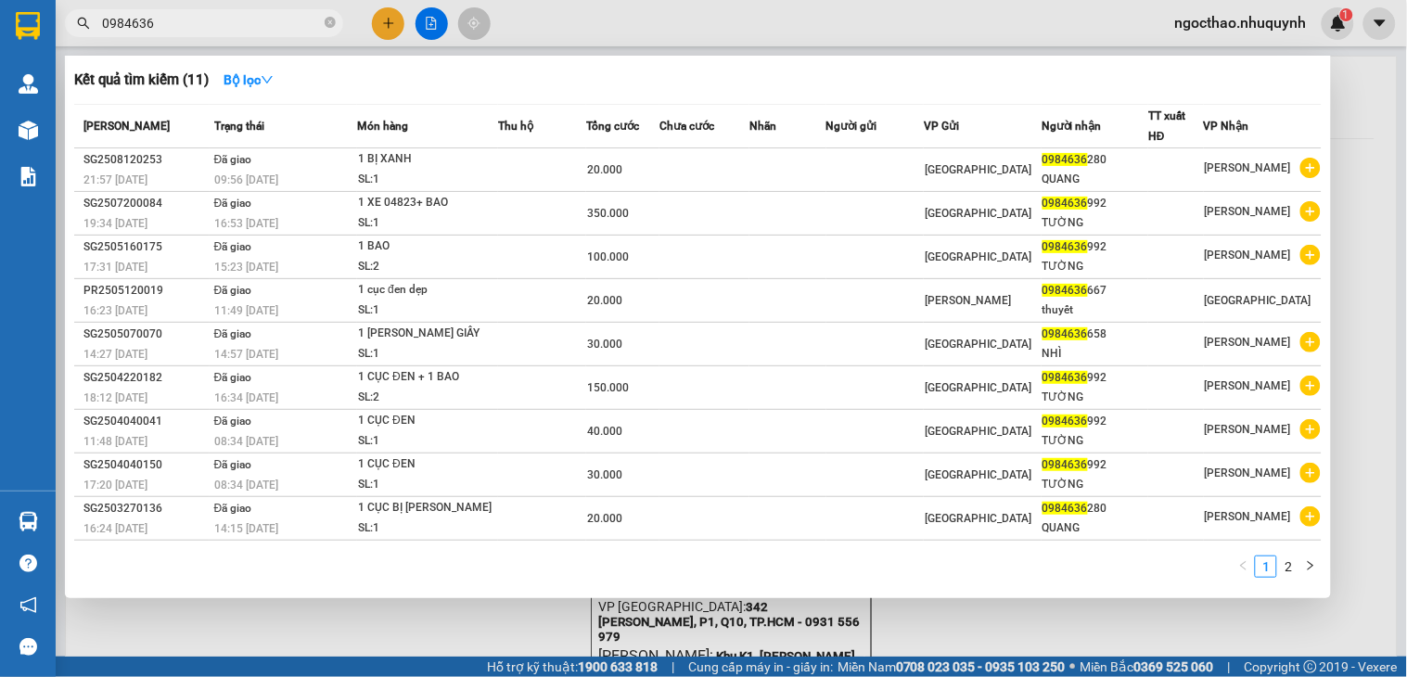
click at [264, 15] on input "0984636" at bounding box center [211, 23] width 219 height 20
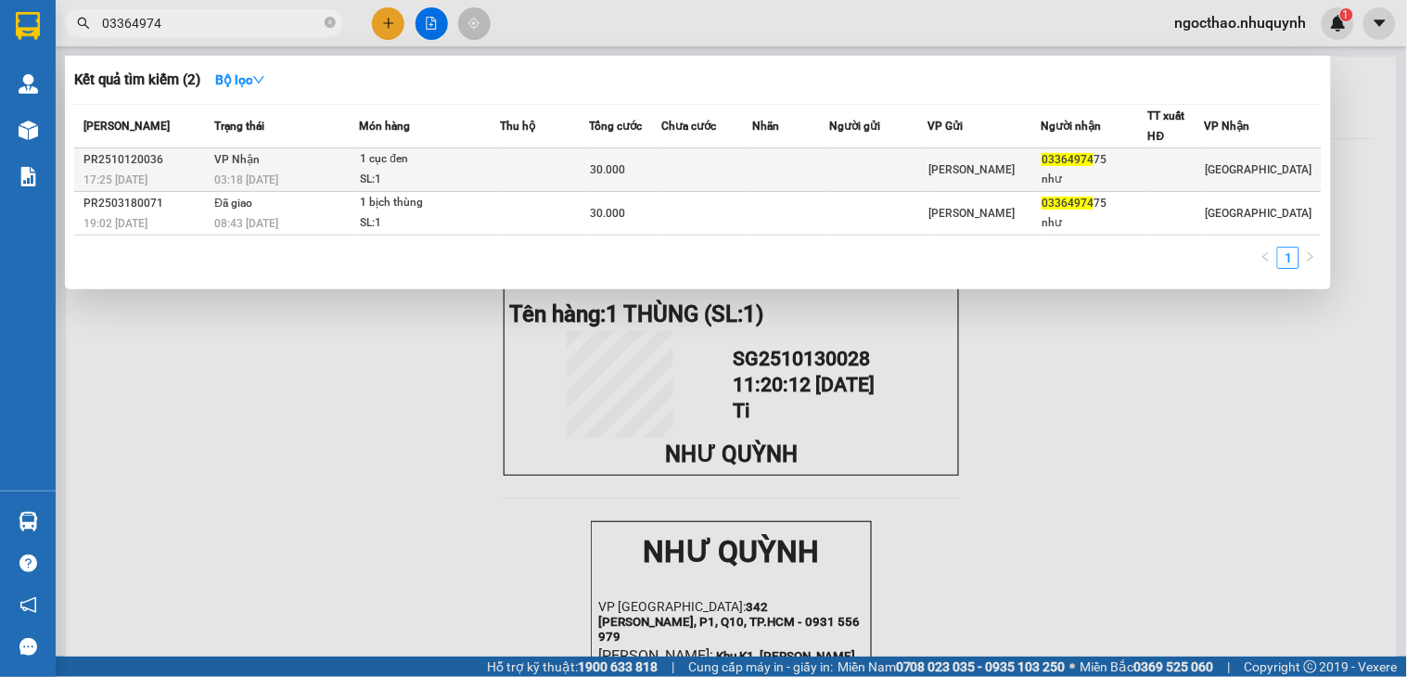
type input "03364974"
click at [998, 160] on td "[PERSON_NAME]" at bounding box center [984, 170] width 112 height 44
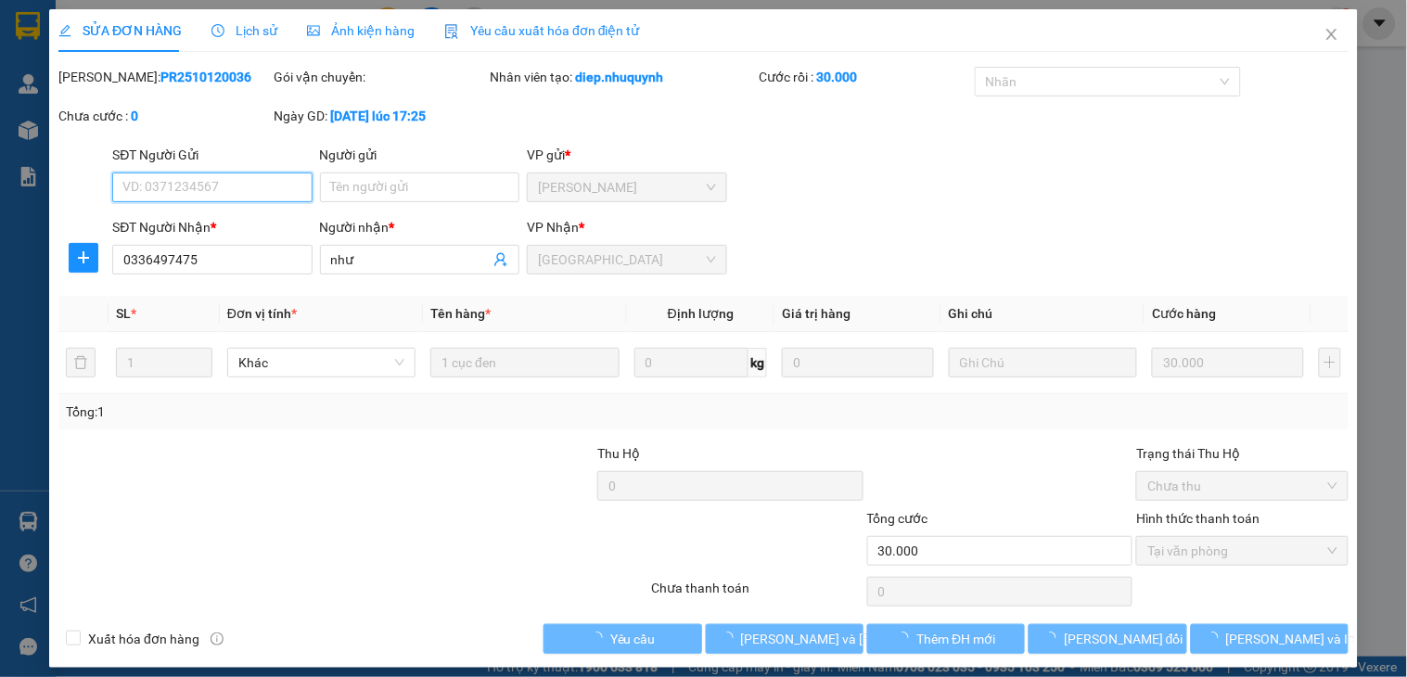
type input "0336497475"
type input "như"
type input "30.000"
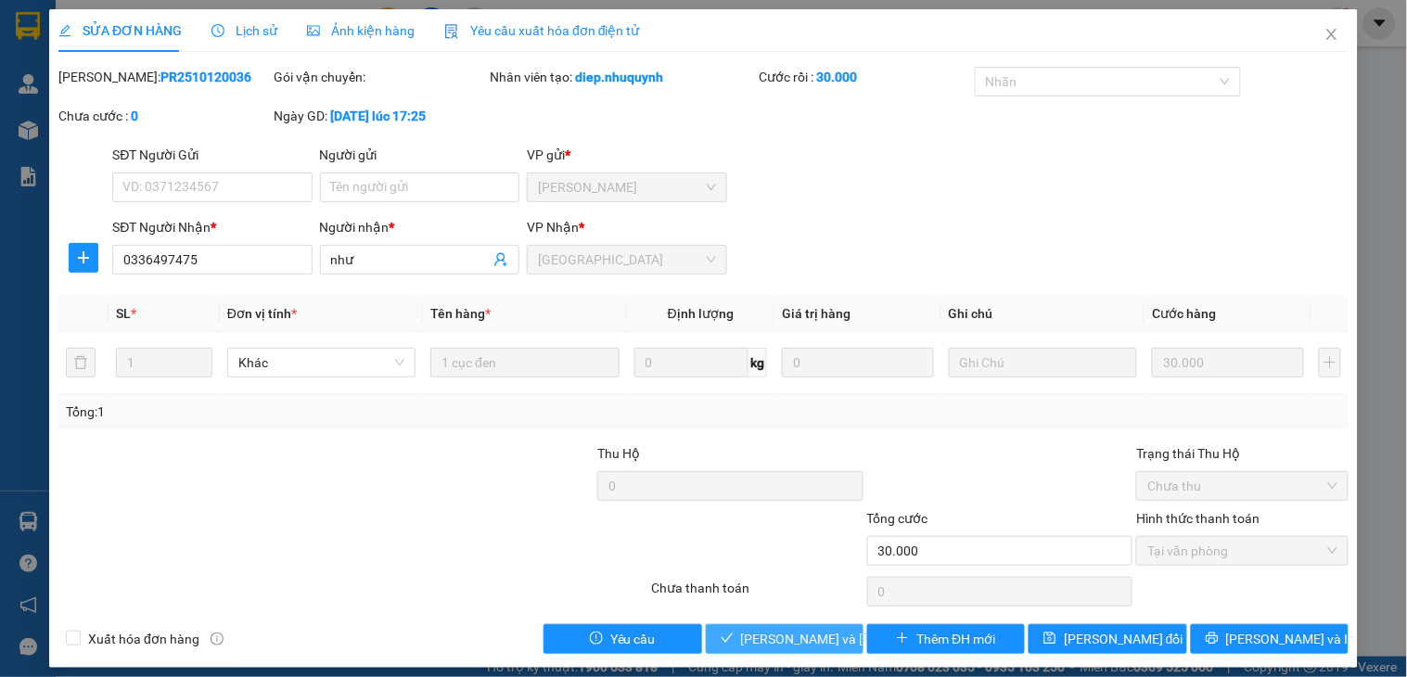
click at [784, 646] on span "[PERSON_NAME] và [PERSON_NAME] hàng" at bounding box center [866, 639] width 250 height 20
